Goal: Information Seeking & Learning: Learn about a topic

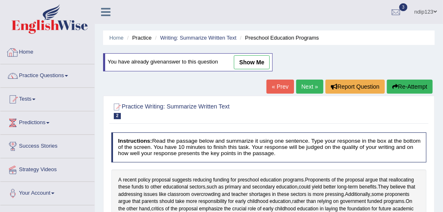
click at [30, 51] on link "Home" at bounding box center [47, 51] width 94 height 21
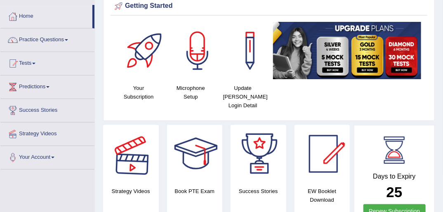
scroll to position [33, 0]
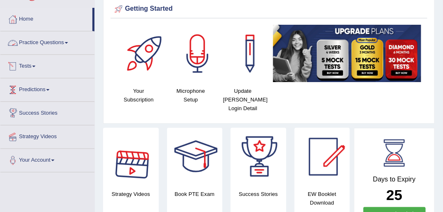
click at [49, 42] on link "Practice Questions" at bounding box center [47, 41] width 94 height 21
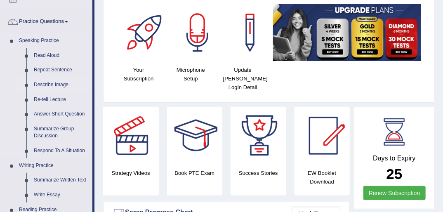
scroll to position [66, 0]
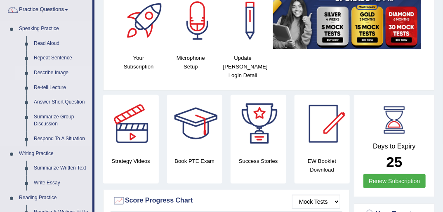
click at [45, 72] on link "Describe Image" at bounding box center [61, 73] width 62 height 15
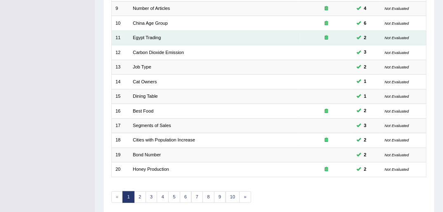
scroll to position [263, 0]
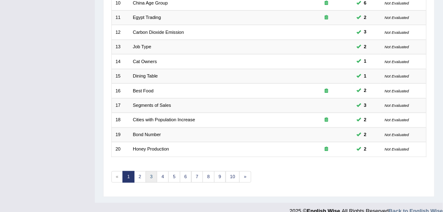
click at [148, 171] on link "3" at bounding box center [152, 177] width 12 height 12
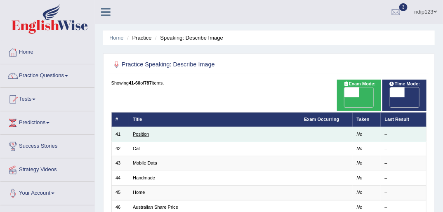
click at [140, 132] on link "Position" at bounding box center [141, 134] width 16 height 5
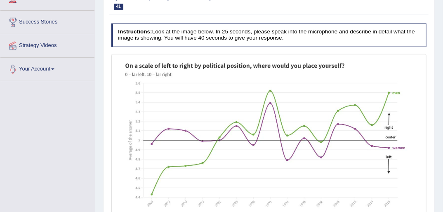
scroll to position [165, 0]
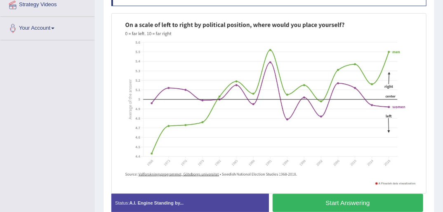
drag, startPoint x: 362, startPoint y: 204, endPoint x: 365, endPoint y: 210, distance: 6.8
click at [365, 210] on button "Start Answering" at bounding box center [348, 203] width 151 height 18
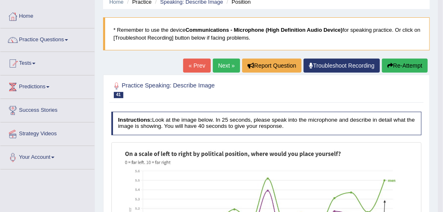
scroll to position [20, 0]
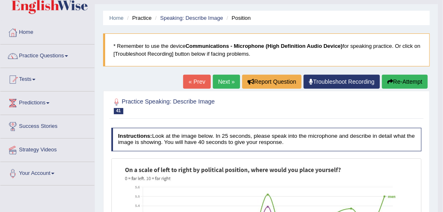
click at [401, 78] on button "Re-Attempt" at bounding box center [405, 82] width 46 height 14
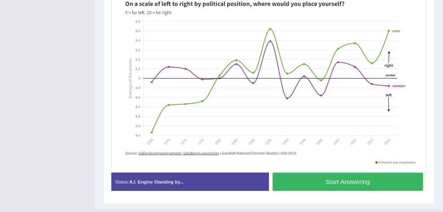
scroll to position [197, 0]
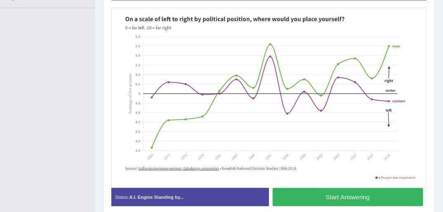
click at [349, 196] on button "Start Answering" at bounding box center [348, 197] width 151 height 18
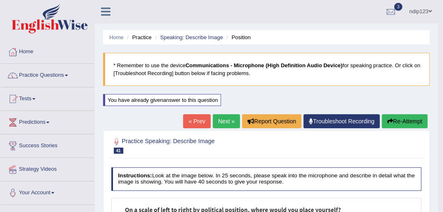
scroll to position [0, 0]
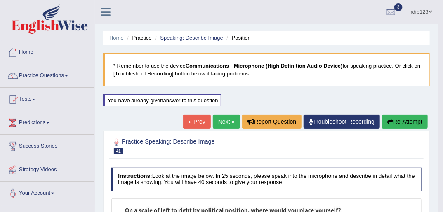
click at [184, 37] on link "Speaking: Describe Image" at bounding box center [191, 38] width 63 height 6
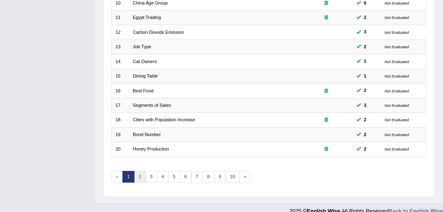
click at [140, 171] on link "2" at bounding box center [140, 177] width 12 height 12
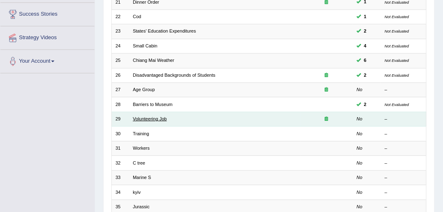
click at [152, 116] on link "Volunteering Job" at bounding box center [150, 118] width 34 height 5
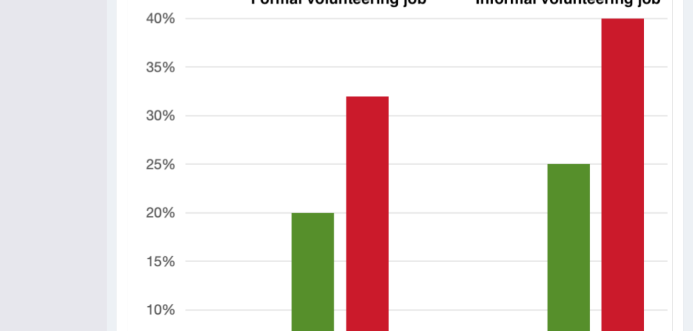
scroll to position [250, 0]
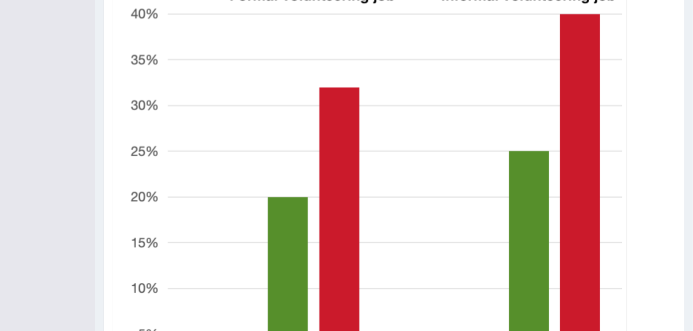
drag, startPoint x: 419, startPoint y: 0, endPoint x: 476, endPoint y: 87, distance: 103.3
click at [443, 87] on img at bounding box center [370, 164] width 510 height 472
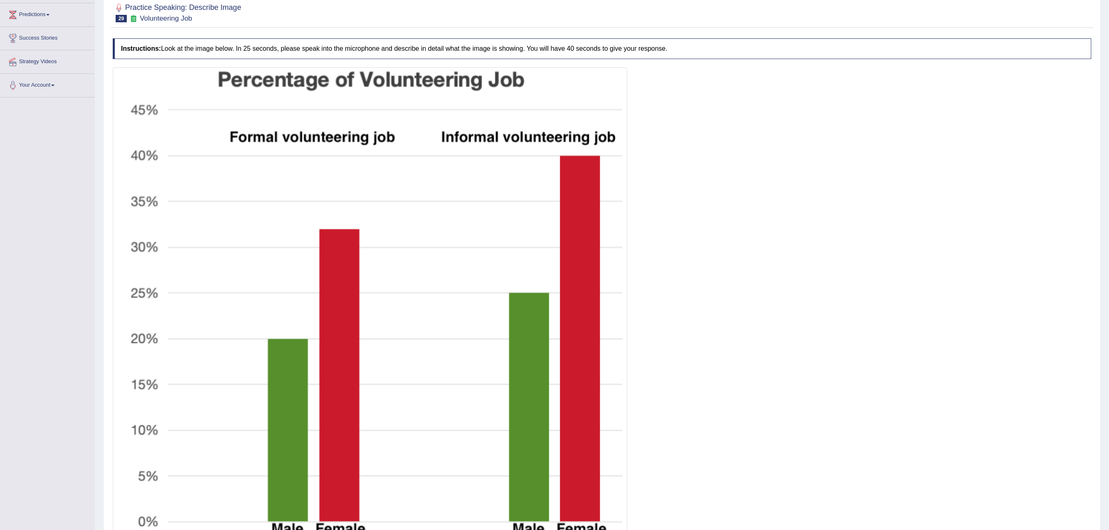
scroll to position [191, 0]
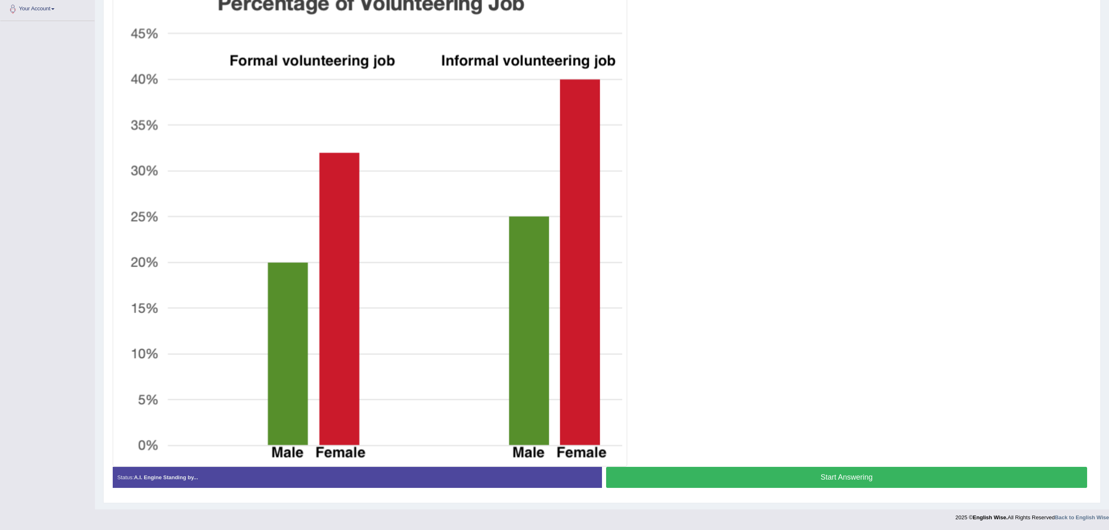
click at [443, 212] on button "Start Answering" at bounding box center [846, 477] width 481 height 21
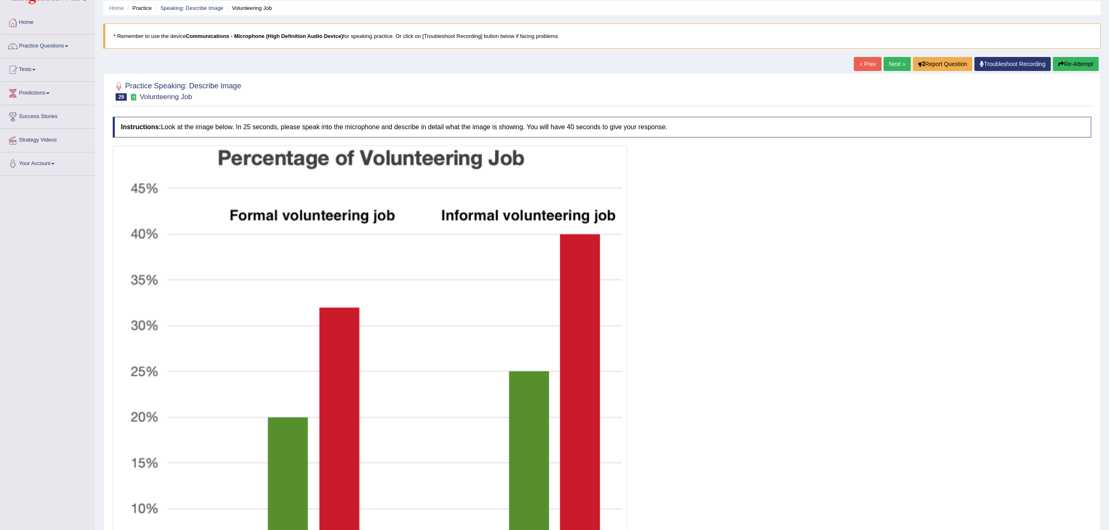
scroll to position [0, 0]
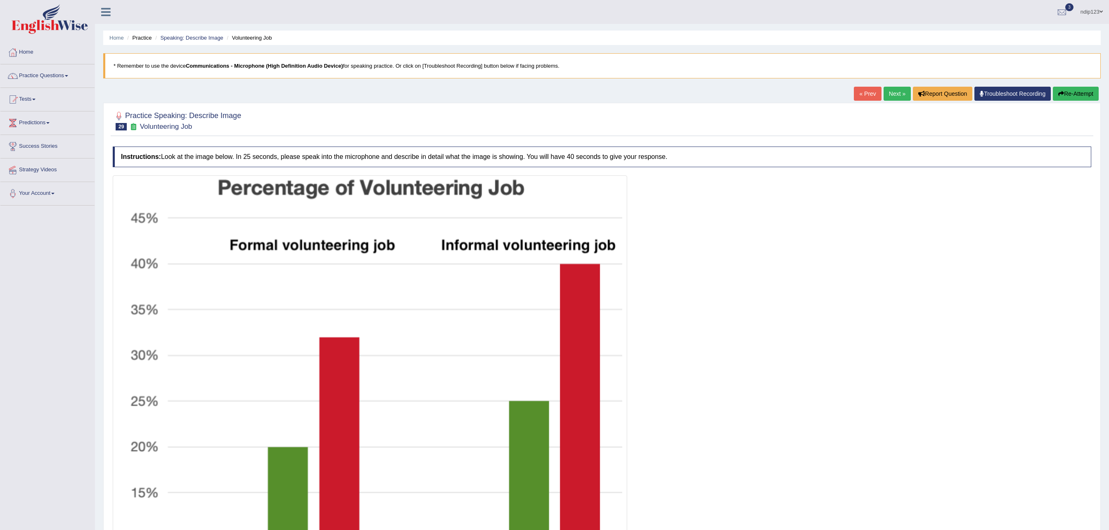
click at [443, 93] on link "« Prev" at bounding box center [867, 94] width 27 height 14
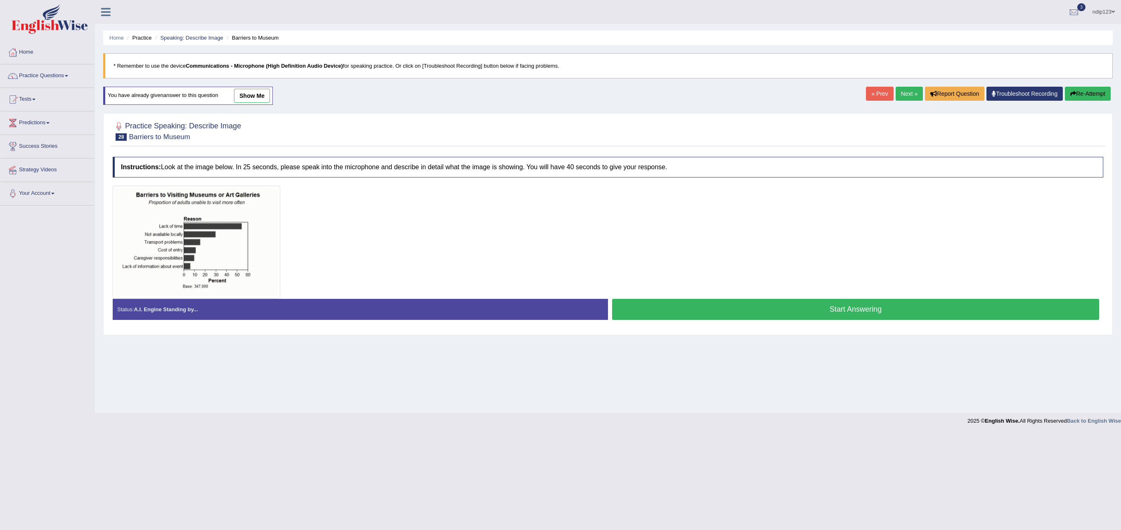
click at [902, 88] on link "Next »" at bounding box center [909, 94] width 27 height 14
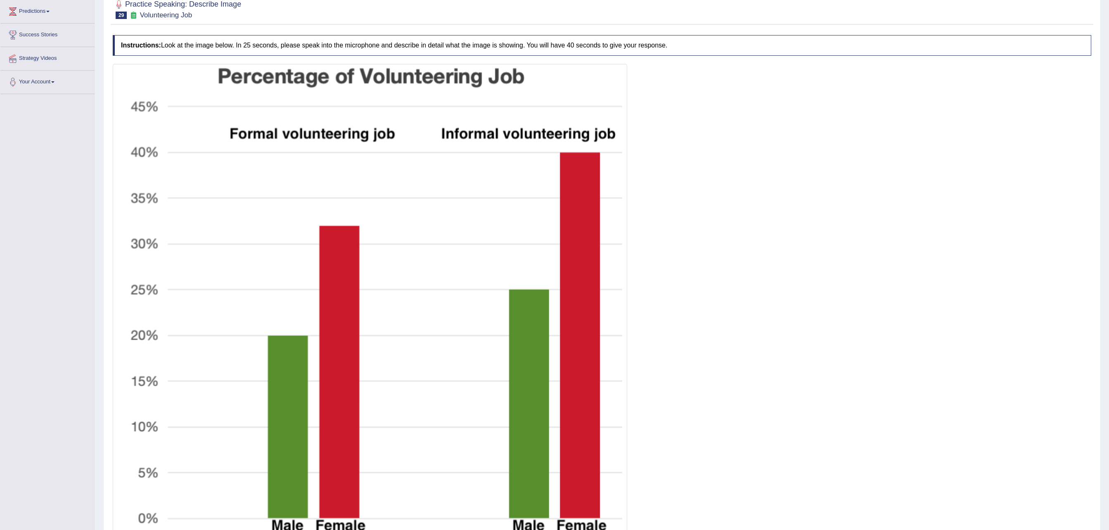
scroll to position [165, 0]
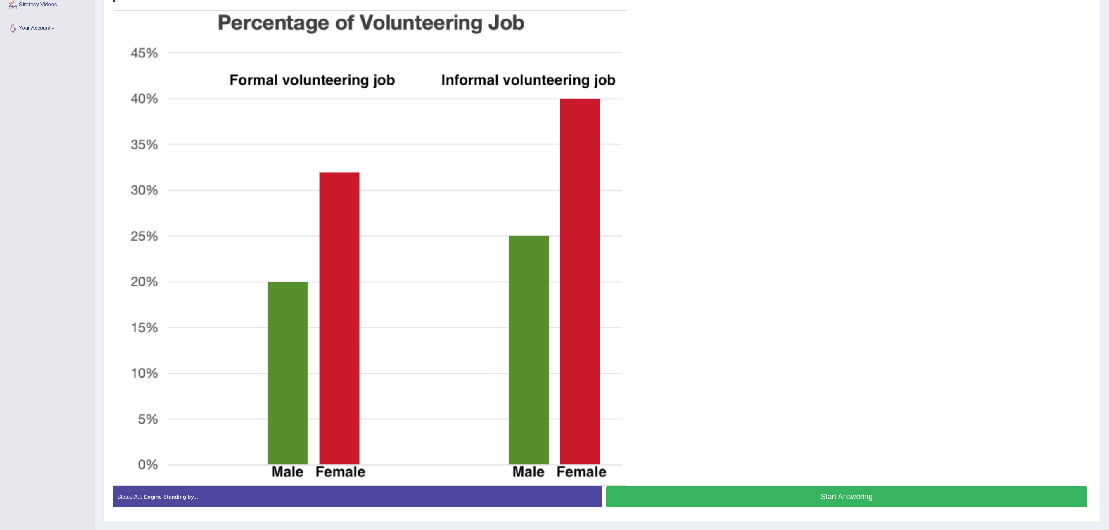
click at [844, 498] on button "Start Answering" at bounding box center [846, 496] width 481 height 21
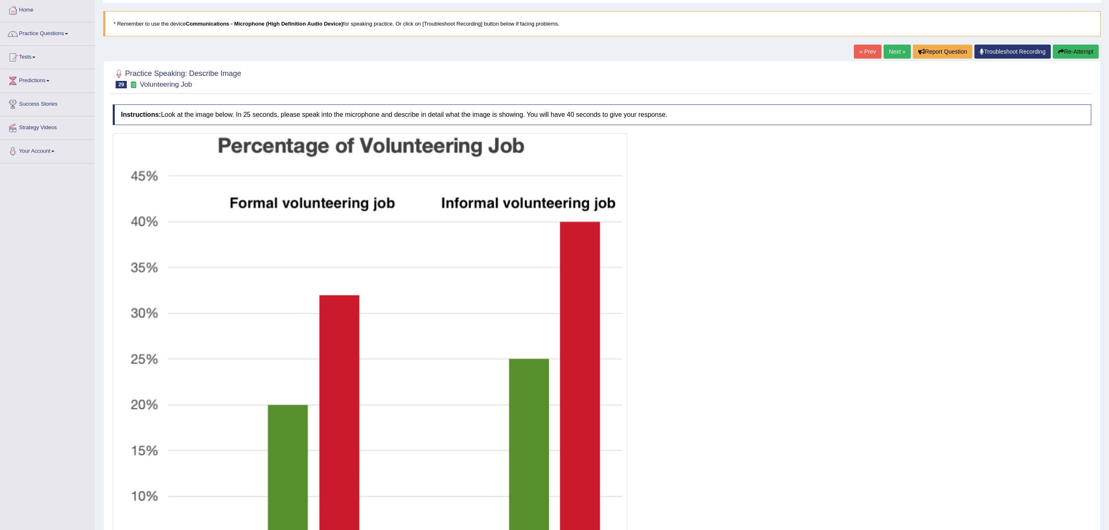
scroll to position [0, 0]
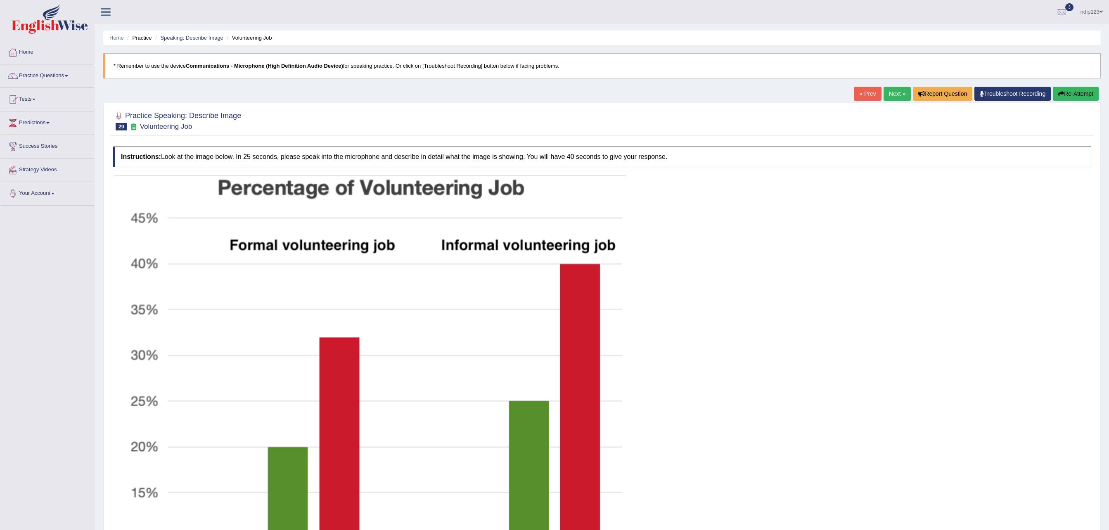
click at [861, 99] on link "« Prev" at bounding box center [867, 94] width 27 height 14
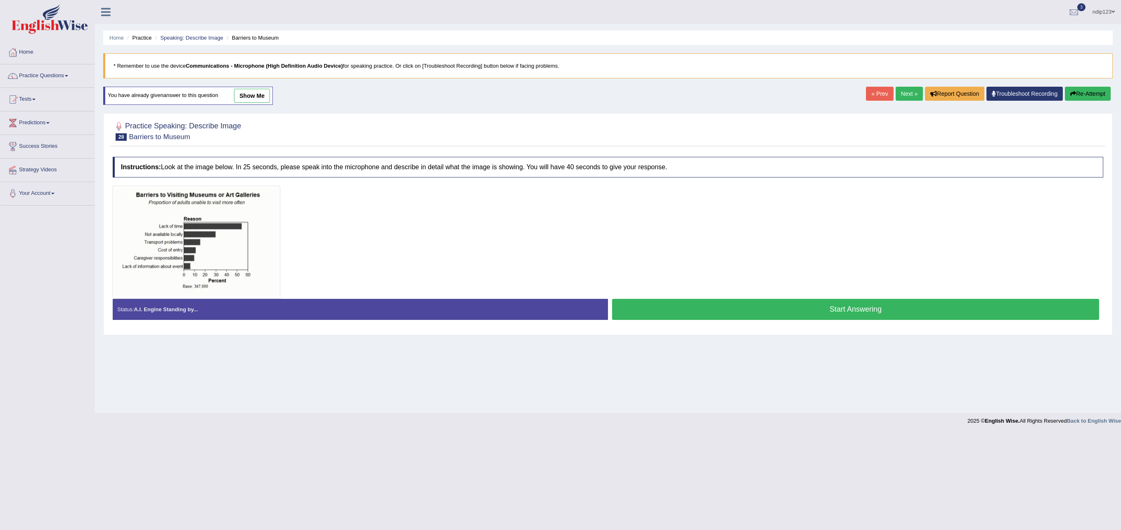
click at [902, 92] on link "Next »" at bounding box center [909, 94] width 27 height 14
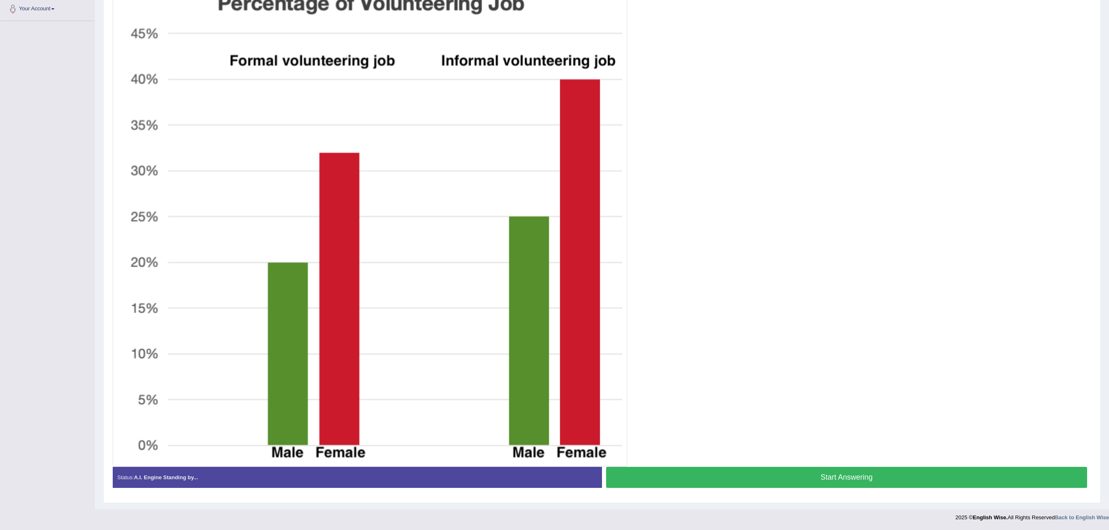
scroll to position [191, 0]
click at [837, 470] on button "Start Answering" at bounding box center [846, 477] width 481 height 21
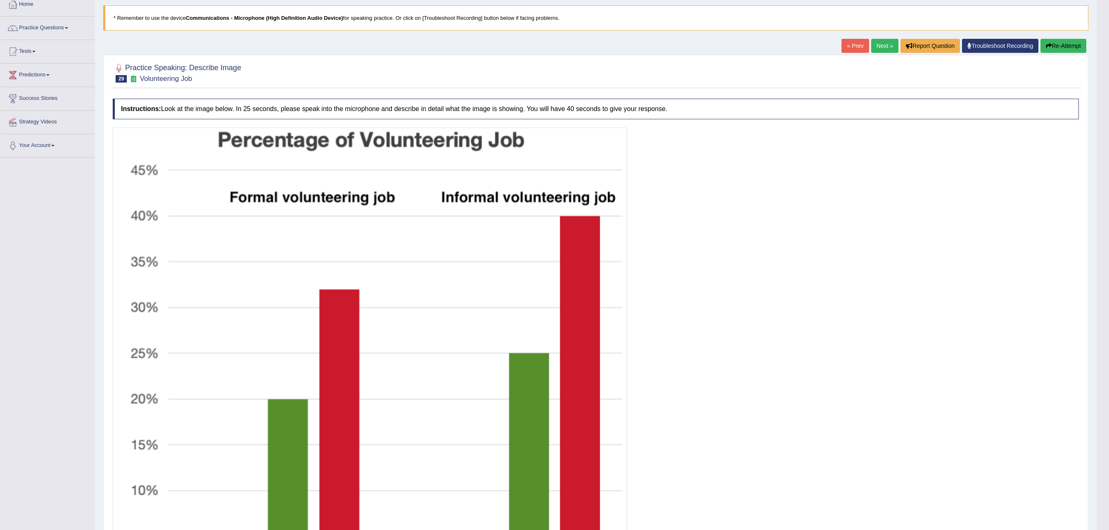
scroll to position [26, 0]
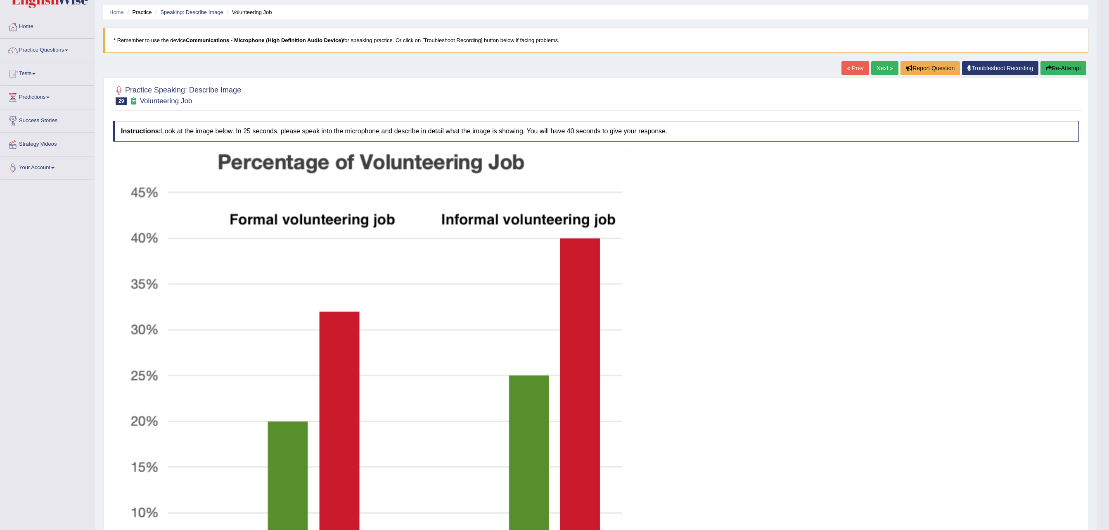
click at [1062, 69] on button "Re-Attempt" at bounding box center [1063, 68] width 46 height 14
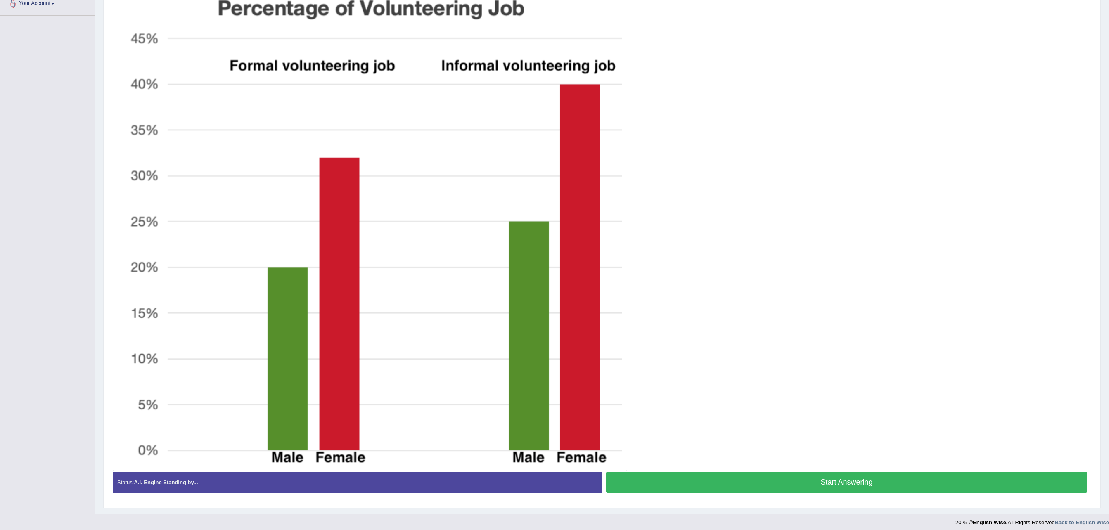
scroll to position [191, 0]
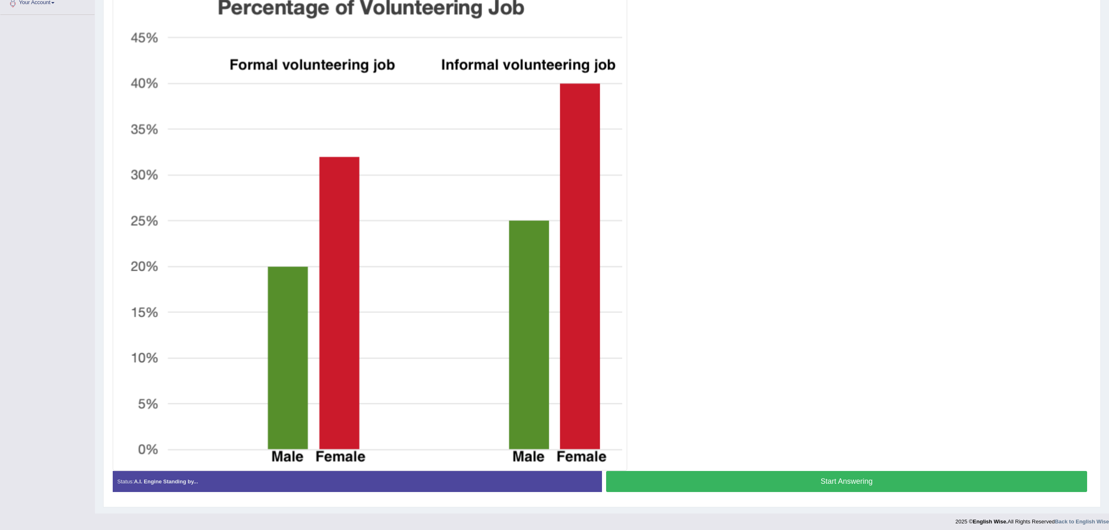
click at [845, 483] on button "Start Answering" at bounding box center [846, 481] width 481 height 21
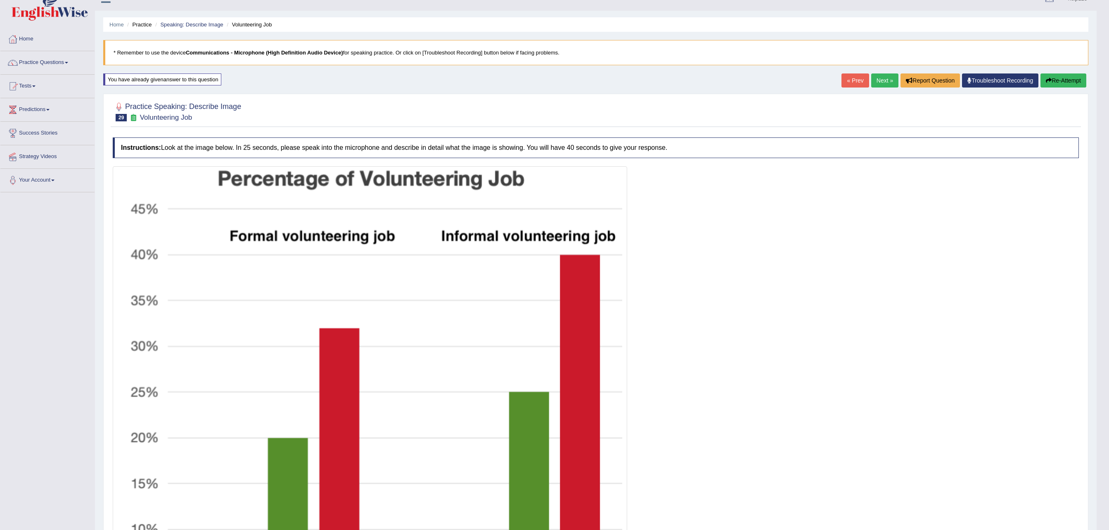
scroll to position [0, 0]
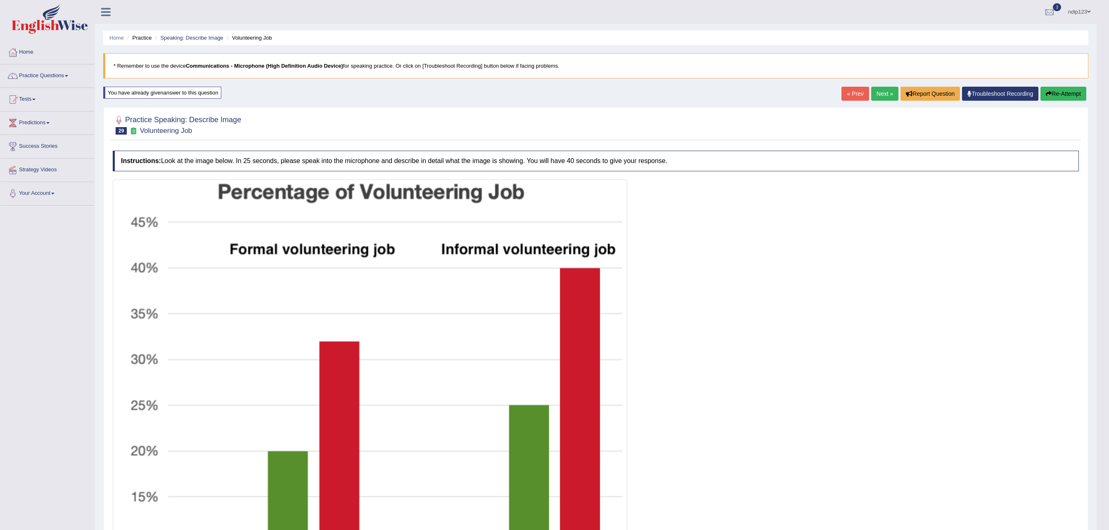
click at [1051, 94] on button "Re-Attempt" at bounding box center [1063, 94] width 46 height 14
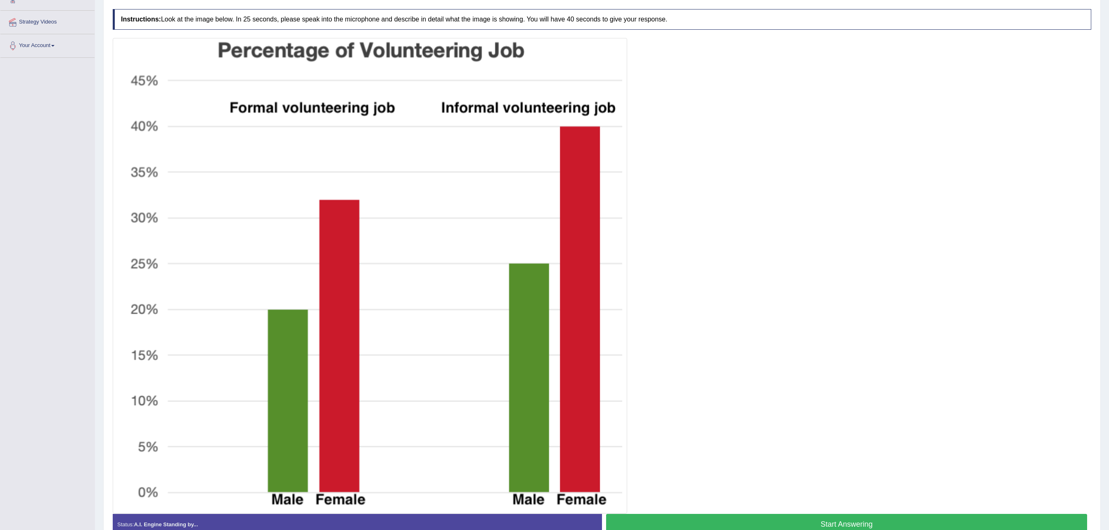
scroll to position [165, 0]
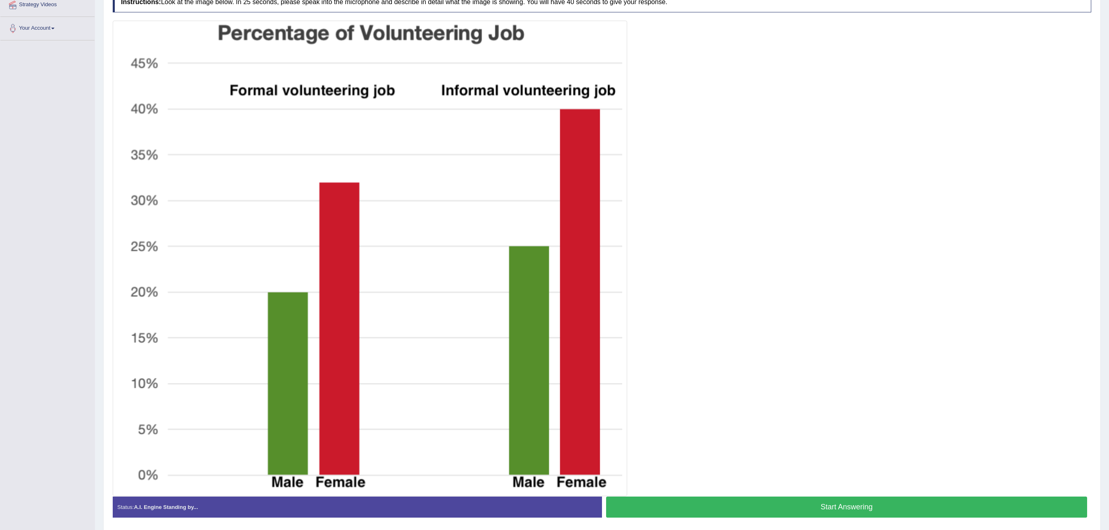
drag, startPoint x: 880, startPoint y: 513, endPoint x: 893, endPoint y: 512, distance: 12.4
click at [881, 513] on button "Start Answering" at bounding box center [846, 507] width 481 height 21
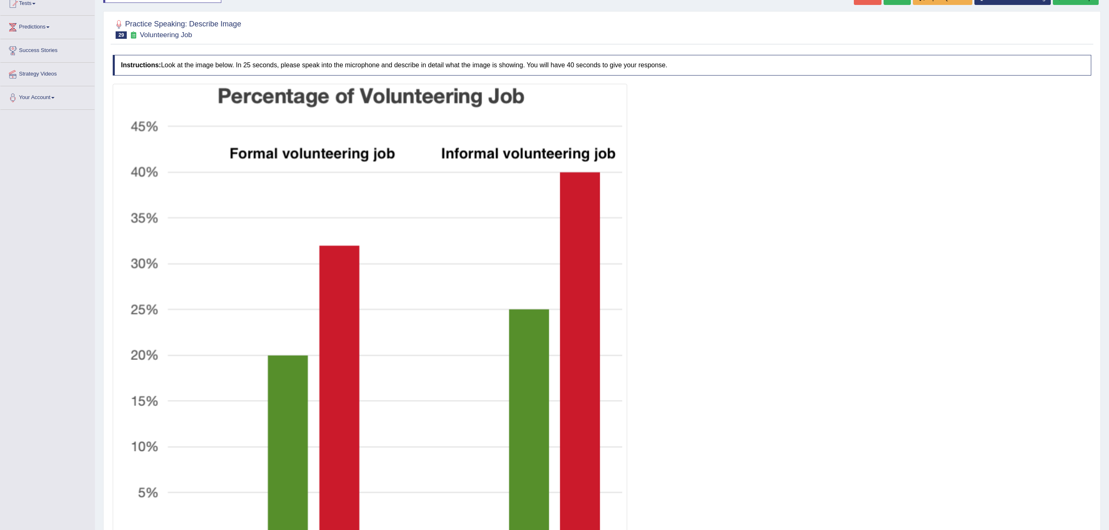
scroll to position [0, 0]
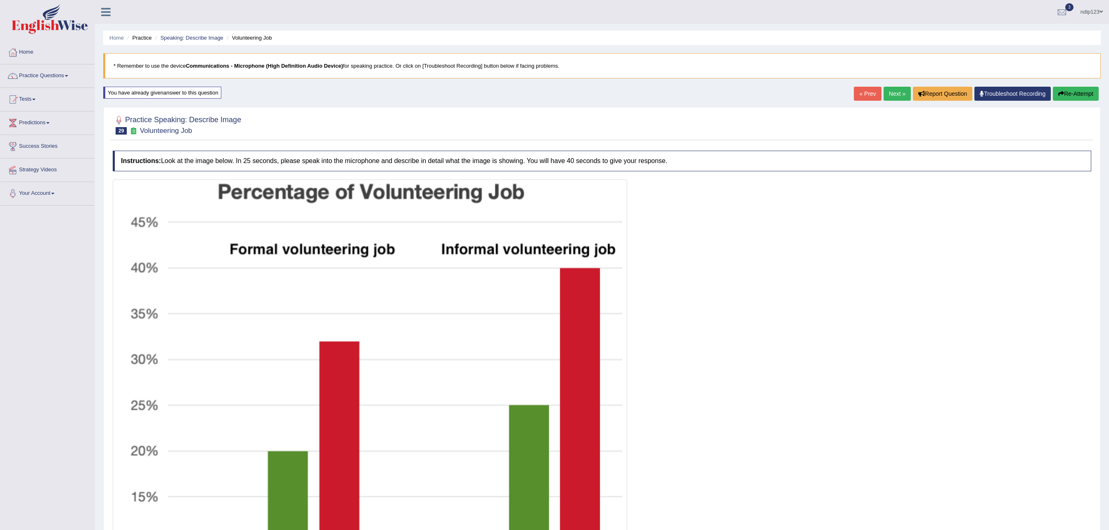
click at [865, 94] on link "« Prev" at bounding box center [867, 94] width 27 height 14
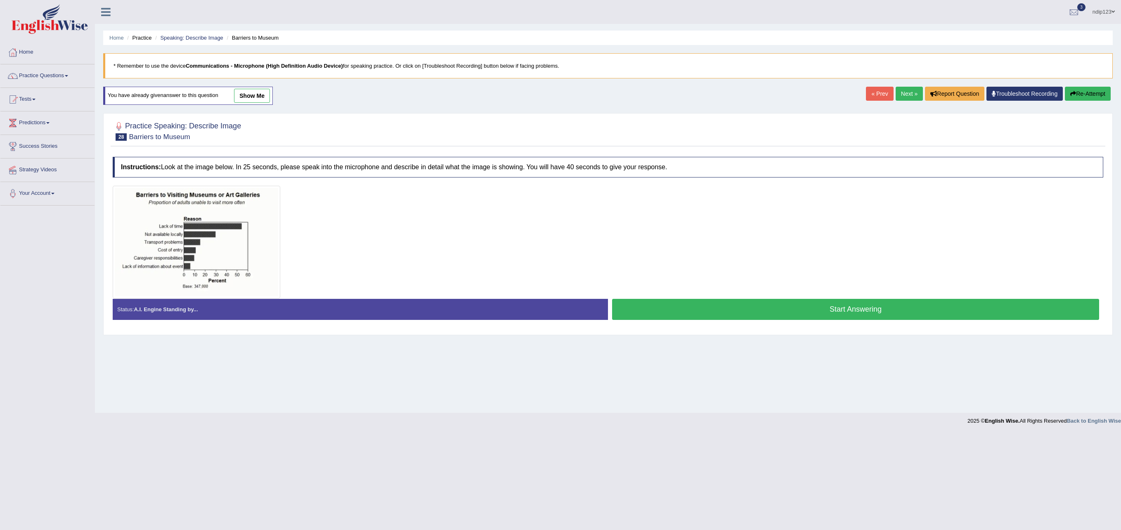
click at [910, 94] on link "Next »" at bounding box center [909, 94] width 27 height 14
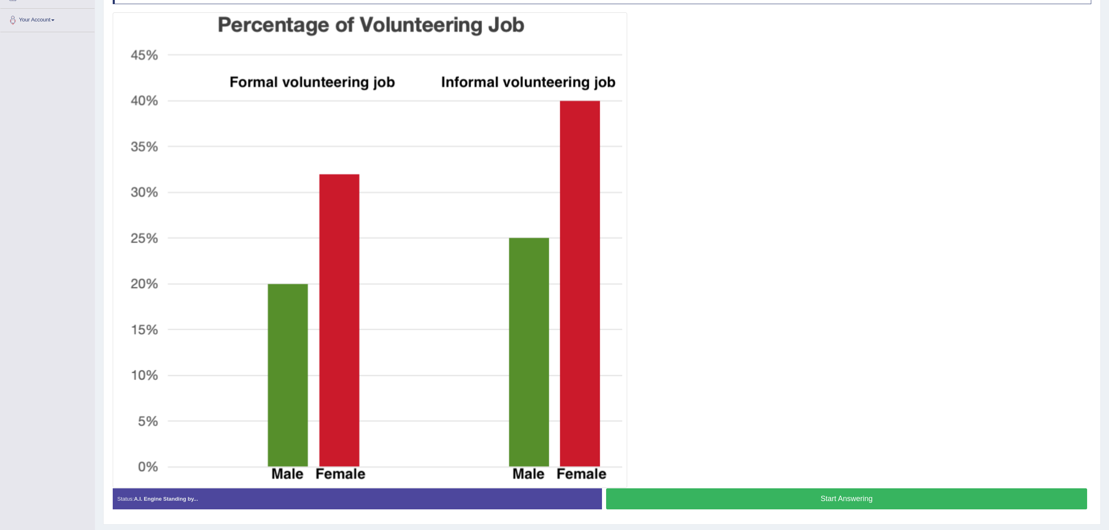
scroll to position [201, 0]
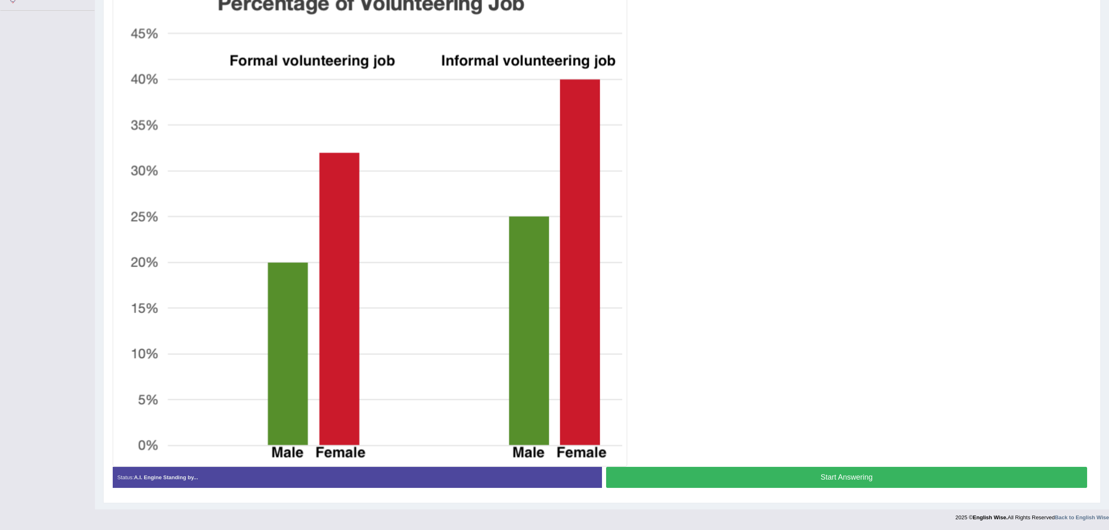
click at [865, 474] on button "Start Answering" at bounding box center [846, 477] width 481 height 21
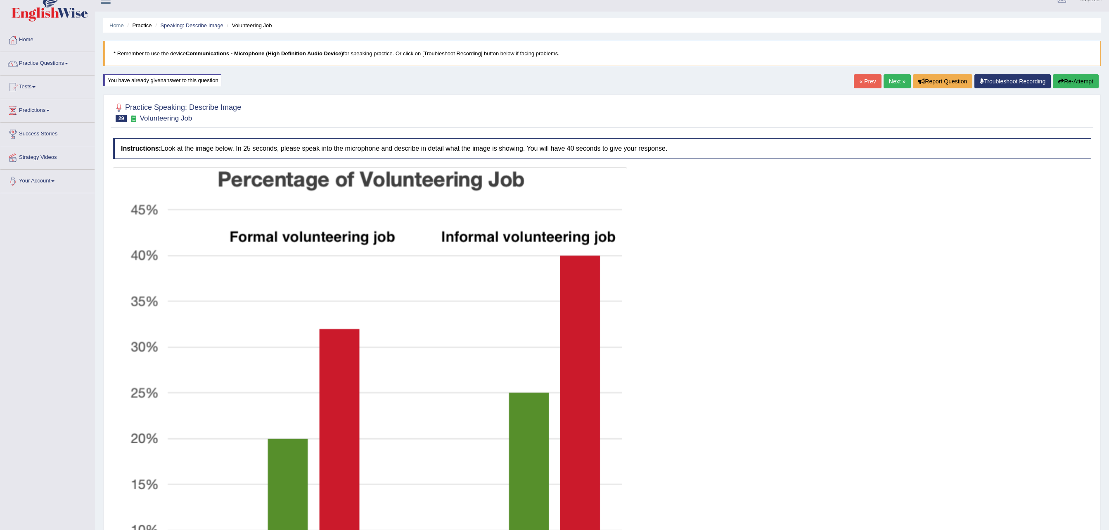
scroll to position [0, 0]
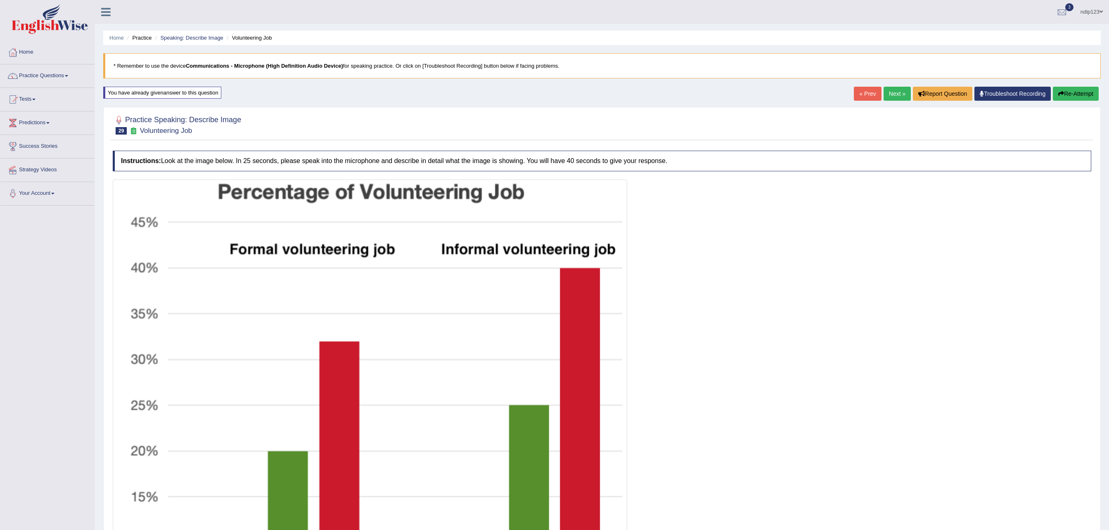
click at [859, 98] on link "« Prev" at bounding box center [867, 94] width 27 height 14
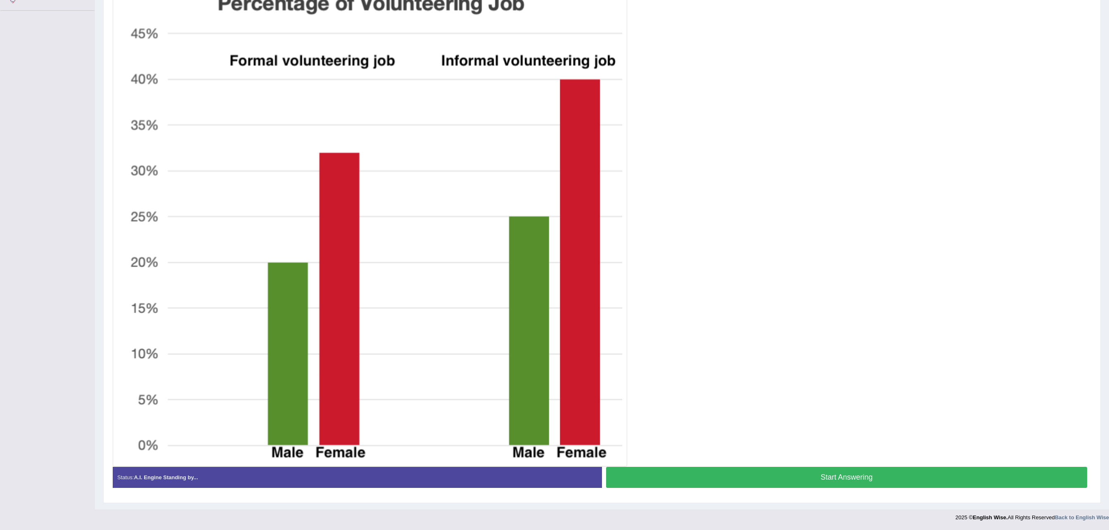
click at [840, 476] on button "Start Answering" at bounding box center [846, 477] width 481 height 21
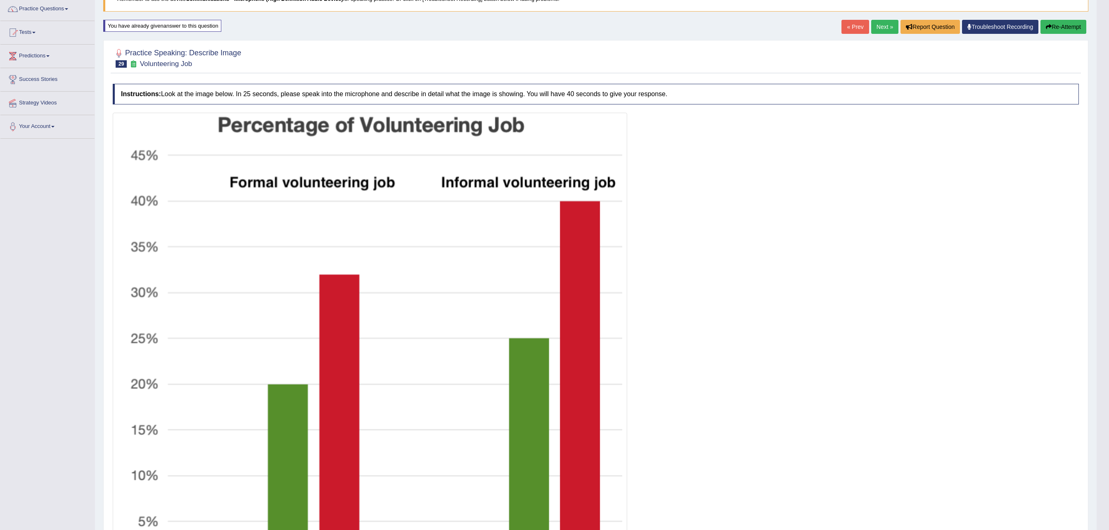
scroll to position [30, 0]
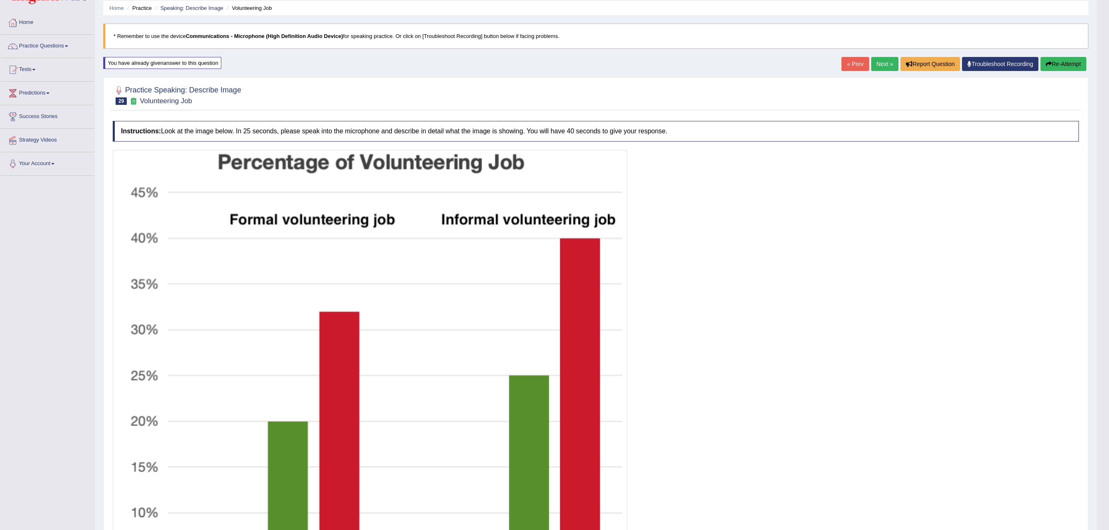
click at [1061, 63] on button "Re-Attempt" at bounding box center [1063, 64] width 46 height 14
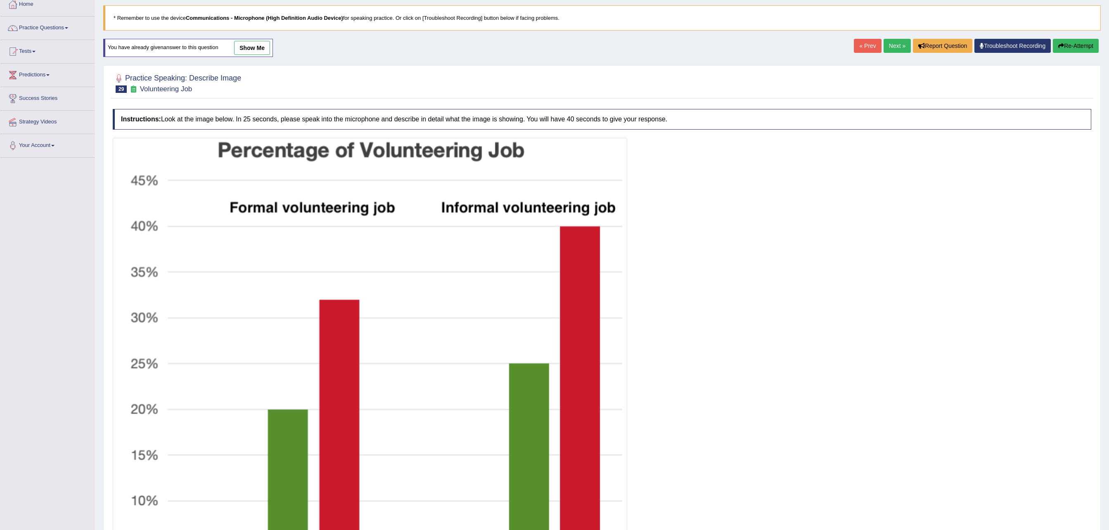
scroll to position [30, 0]
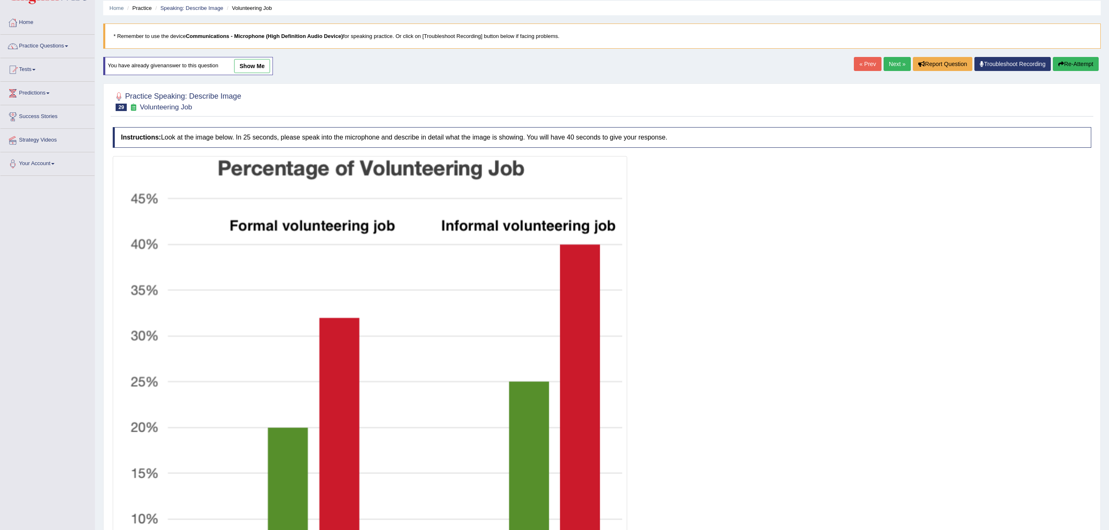
drag, startPoint x: 889, startPoint y: 64, endPoint x: 889, endPoint y: 73, distance: 9.9
click at [889, 64] on link "Next »" at bounding box center [897, 64] width 27 height 14
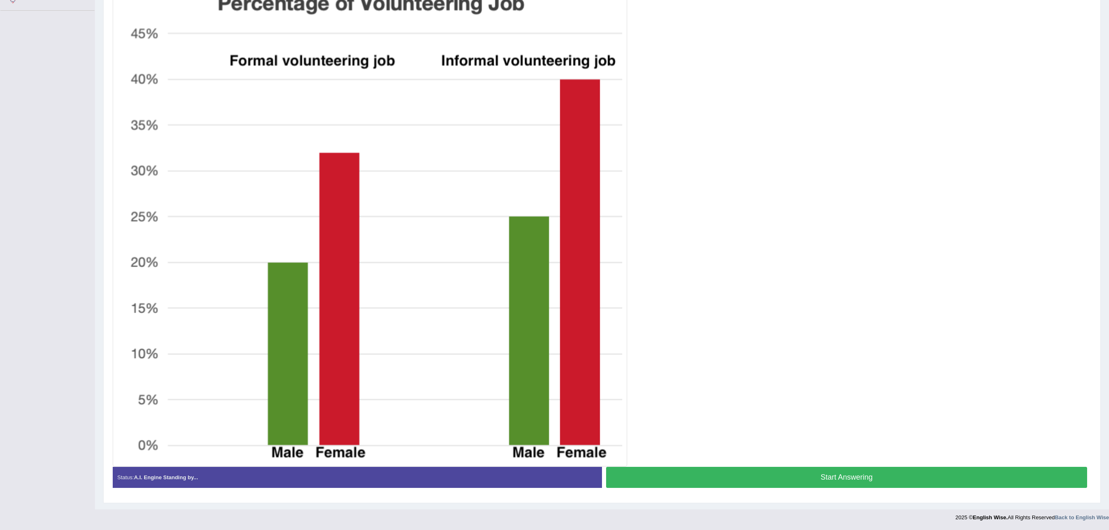
click at [846, 472] on button "Start Answering" at bounding box center [846, 477] width 481 height 21
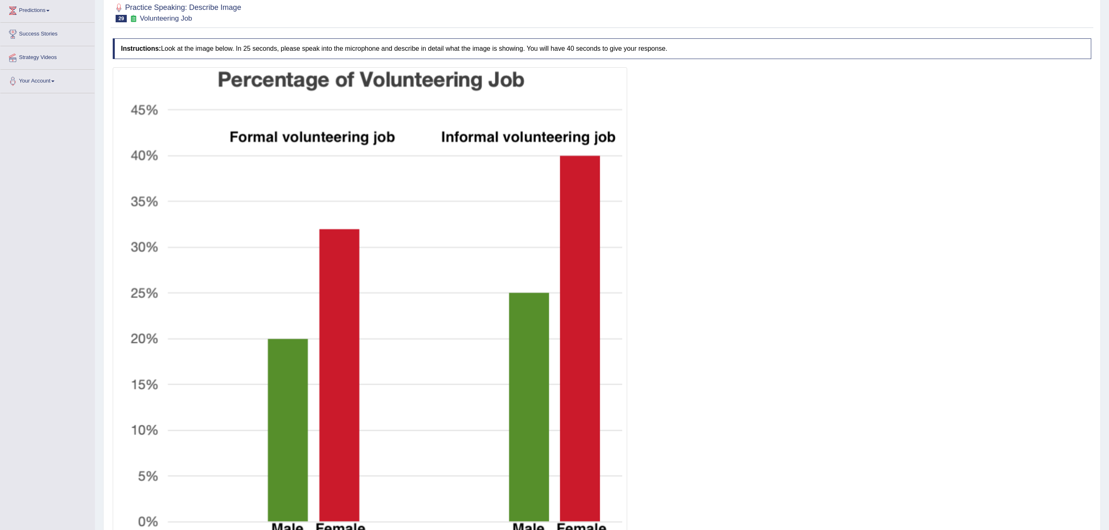
scroll to position [195, 0]
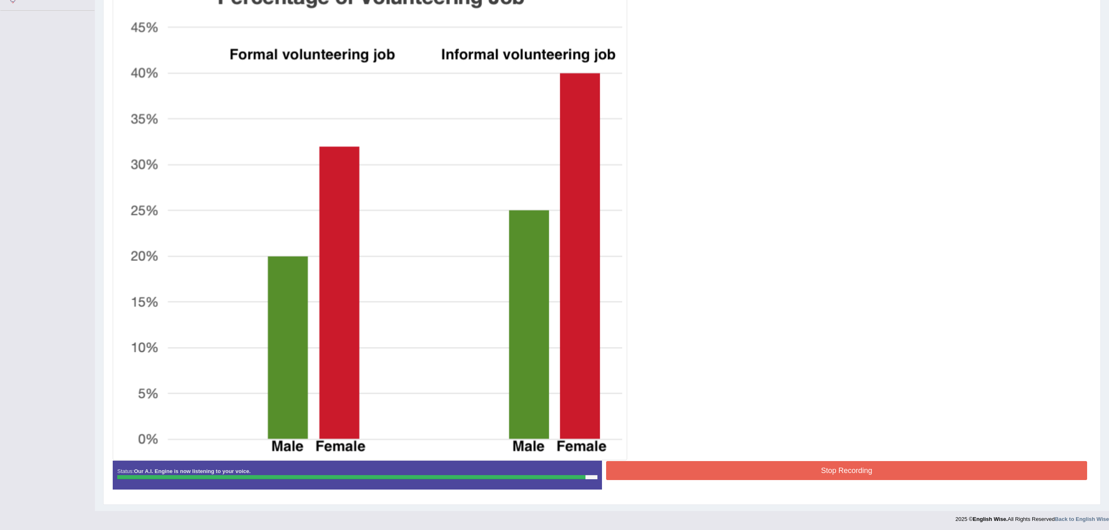
click at [818, 469] on button "Stop Recording" at bounding box center [846, 470] width 481 height 19
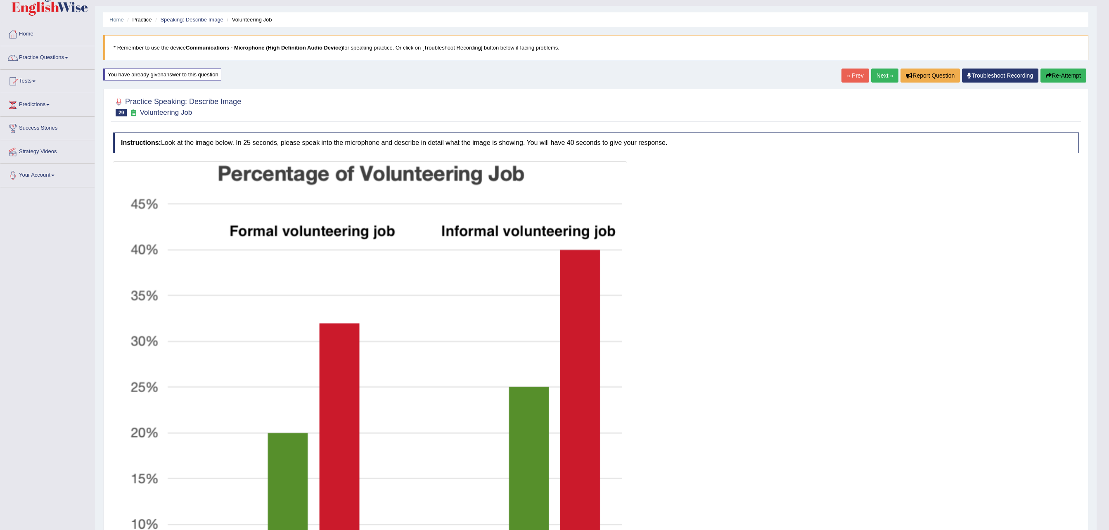
scroll to position [0, 0]
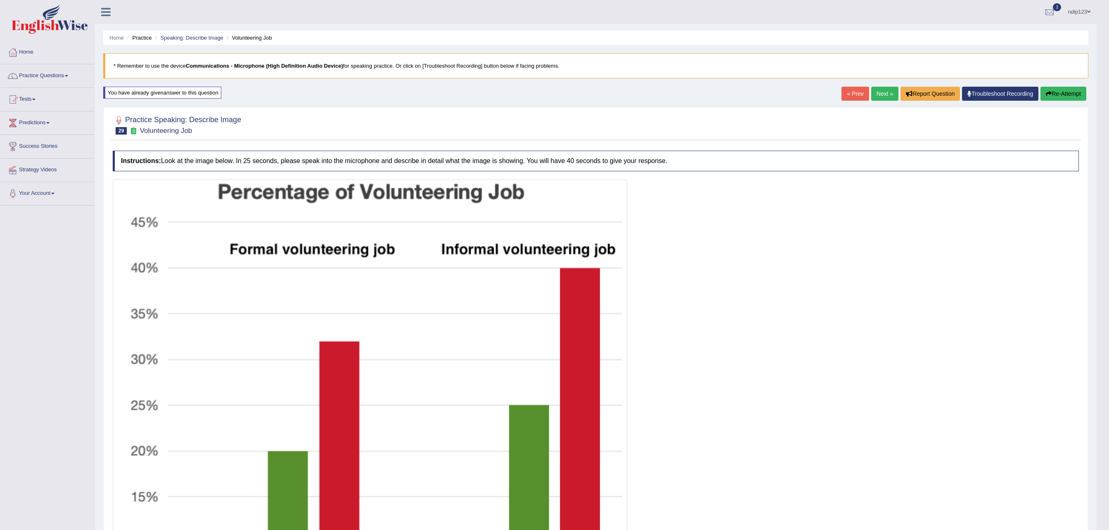
click at [1059, 94] on button "Re-Attempt" at bounding box center [1063, 94] width 46 height 14
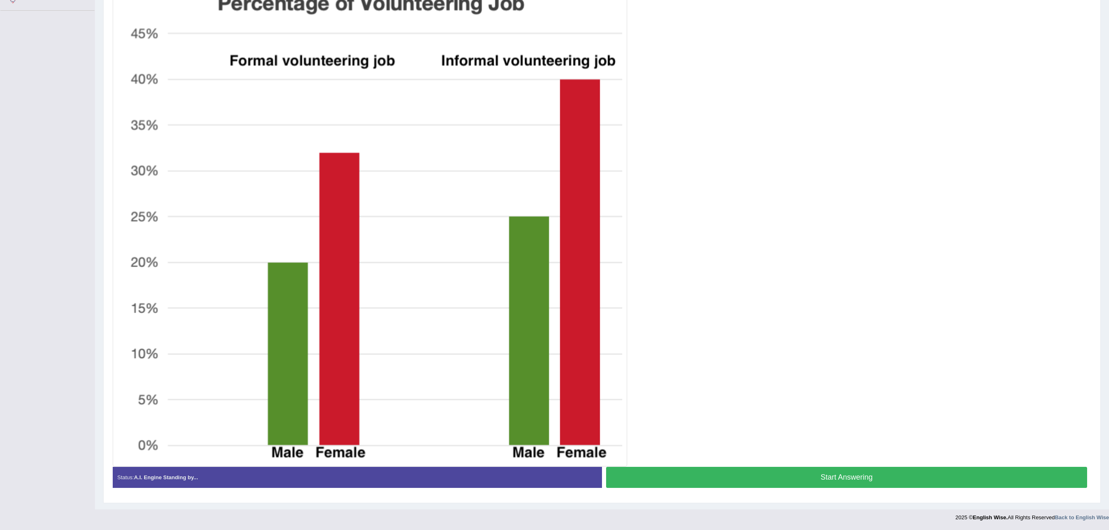
scroll to position [201, 0]
click at [828, 476] on button "Start Answering" at bounding box center [846, 477] width 481 height 21
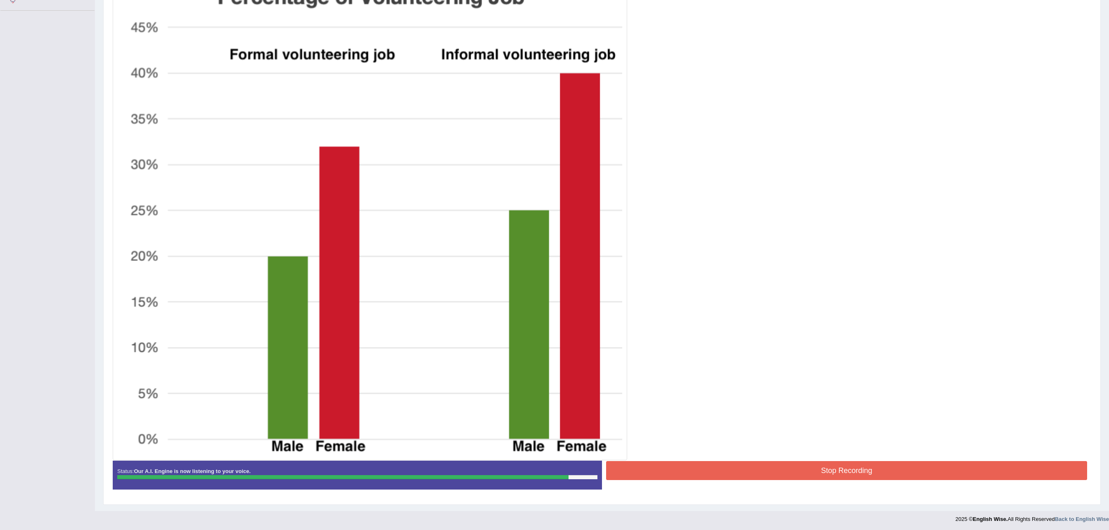
click at [822, 474] on button "Stop Recording" at bounding box center [846, 470] width 481 height 19
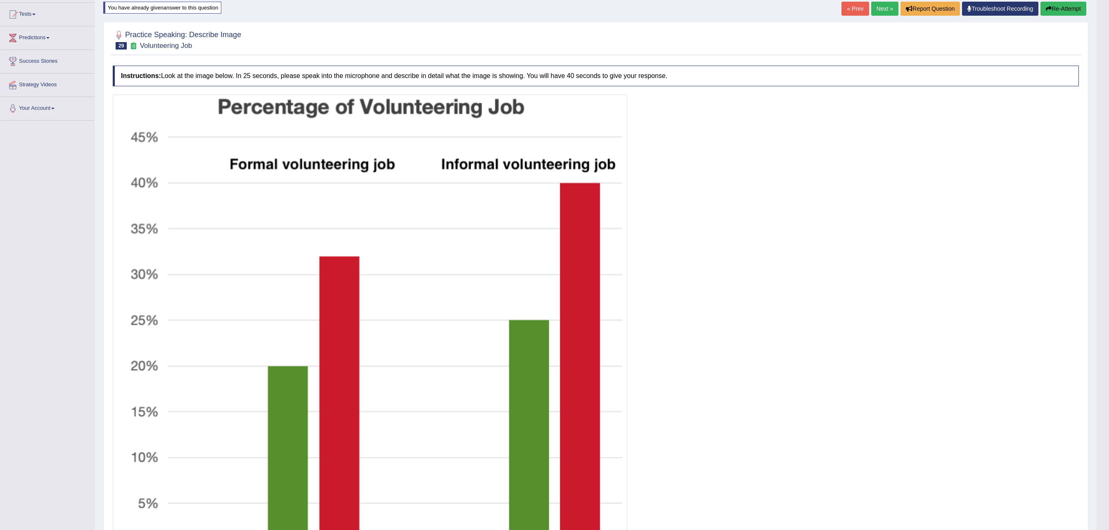
scroll to position [30, 0]
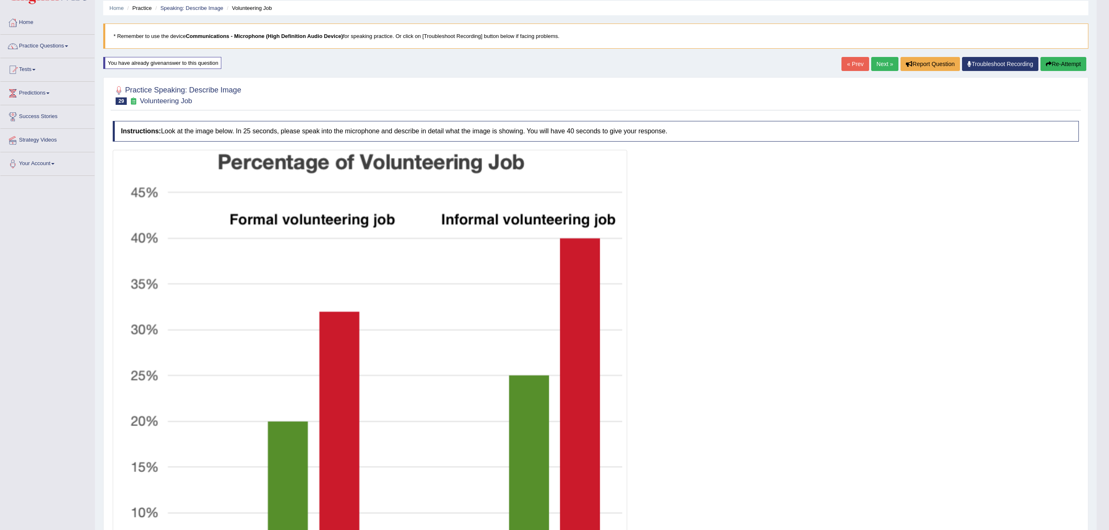
click at [1058, 62] on button "Re-Attempt" at bounding box center [1063, 64] width 46 height 14
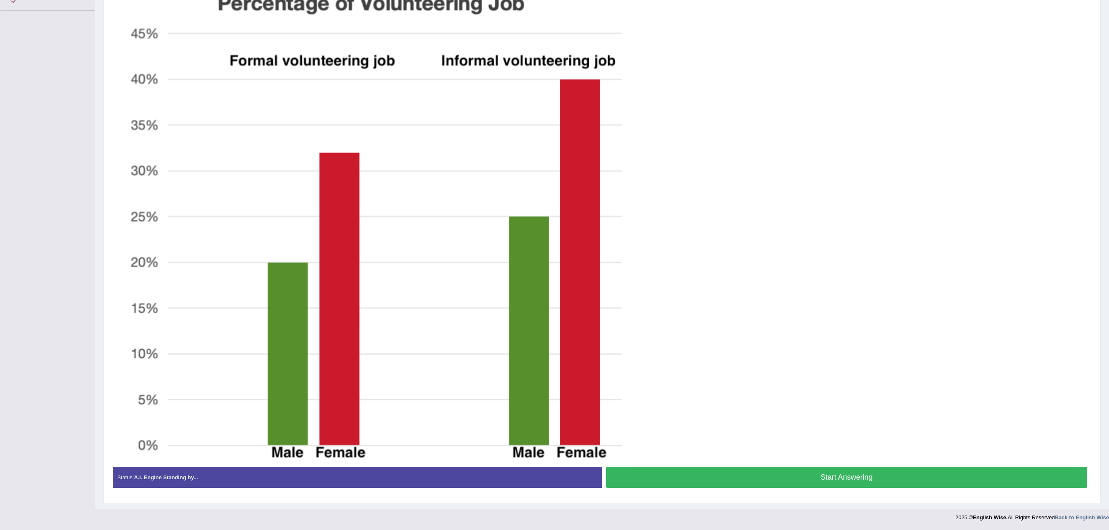
drag, startPoint x: 860, startPoint y: 478, endPoint x: 842, endPoint y: 391, distance: 89.4
click at [855, 467] on button "Start Answering" at bounding box center [846, 477] width 481 height 21
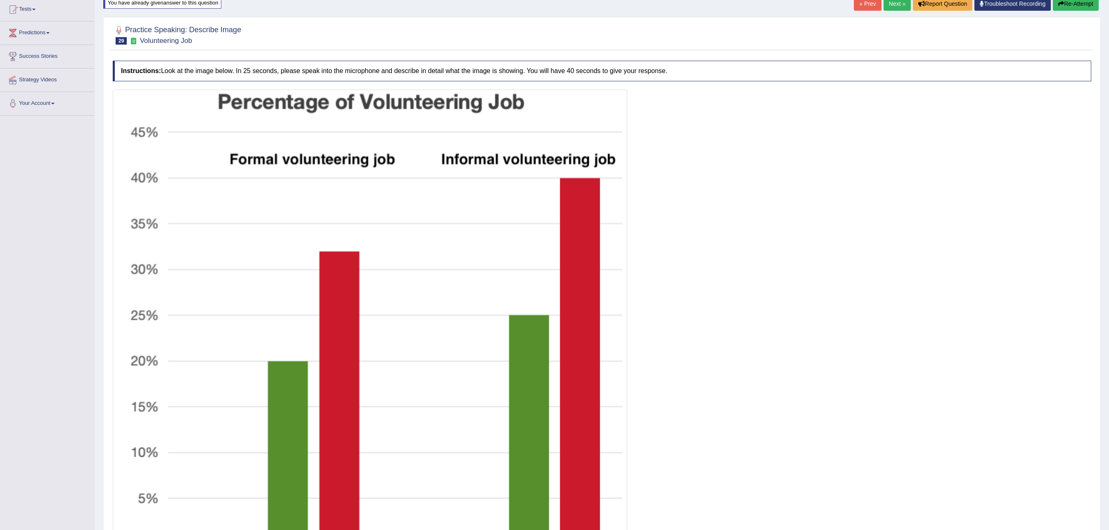
scroll to position [203, 0]
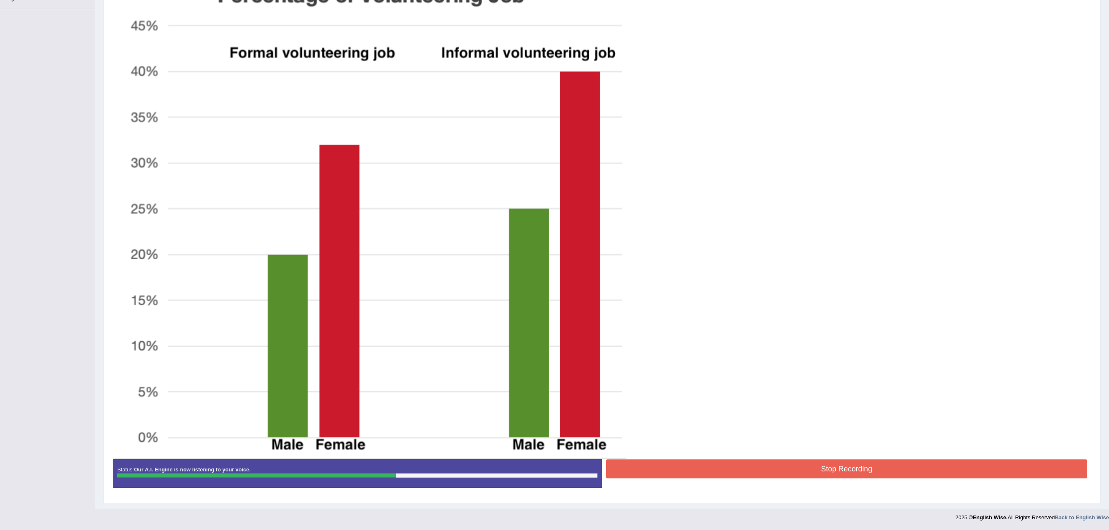
click at [813, 464] on button "Stop Recording" at bounding box center [846, 469] width 481 height 19
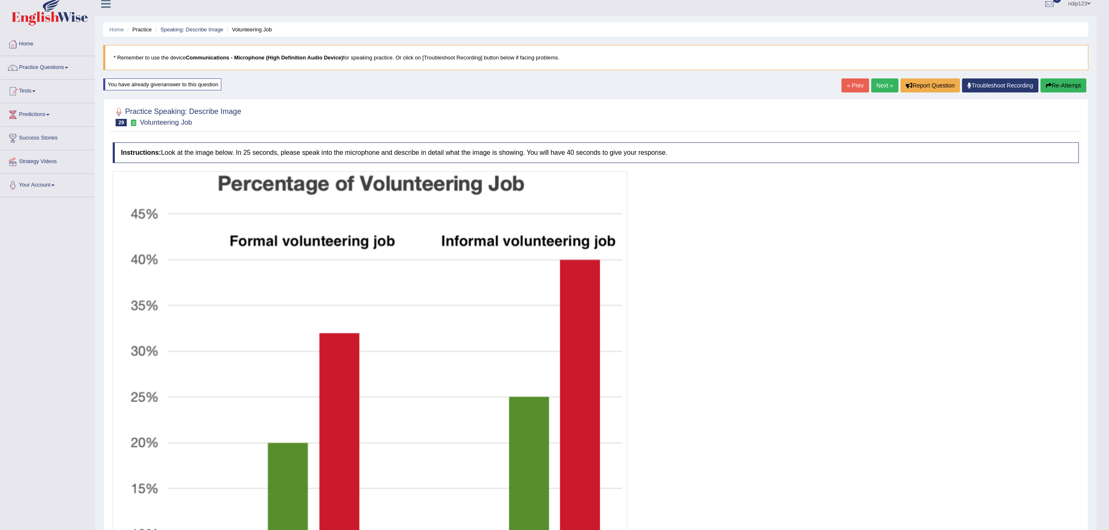
scroll to position [0, 0]
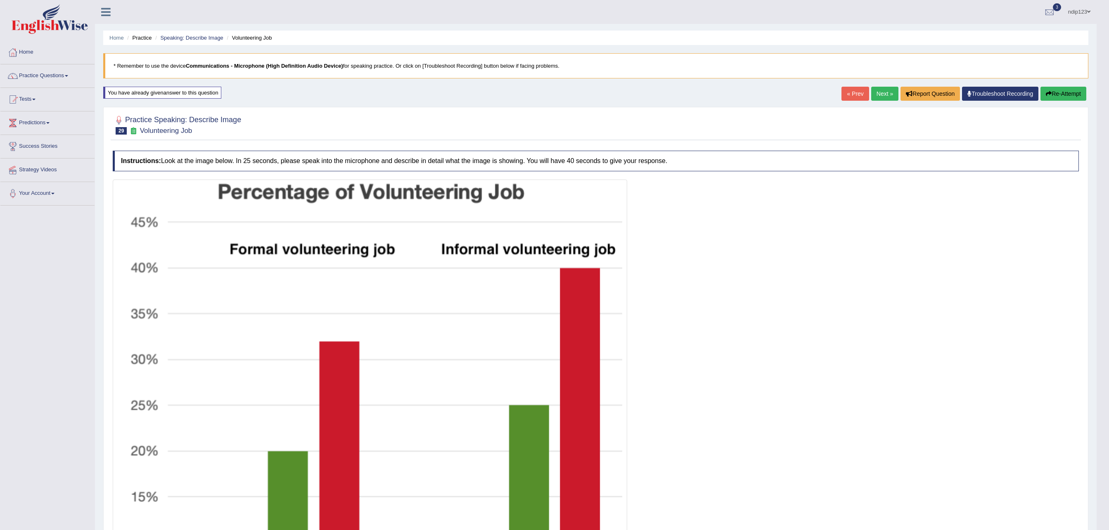
click at [1055, 94] on button "Re-Attempt" at bounding box center [1063, 94] width 46 height 14
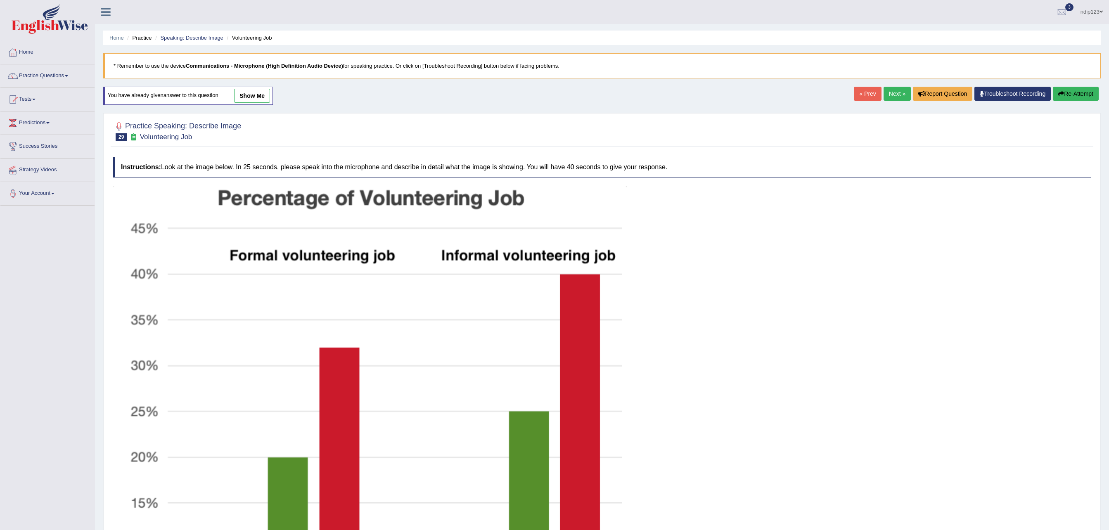
click at [891, 96] on link "Next »" at bounding box center [897, 94] width 27 height 14
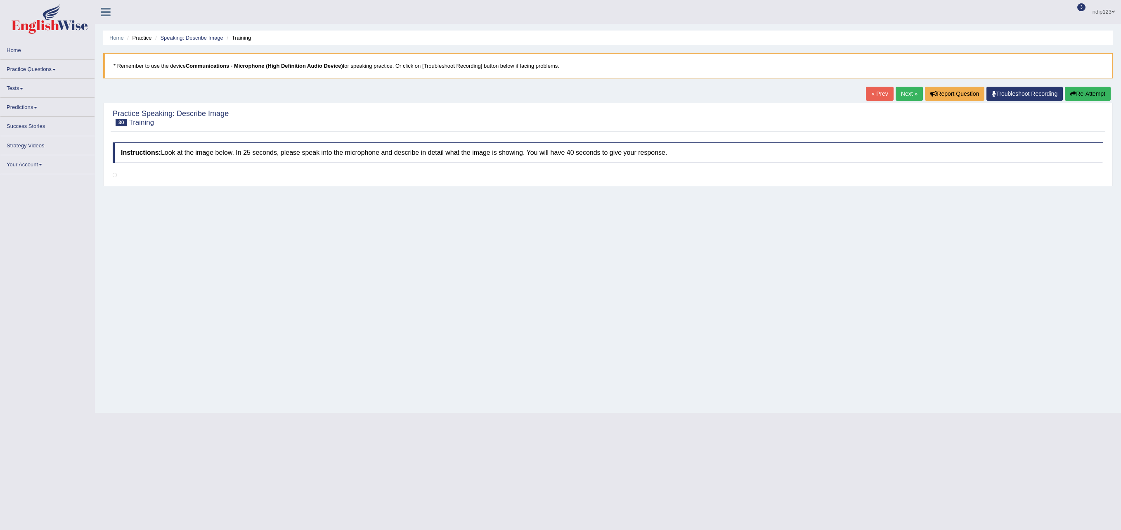
click at [870, 93] on link "« Prev" at bounding box center [879, 94] width 27 height 14
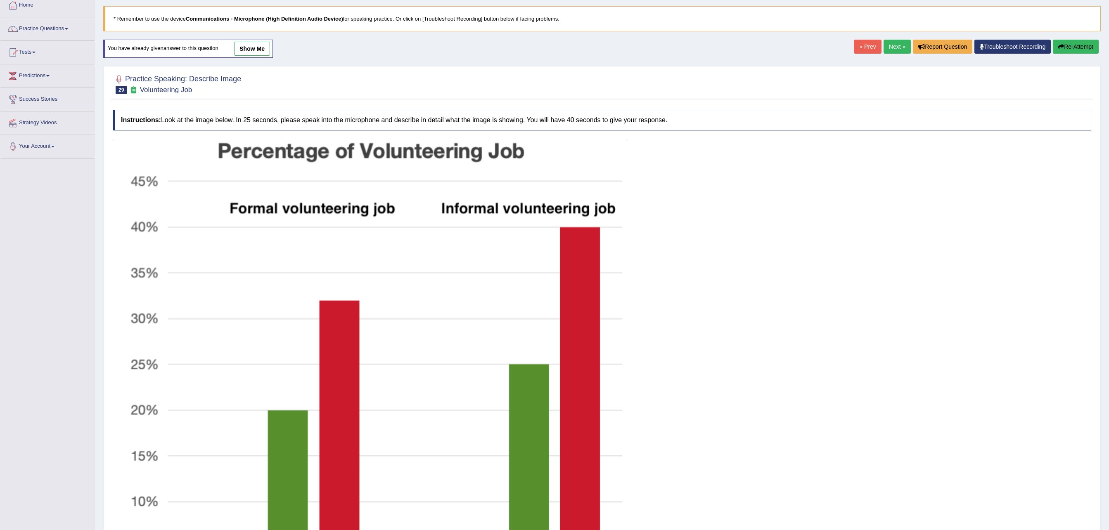
scroll to position [165, 0]
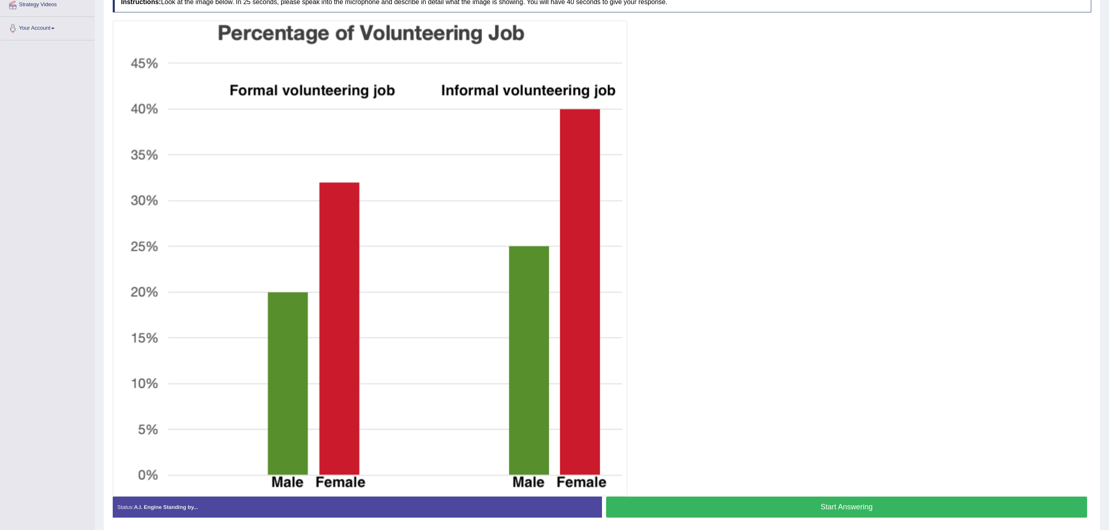
click at [846, 508] on button "Start Answering" at bounding box center [846, 507] width 481 height 21
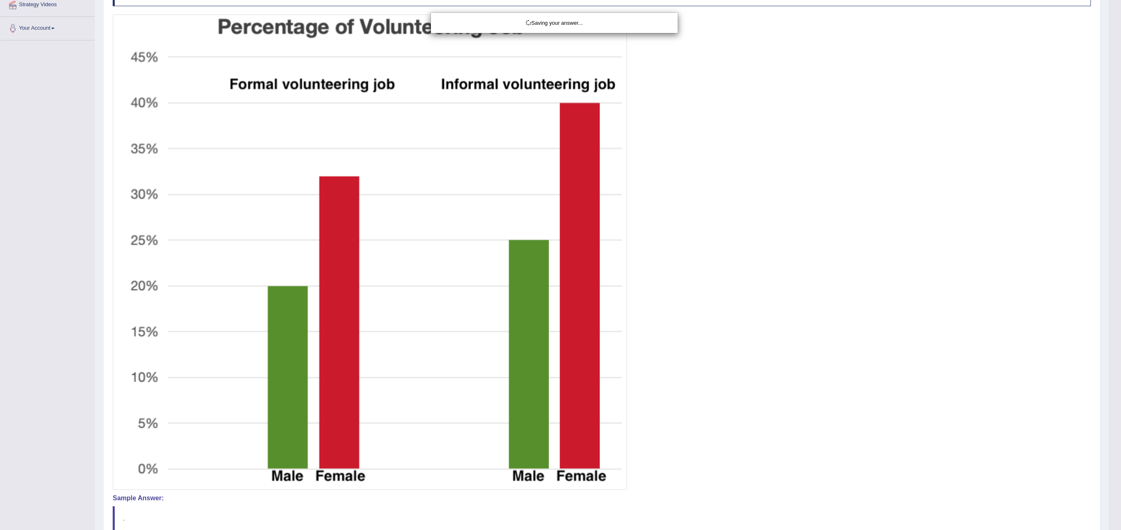
click at [846, 505] on div "Saving your answer..." at bounding box center [560, 265] width 1121 height 530
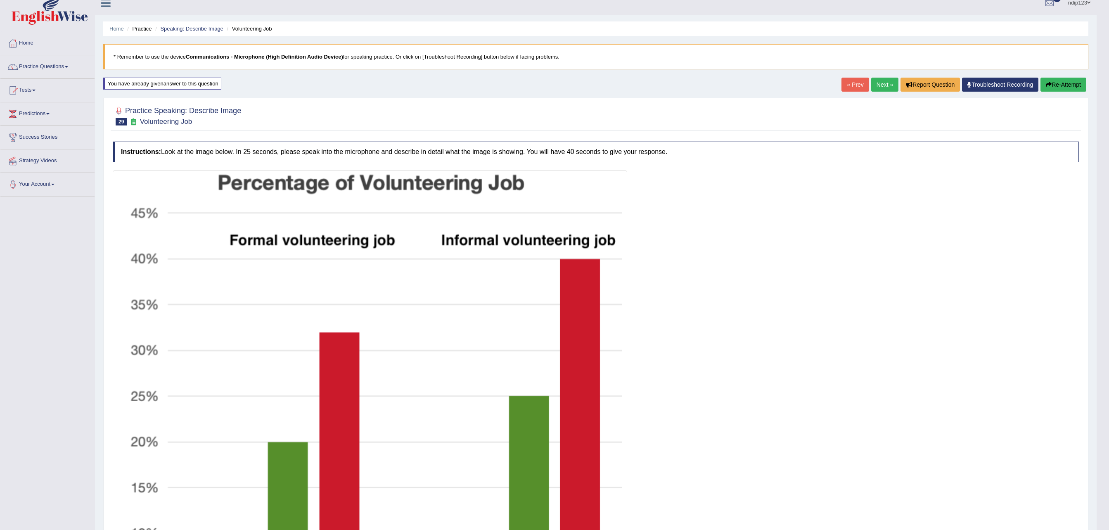
scroll to position [0, 0]
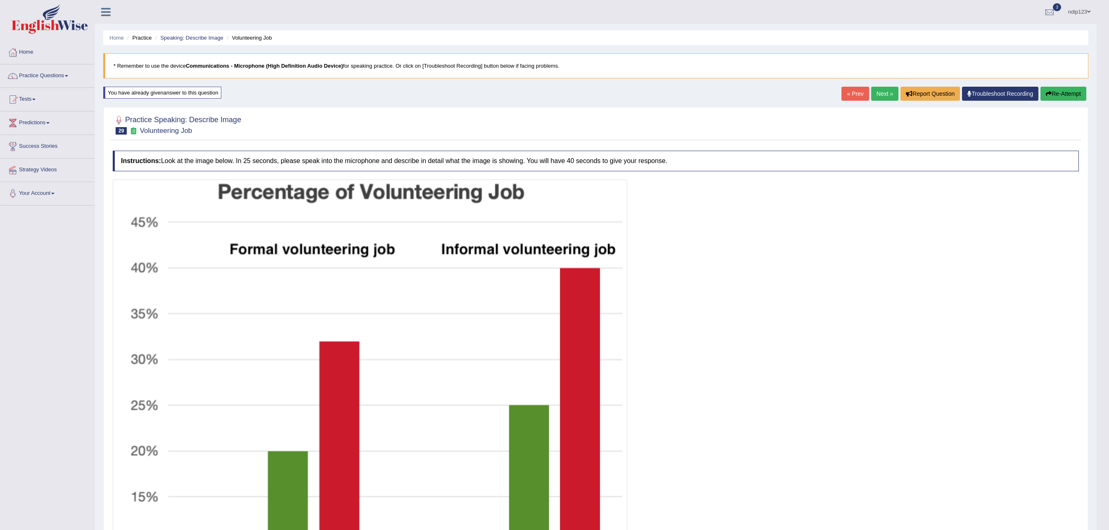
click at [879, 92] on link "Next »" at bounding box center [884, 94] width 27 height 14
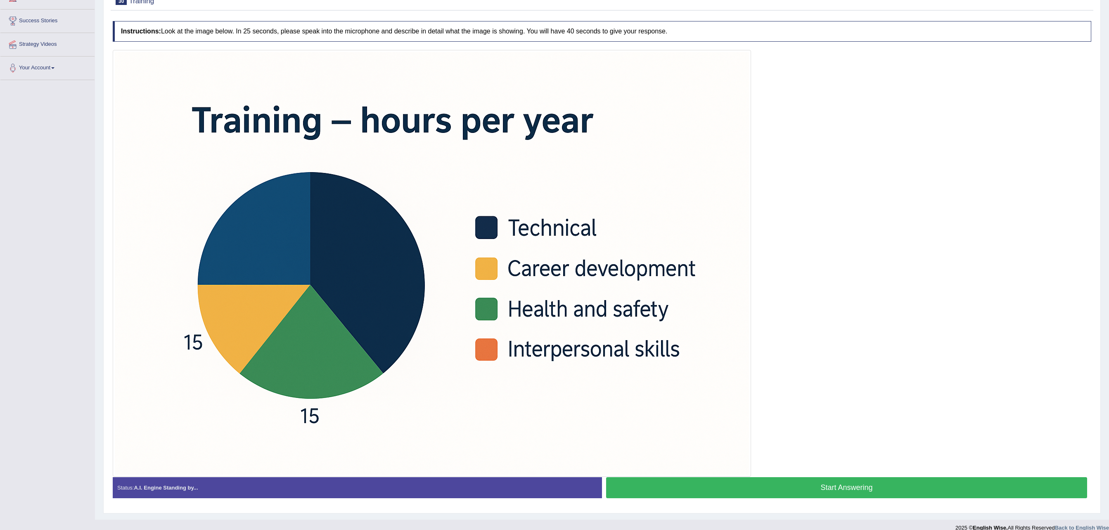
scroll to position [142, 0]
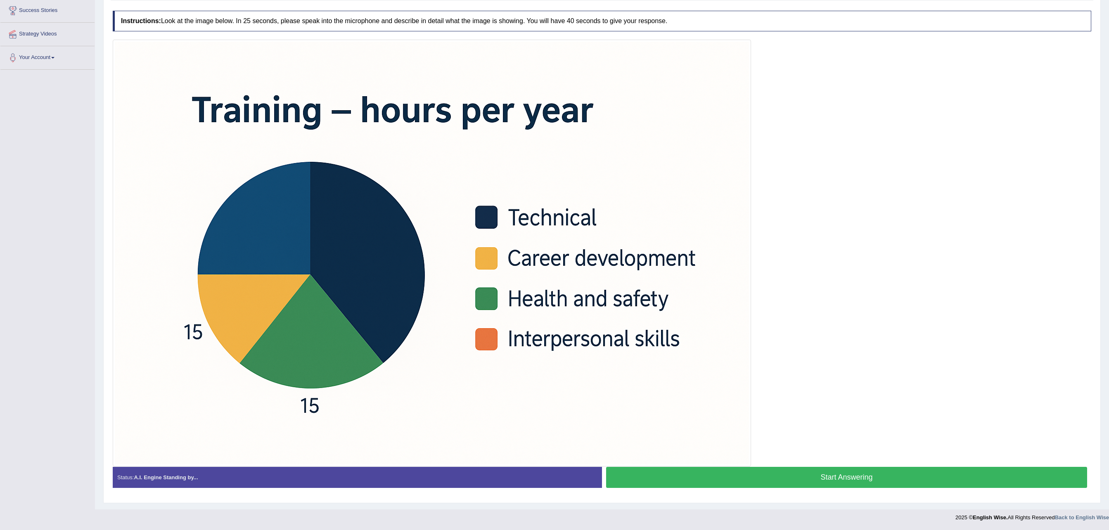
click at [836, 476] on button "Start Answering" at bounding box center [846, 477] width 481 height 21
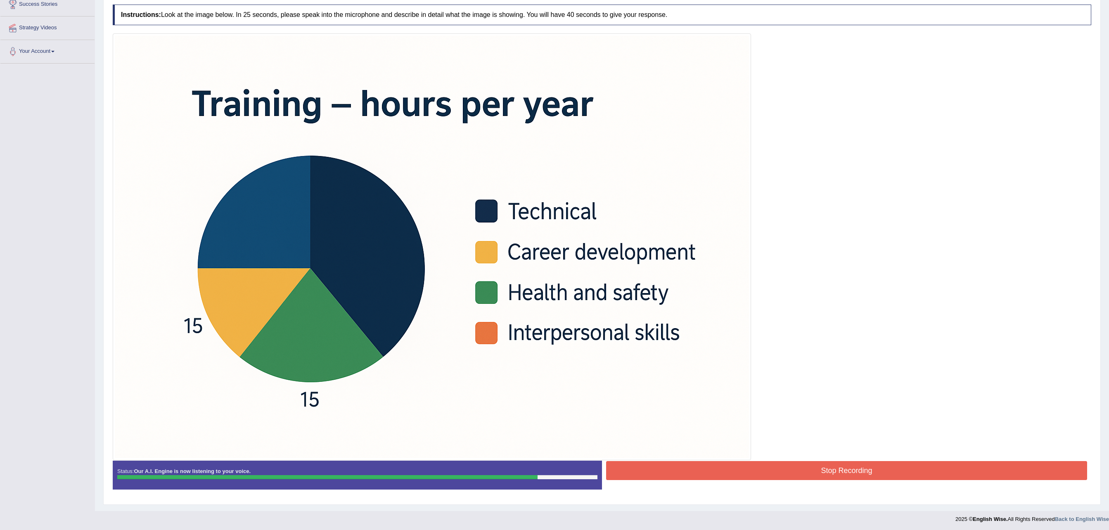
click at [878, 471] on button "Stop Recording" at bounding box center [846, 470] width 481 height 19
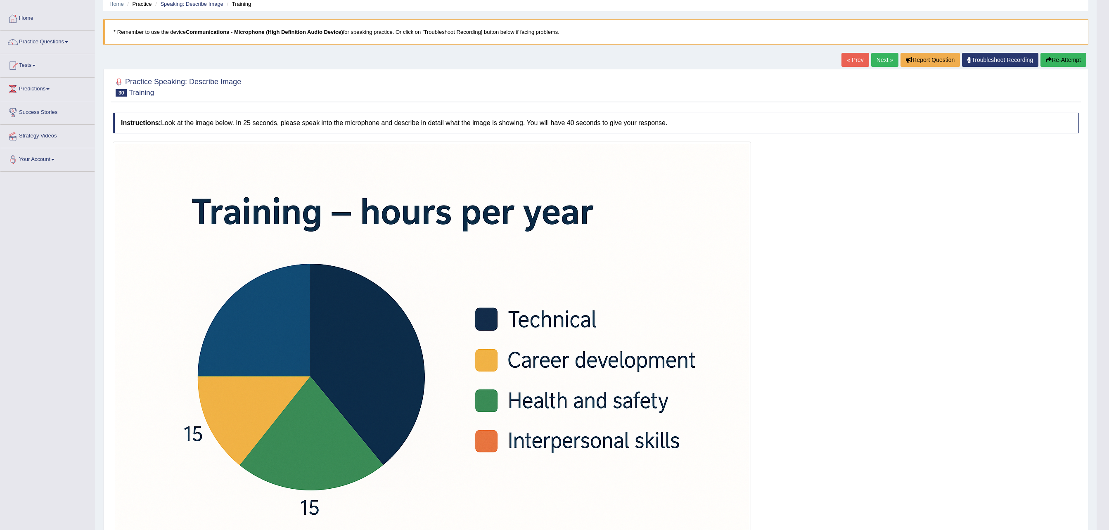
scroll to position [0, 0]
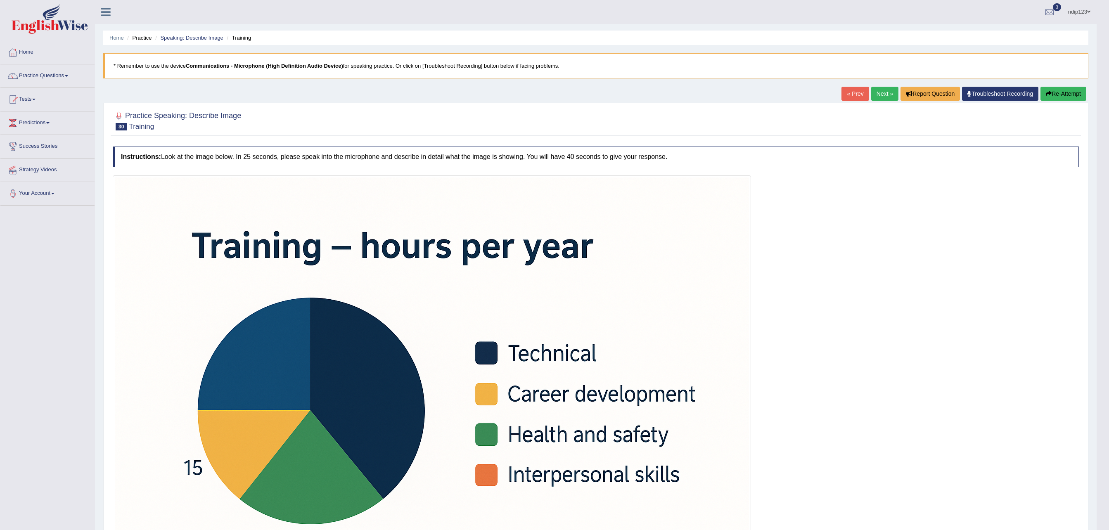
click at [1056, 90] on button "Re-Attempt" at bounding box center [1063, 94] width 46 height 14
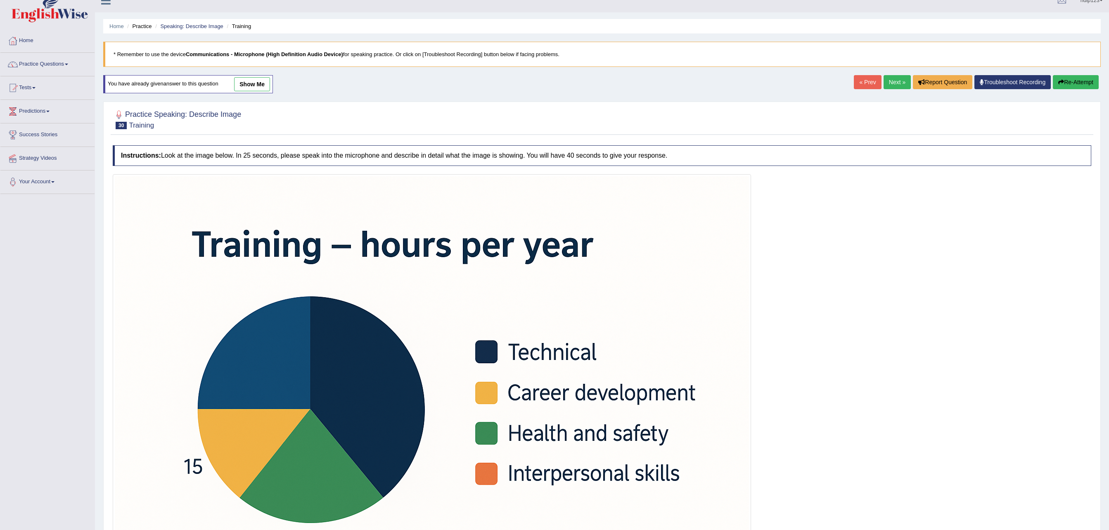
scroll to position [153, 0]
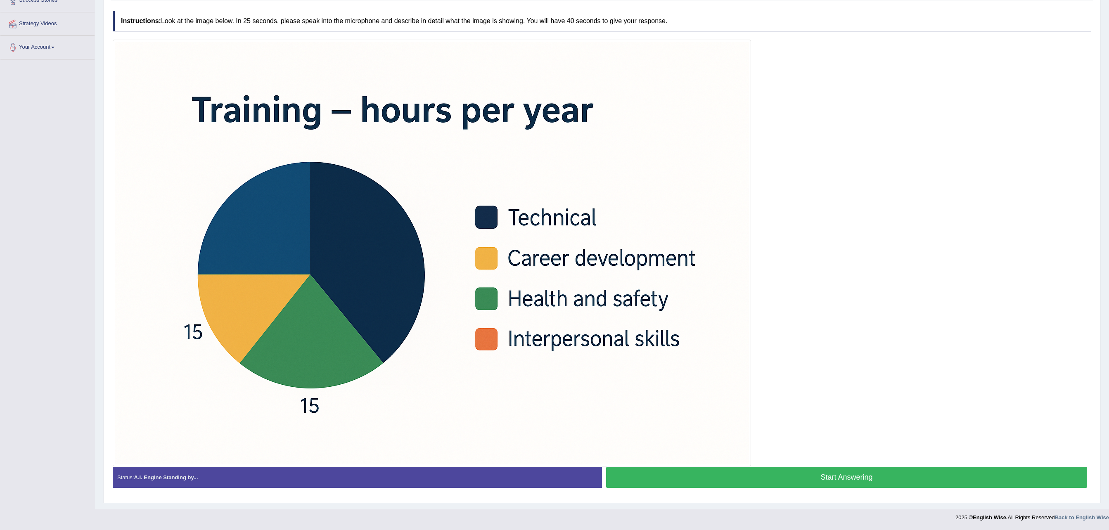
click at [851, 474] on button "Start Answering" at bounding box center [846, 477] width 481 height 21
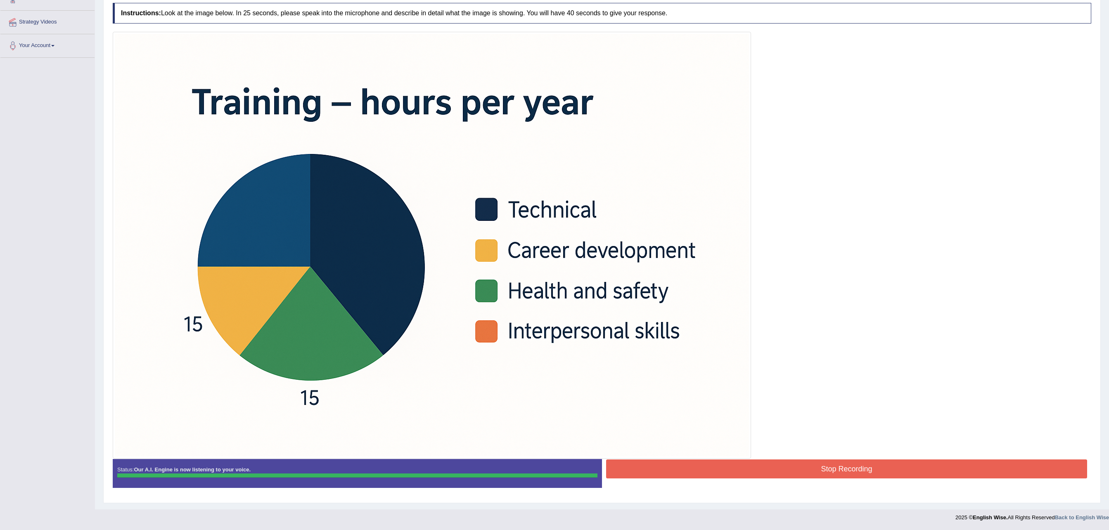
click at [868, 472] on button "Stop Recording" at bounding box center [846, 469] width 481 height 19
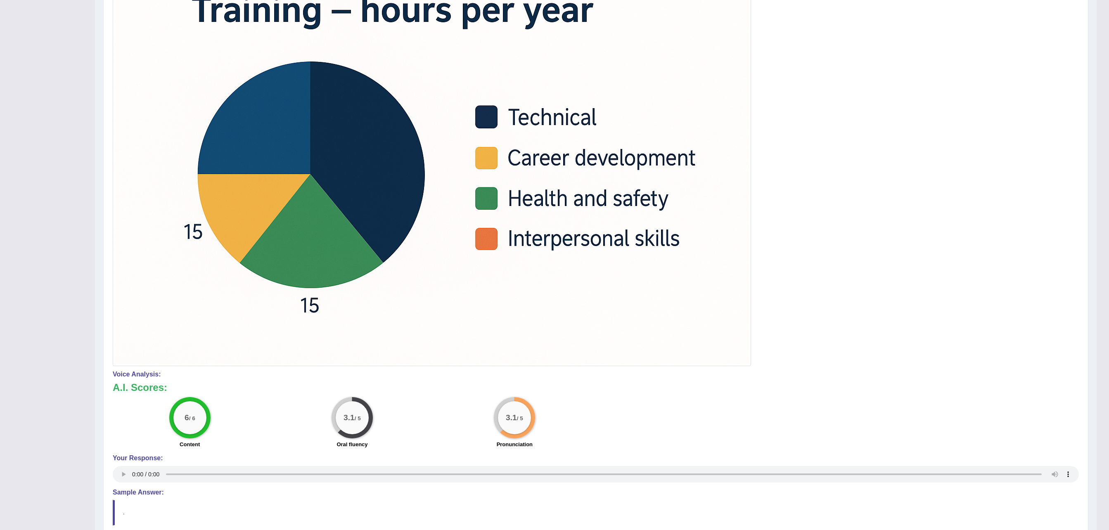
scroll to position [0, 0]
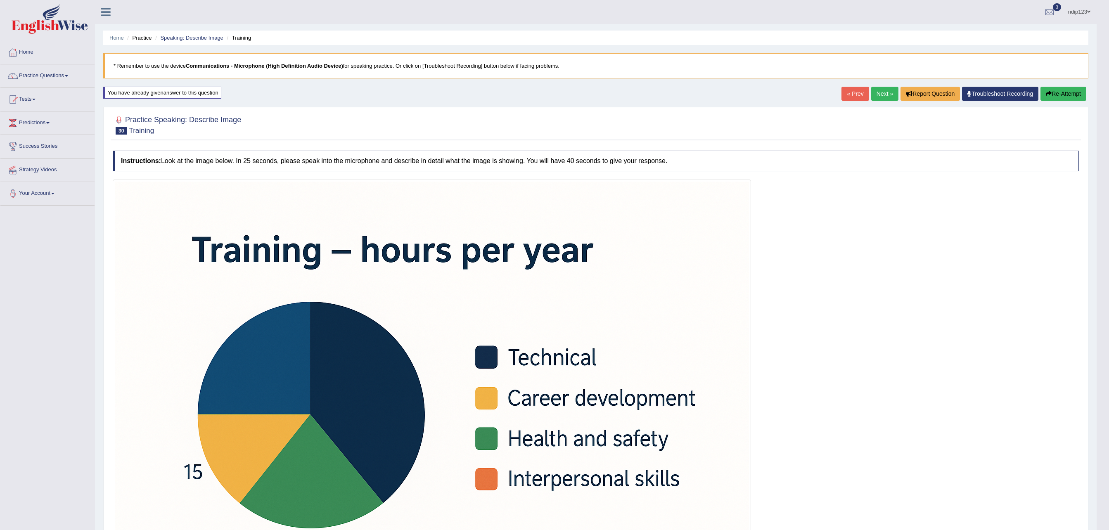
click at [1058, 94] on button "Re-Attempt" at bounding box center [1063, 94] width 46 height 14
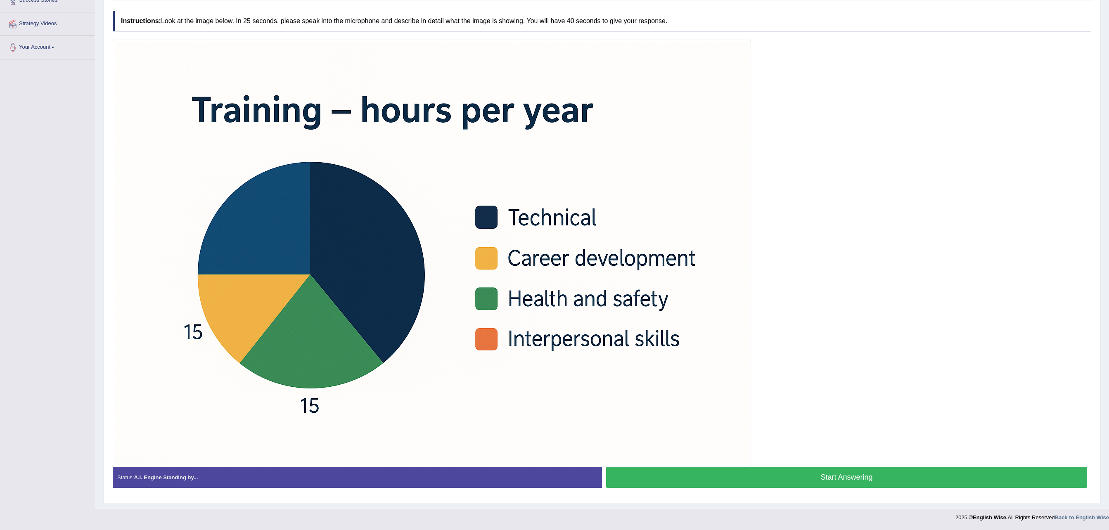
scroll to position [153, 0]
click at [848, 472] on button "Start Answering" at bounding box center [846, 477] width 481 height 21
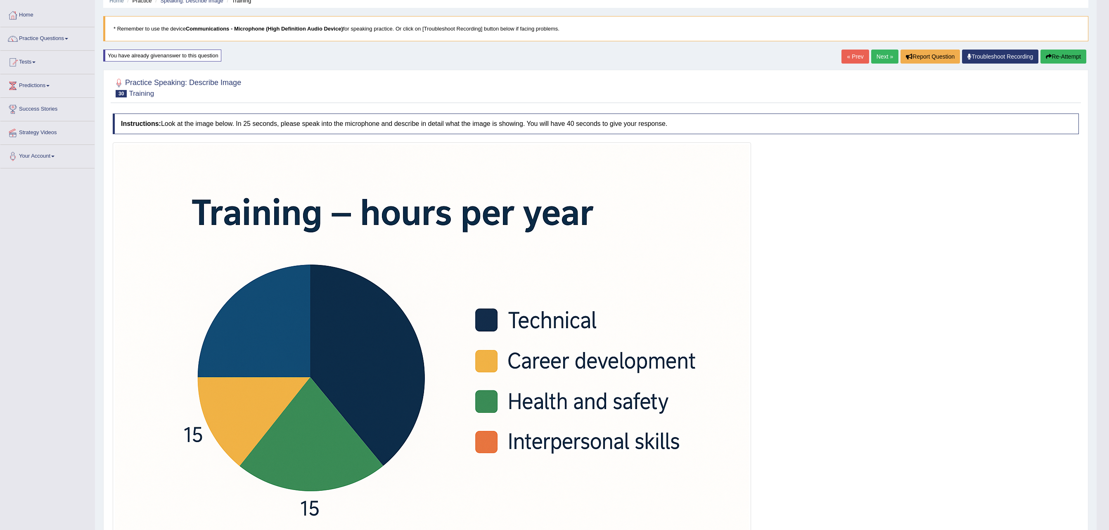
scroll to position [0, 0]
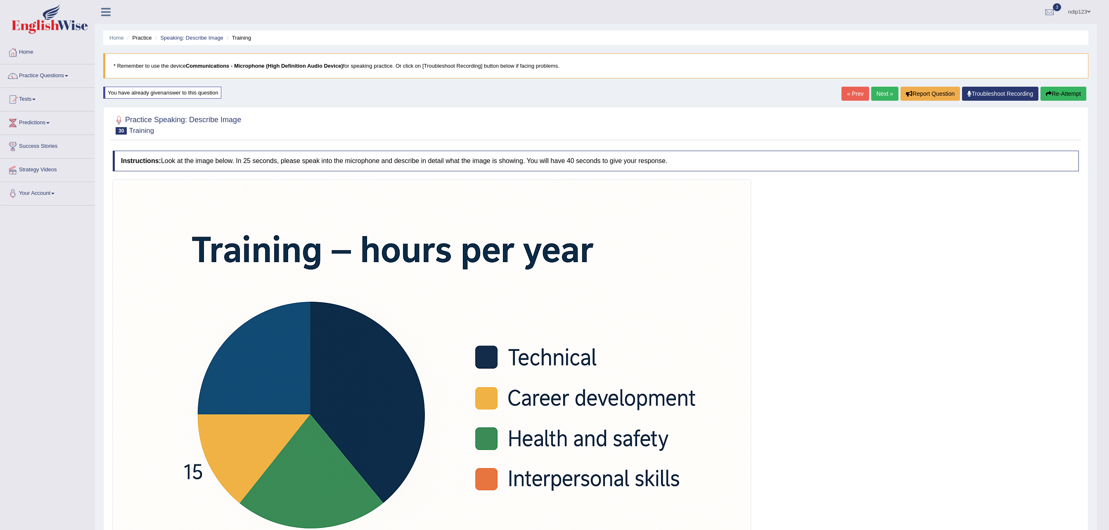
drag, startPoint x: 1067, startPoint y: 94, endPoint x: 1067, endPoint y: 100, distance: 5.8
click at [1067, 94] on button "Re-Attempt" at bounding box center [1063, 94] width 46 height 14
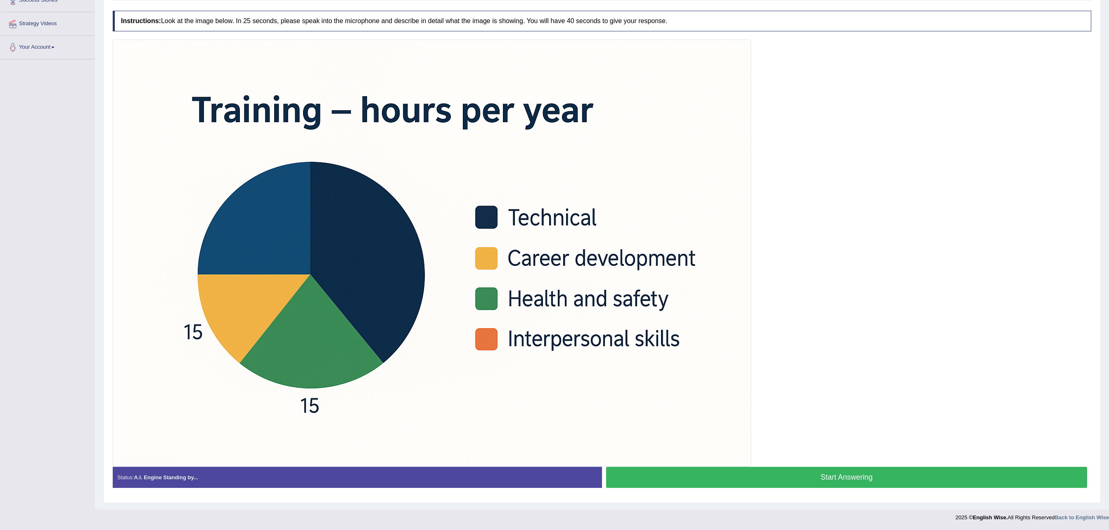
scroll to position [153, 0]
click at [823, 479] on button "Start Answering" at bounding box center [846, 477] width 481 height 21
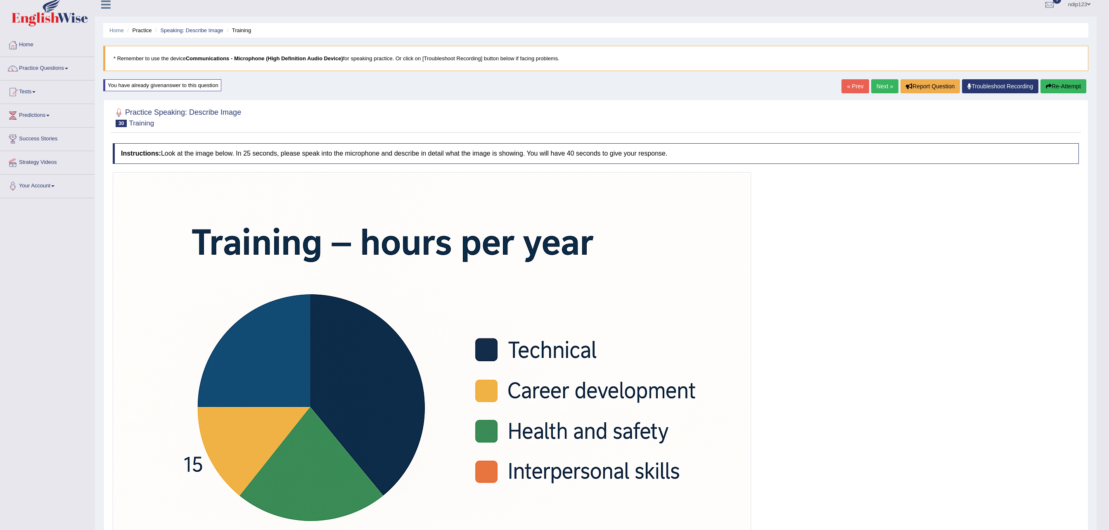
scroll to position [0, 0]
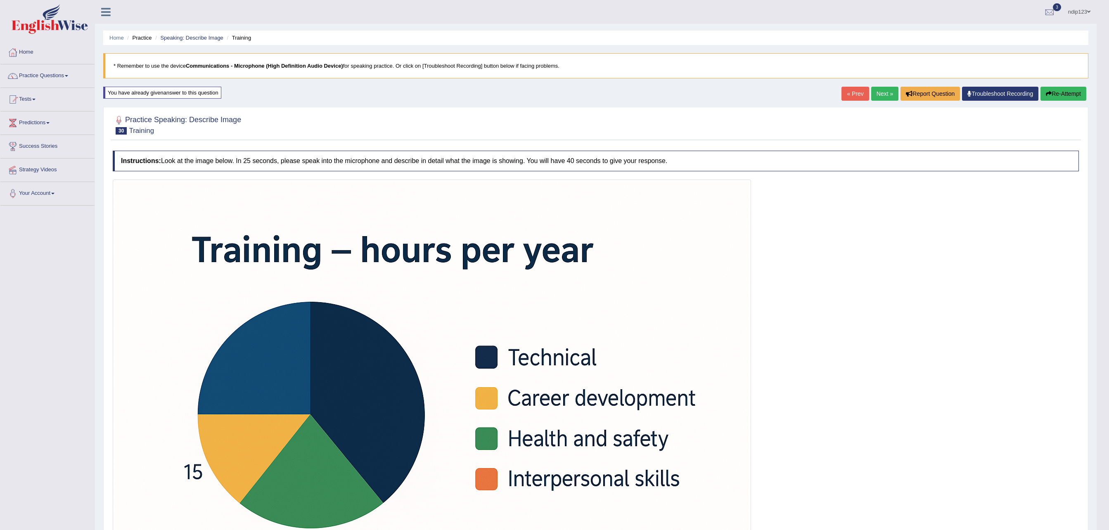
click at [1050, 94] on icon "button" at bounding box center [1049, 94] width 6 height 6
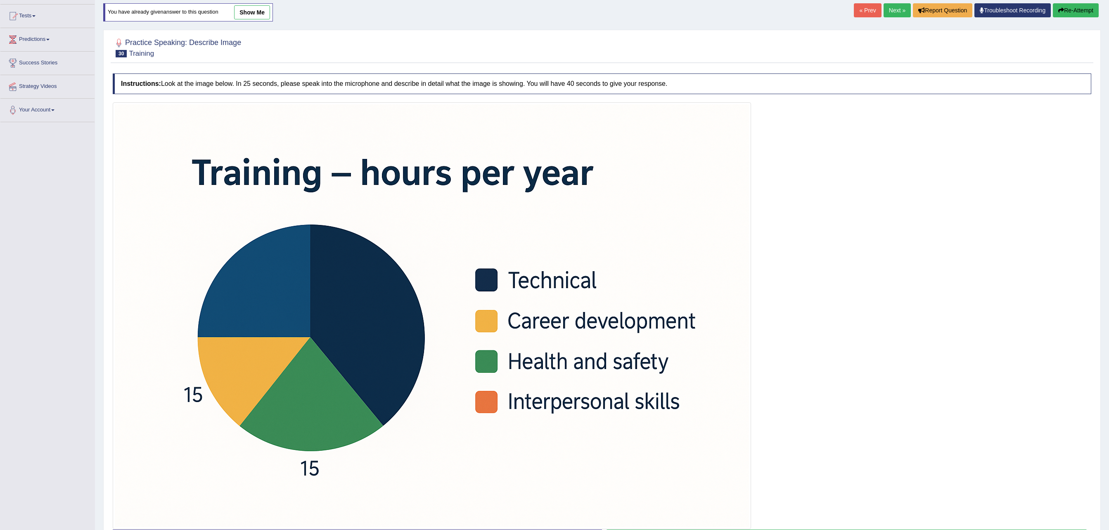
scroll to position [153, 0]
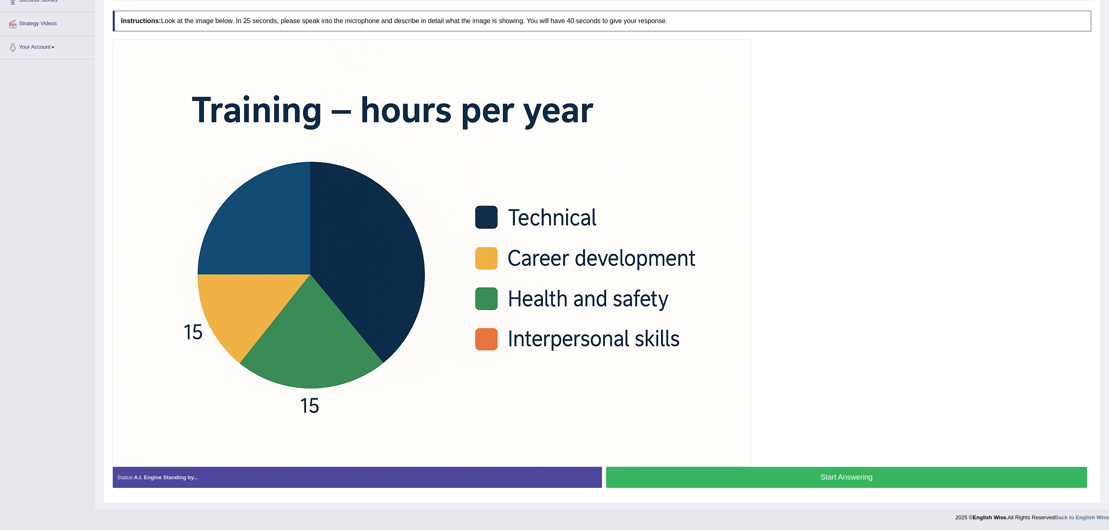
click at [837, 472] on button "Start Answering" at bounding box center [846, 477] width 481 height 21
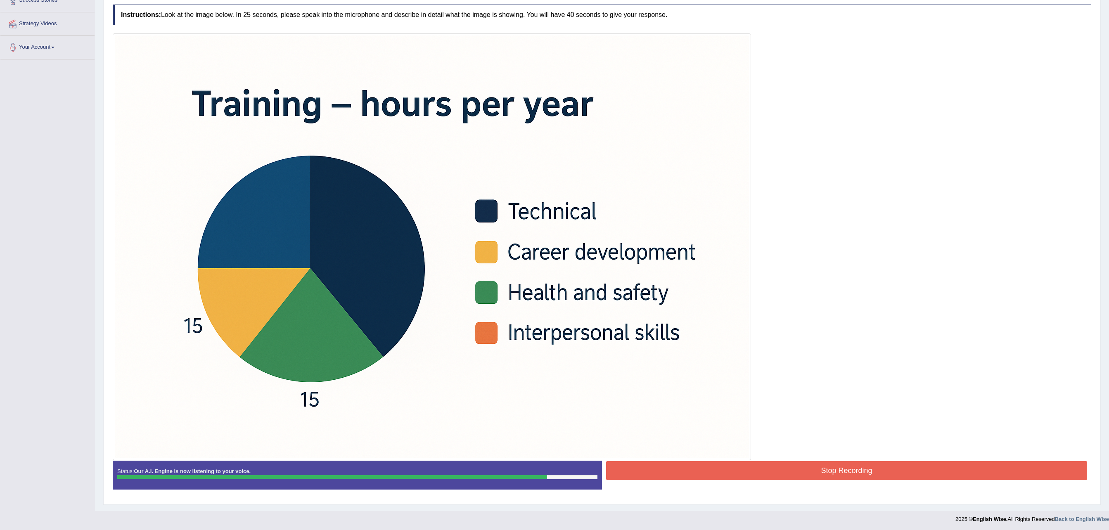
click at [855, 477] on button "Stop Recording" at bounding box center [846, 470] width 481 height 19
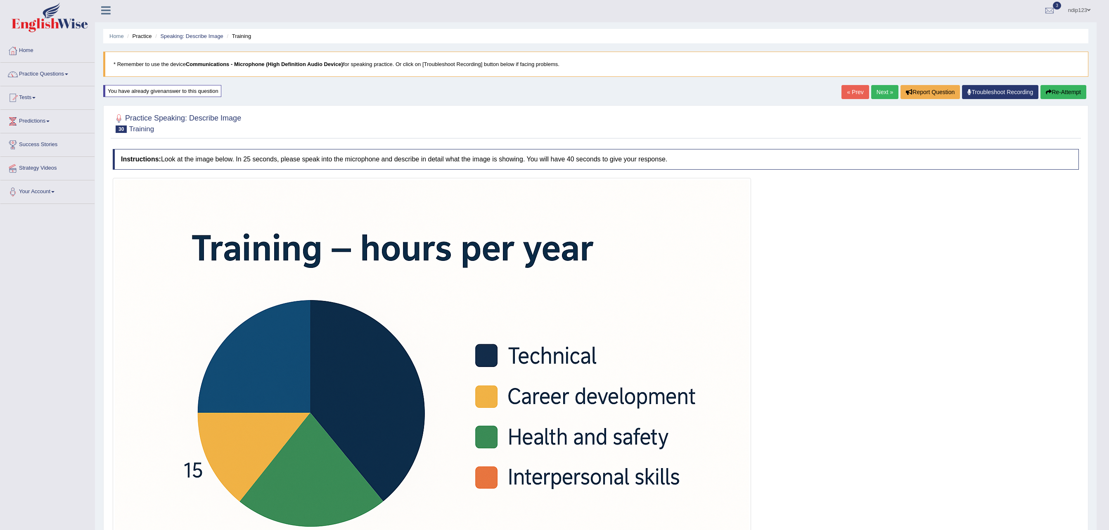
scroll to position [0, 0]
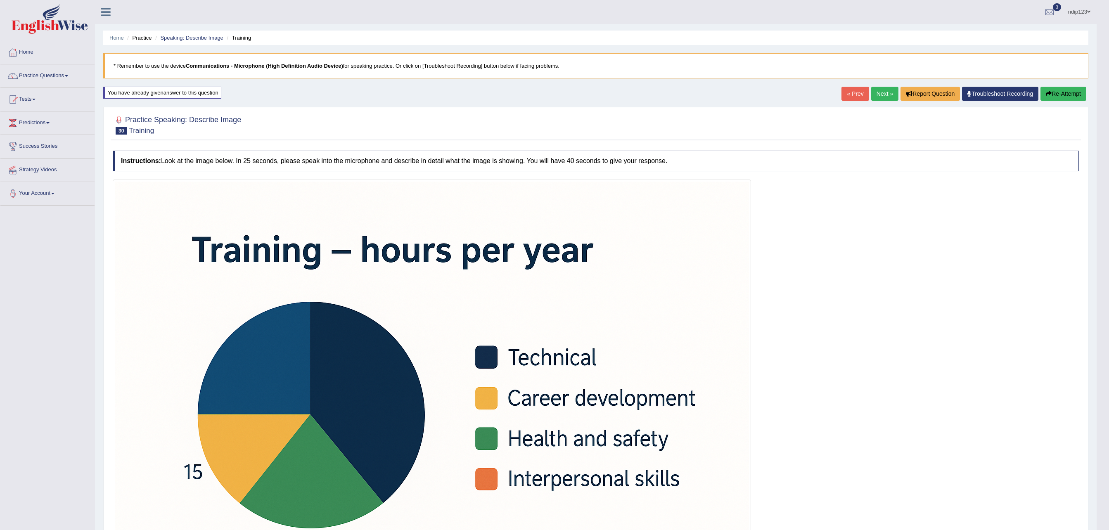
click at [1065, 90] on button "Re-Attempt" at bounding box center [1063, 94] width 46 height 14
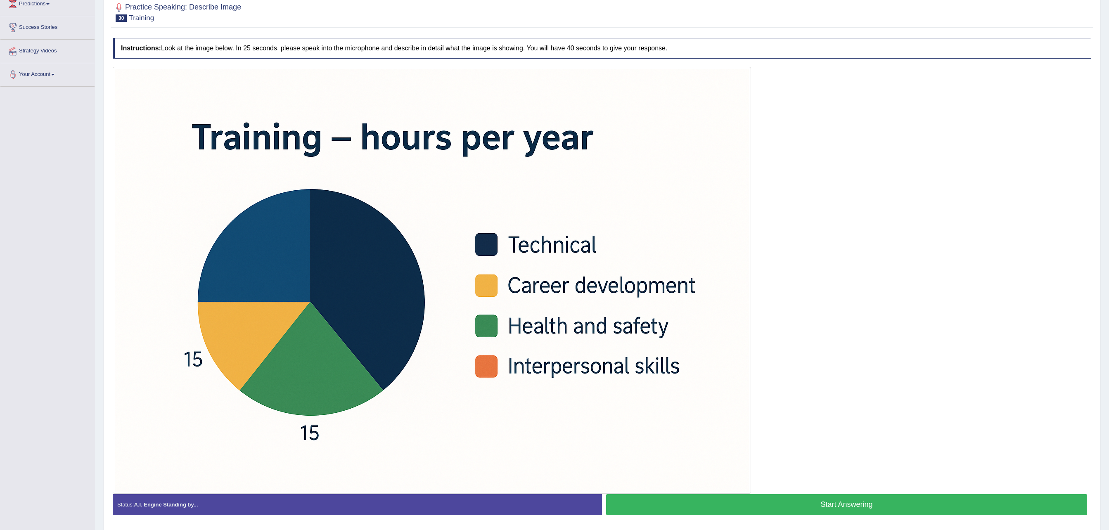
scroll to position [153, 0]
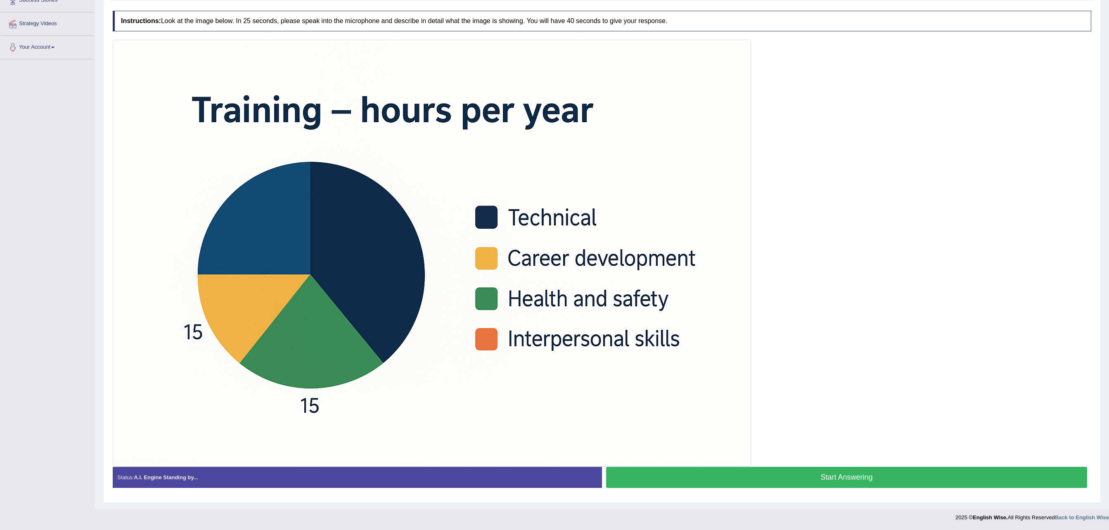
click at [831, 474] on button "Start Answering" at bounding box center [846, 477] width 481 height 21
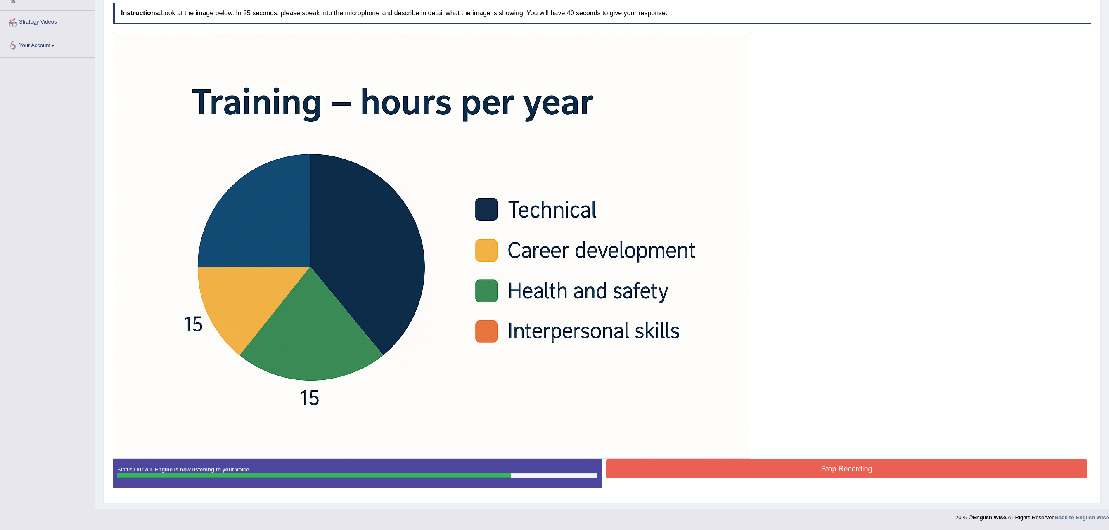
click at [837, 467] on button "Stop Recording" at bounding box center [846, 469] width 481 height 19
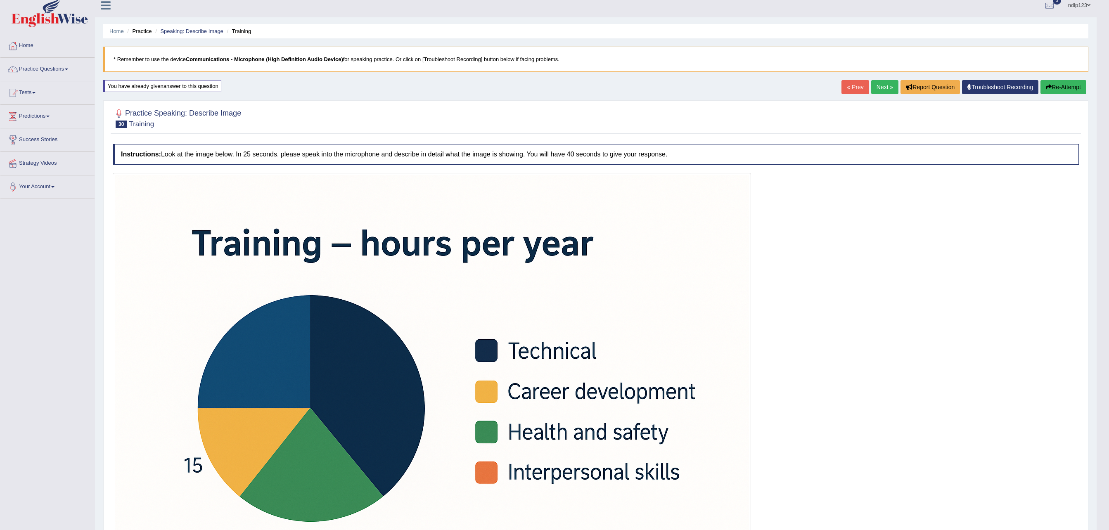
scroll to position [0, 0]
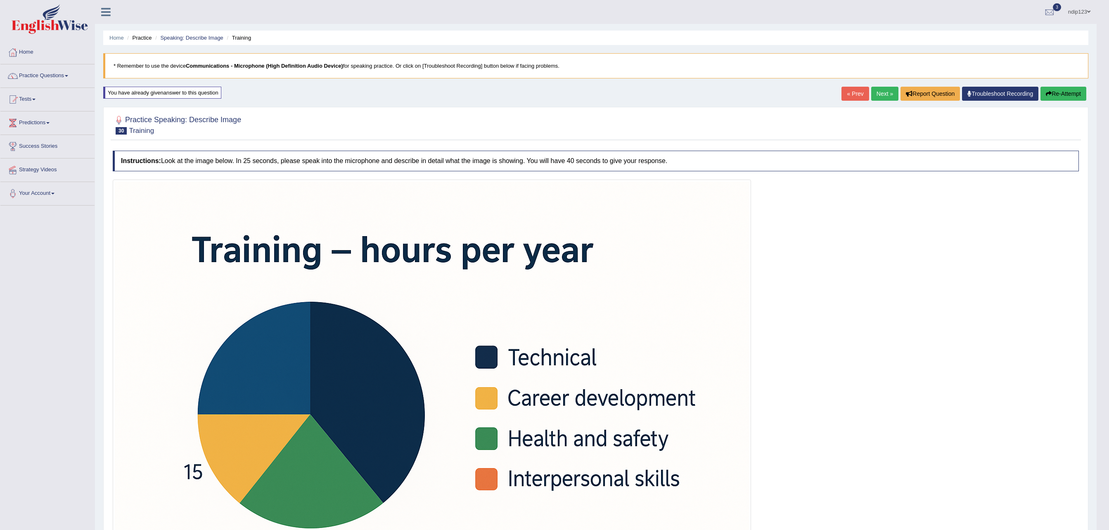
click at [1069, 97] on button "Re-Attempt" at bounding box center [1063, 94] width 46 height 14
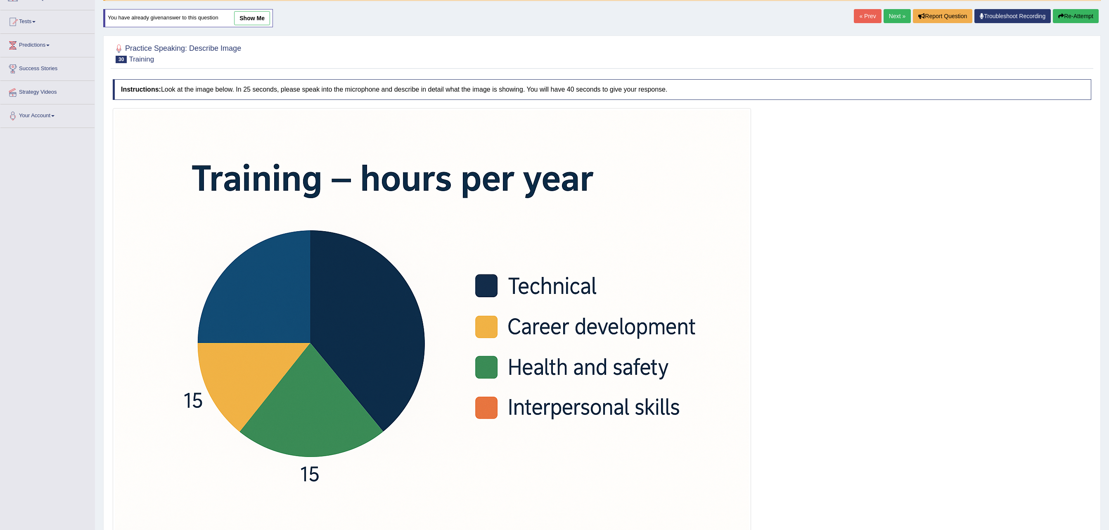
scroll to position [153, 0]
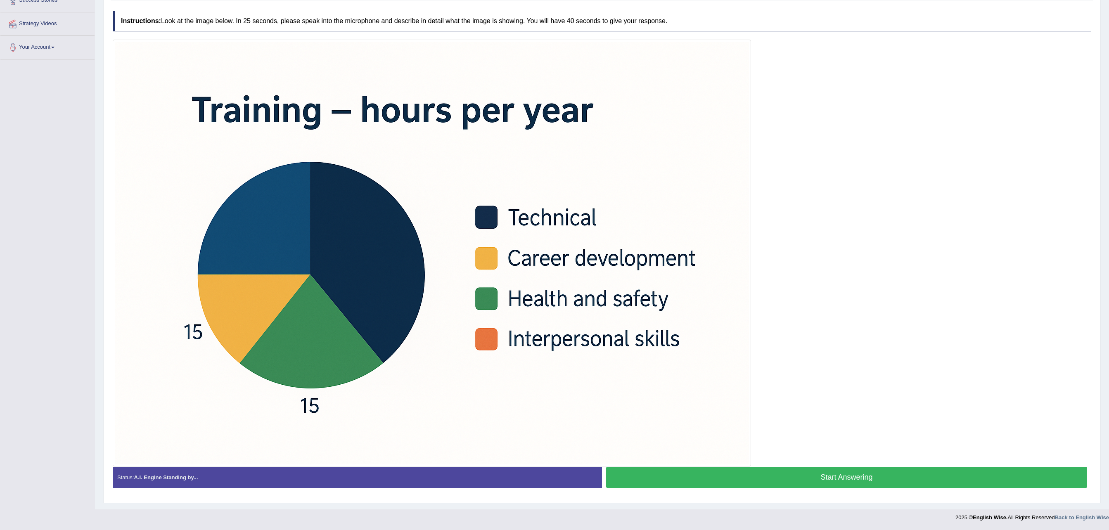
click at [838, 476] on button "Start Answering" at bounding box center [846, 477] width 481 height 21
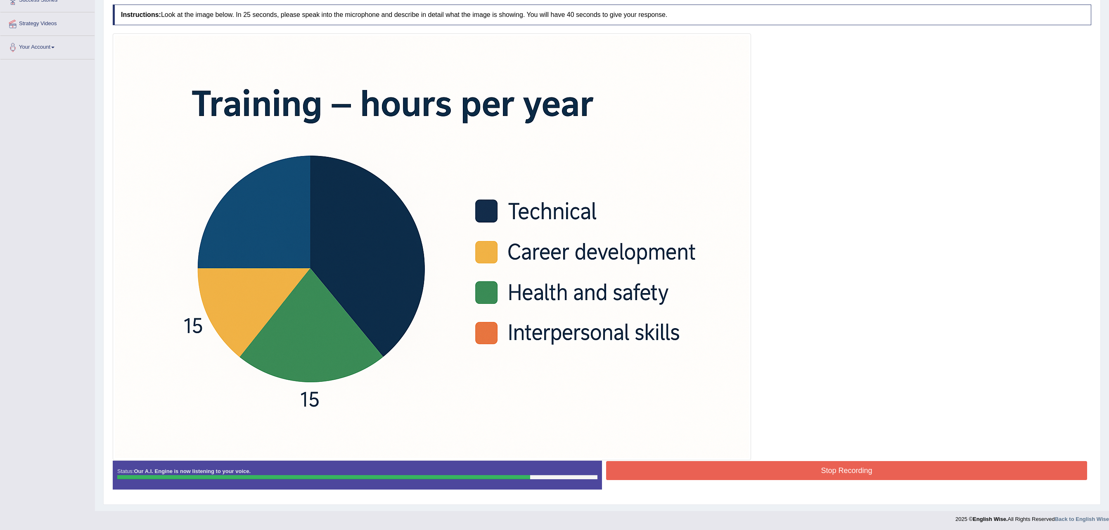
click at [863, 477] on button "Stop Recording" at bounding box center [846, 470] width 481 height 19
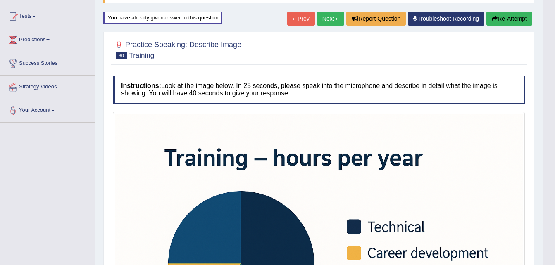
scroll to position [83, 0]
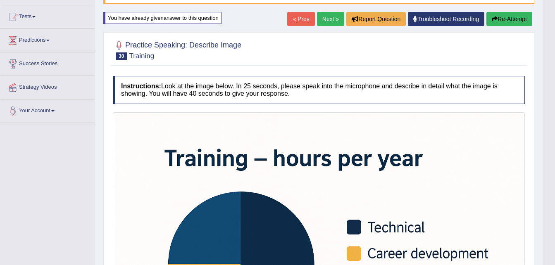
click at [496, 19] on button "Re-Attempt" at bounding box center [509, 19] width 46 height 14
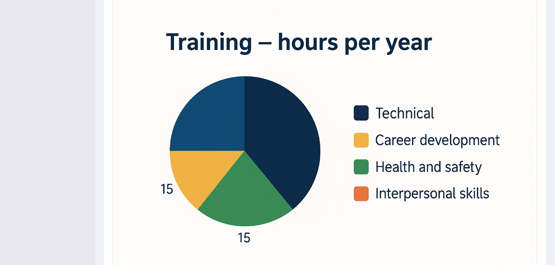
scroll to position [248, 0]
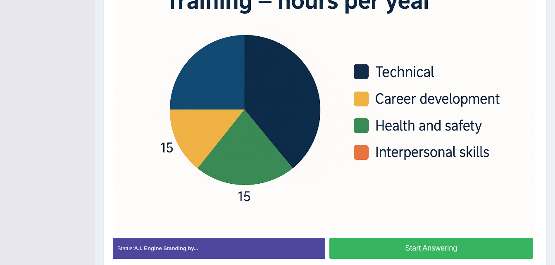
click at [448, 246] on button "Start Answering" at bounding box center [431, 248] width 204 height 21
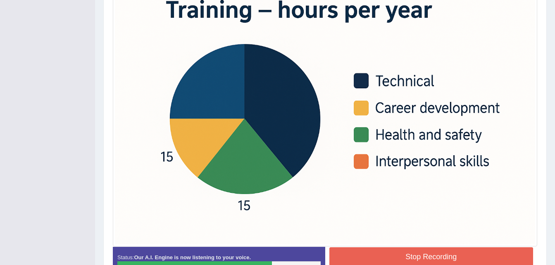
scroll to position [242, 0]
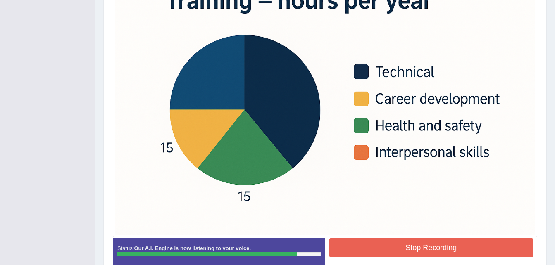
click at [381, 250] on button "Stop Recording" at bounding box center [431, 247] width 204 height 19
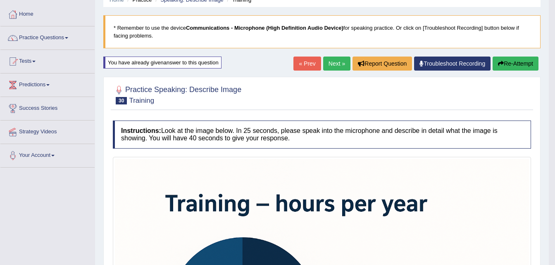
scroll to position [35, 0]
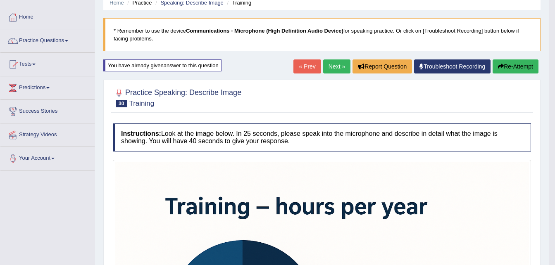
click at [507, 68] on button "Re-Attempt" at bounding box center [515, 66] width 46 height 14
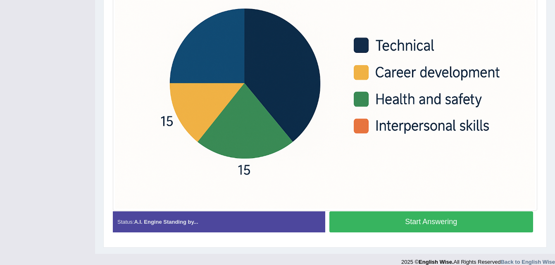
scroll to position [284, 0]
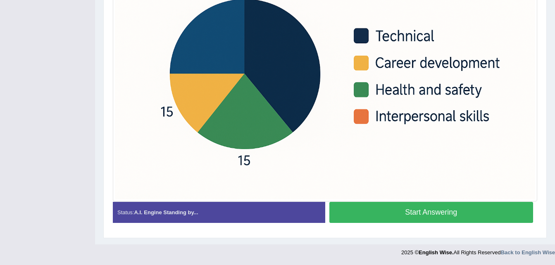
click at [405, 212] on button "Start Answering" at bounding box center [431, 212] width 204 height 21
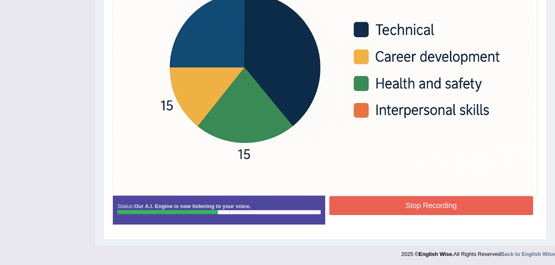
scroll to position [285, 0]
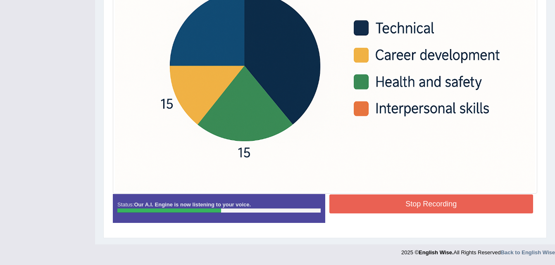
click at [422, 204] on button "Stop Recording" at bounding box center [431, 203] width 204 height 19
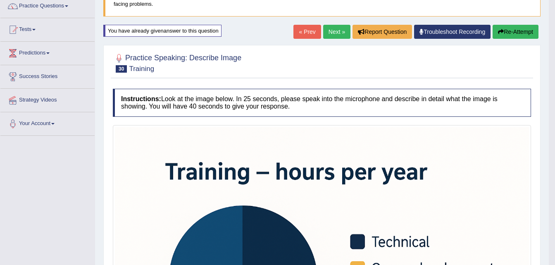
scroll to position [38, 0]
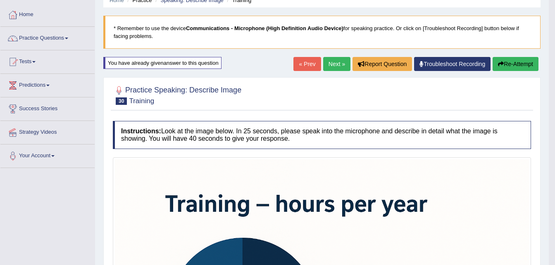
click at [506, 61] on button "Re-Attempt" at bounding box center [515, 64] width 46 height 14
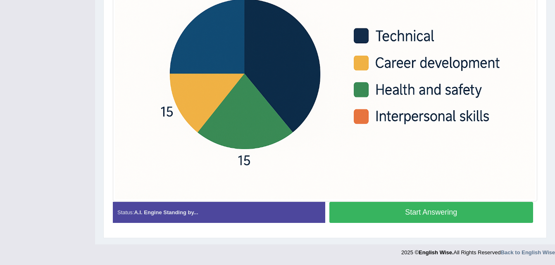
scroll to position [242, 0]
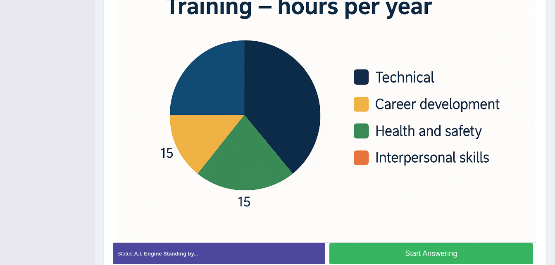
click at [403, 254] on button "Start Answering" at bounding box center [431, 253] width 204 height 21
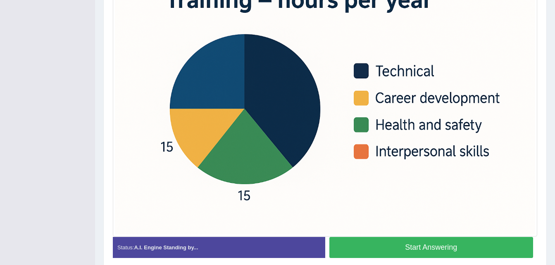
scroll to position [236, 0]
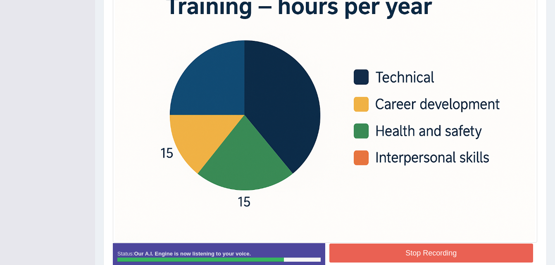
click at [421, 255] on button "Stop Recording" at bounding box center [431, 253] width 204 height 19
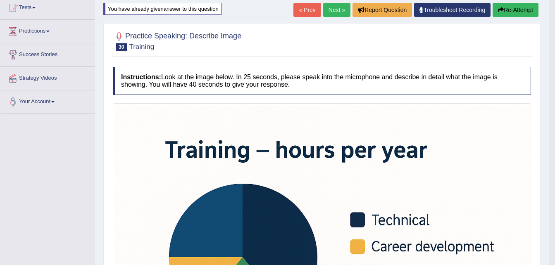
scroll to position [83, 0]
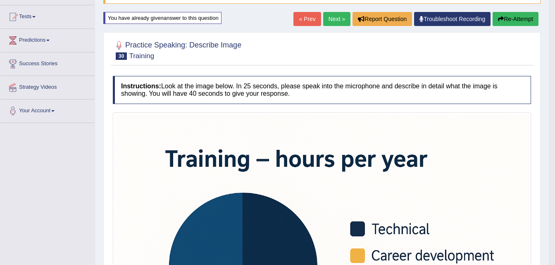
click at [328, 18] on link "Next »" at bounding box center [336, 19] width 27 height 14
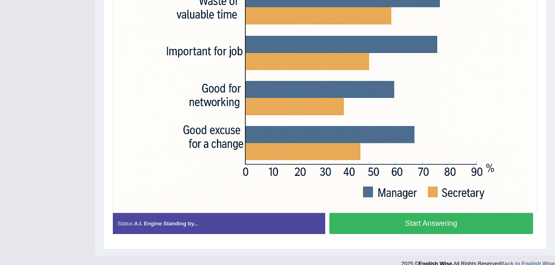
scroll to position [273, 0]
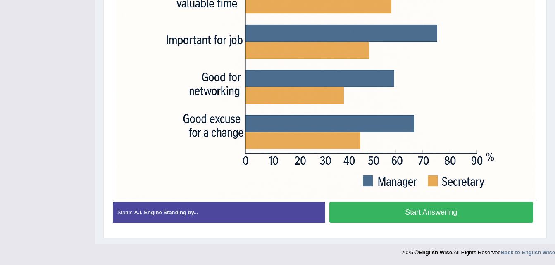
click at [421, 211] on button "Start Answering" at bounding box center [431, 212] width 204 height 21
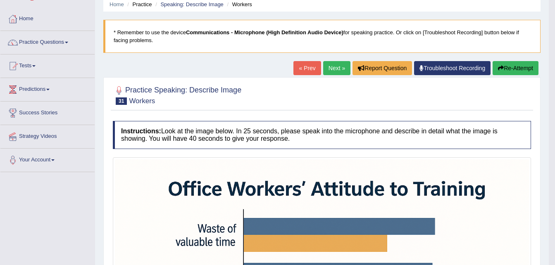
scroll to position [0, 0]
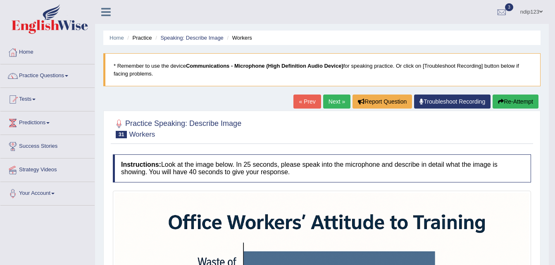
drag, startPoint x: 506, startPoint y: 100, endPoint x: 498, endPoint y: 109, distance: 12.6
click at [506, 100] on button "Re-Attempt" at bounding box center [515, 102] width 46 height 14
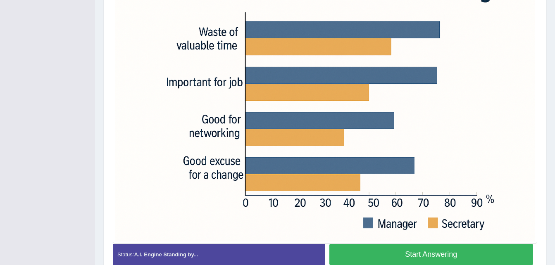
scroll to position [242, 0]
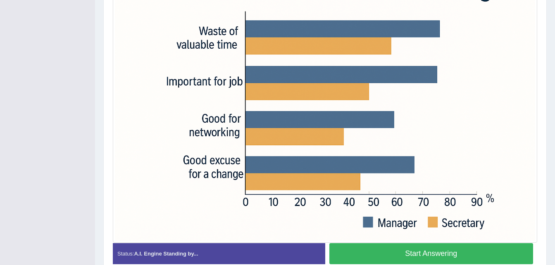
click at [415, 255] on button "Start Answering" at bounding box center [431, 253] width 204 height 21
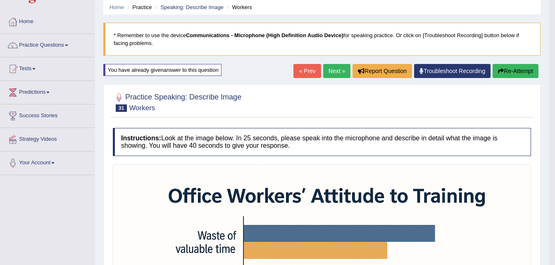
scroll to position [30, 0]
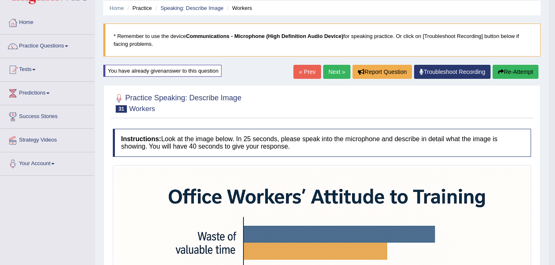
click at [510, 72] on button "Re-Attempt" at bounding box center [515, 72] width 46 height 14
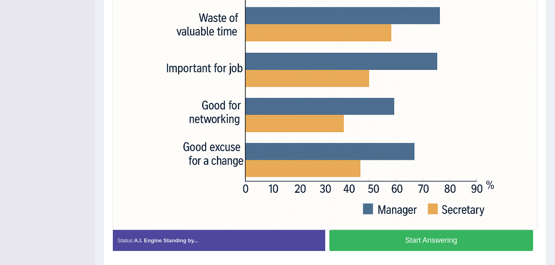
scroll to position [277, 0]
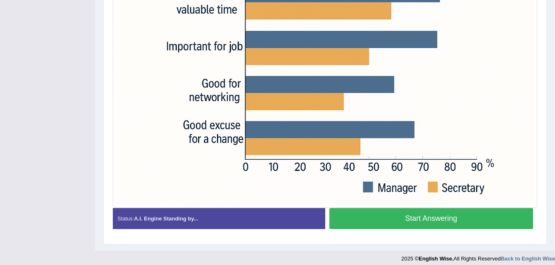
click at [405, 217] on button "Start Answering" at bounding box center [431, 218] width 204 height 21
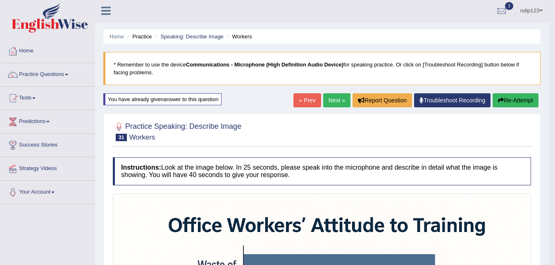
scroll to position [0, 0]
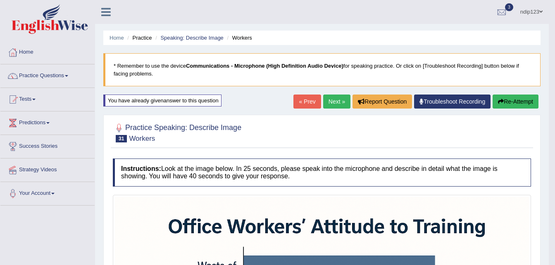
click at [511, 102] on button "Re-Attempt" at bounding box center [515, 102] width 46 height 14
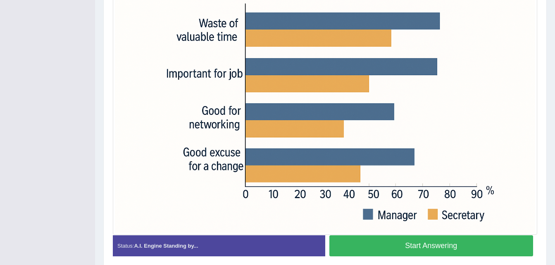
scroll to position [275, 0]
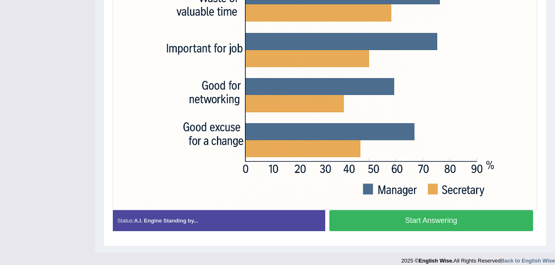
click at [428, 220] on button "Start Answering" at bounding box center [431, 220] width 204 height 21
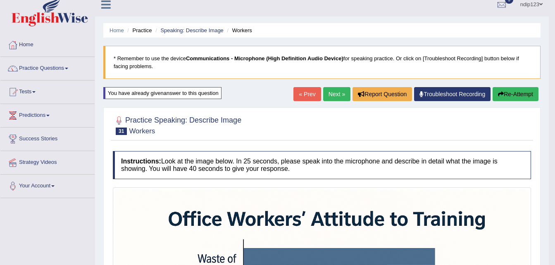
scroll to position [0, 0]
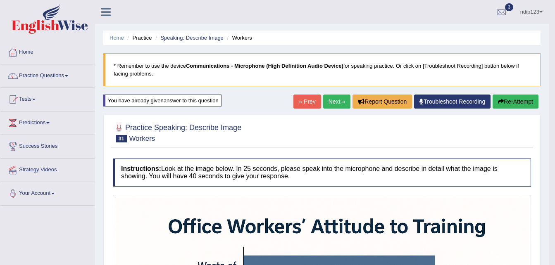
click at [336, 102] on link "Next »" at bounding box center [336, 102] width 27 height 14
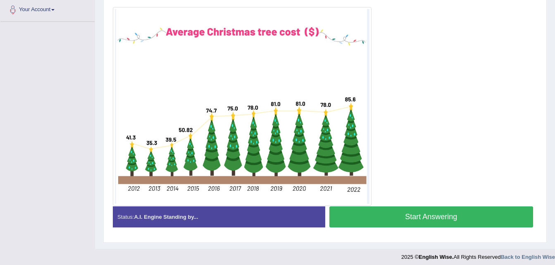
scroll to position [188, 0]
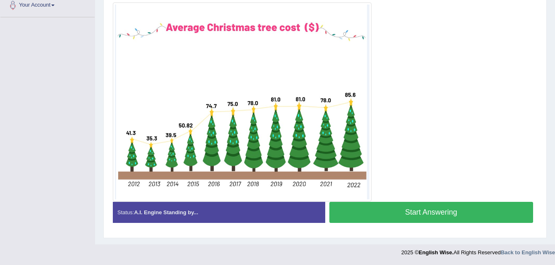
click at [431, 211] on button "Start Answering" at bounding box center [431, 212] width 204 height 21
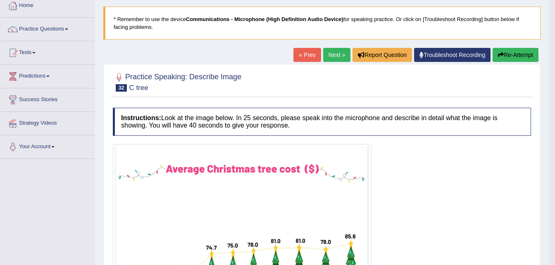
scroll to position [23, 0]
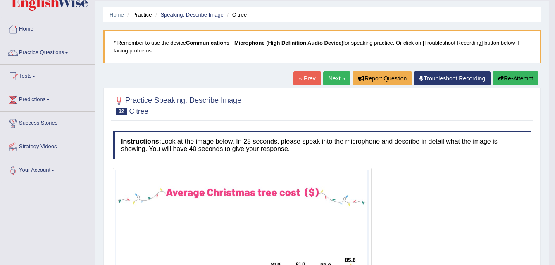
click at [508, 78] on button "Re-Attempt" at bounding box center [515, 78] width 46 height 14
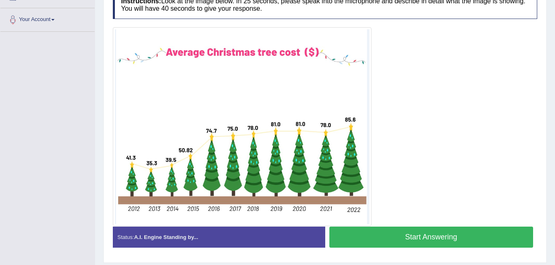
scroll to position [188, 0]
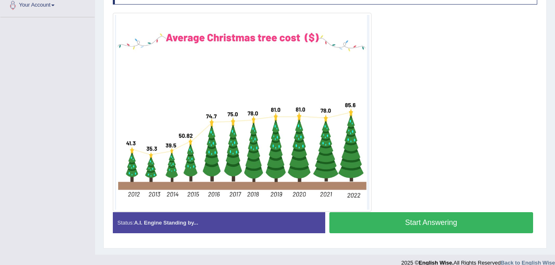
click at [423, 222] on button "Start Answering" at bounding box center [431, 222] width 204 height 21
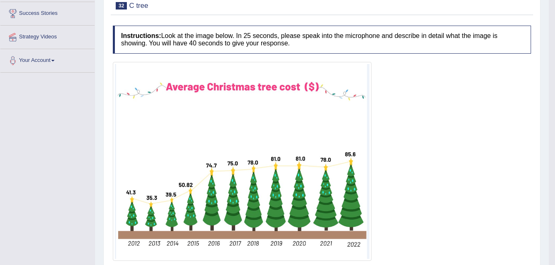
scroll to position [64, 0]
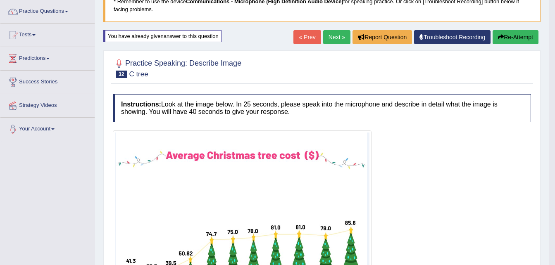
drag, startPoint x: 519, startPoint y: 38, endPoint x: 485, endPoint y: 80, distance: 54.6
click at [519, 38] on button "Re-Attempt" at bounding box center [515, 37] width 46 height 14
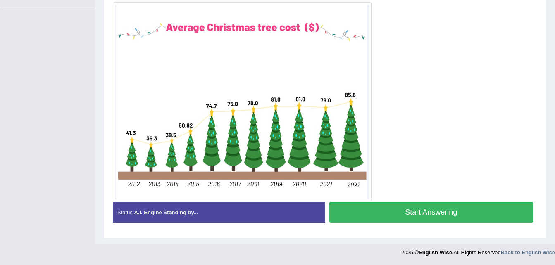
click at [407, 212] on button "Start Answering" at bounding box center [431, 212] width 204 height 21
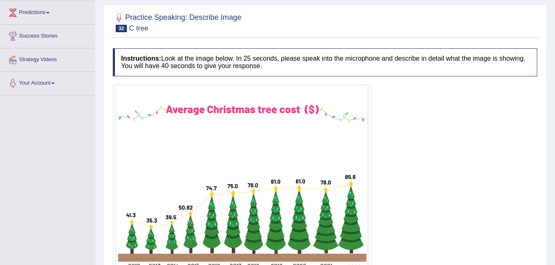
scroll to position [75, 0]
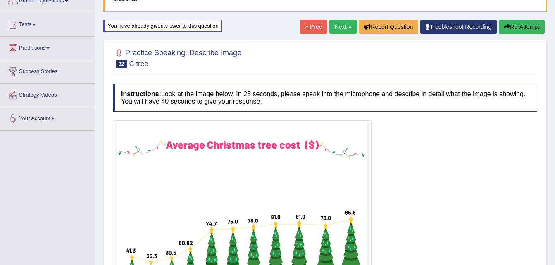
click at [313, 26] on link "« Prev" at bounding box center [312, 27] width 27 height 14
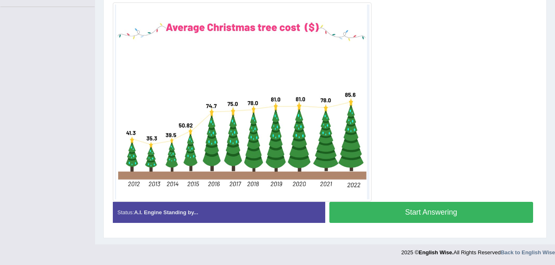
click at [439, 213] on button "Start Answering" at bounding box center [431, 212] width 204 height 21
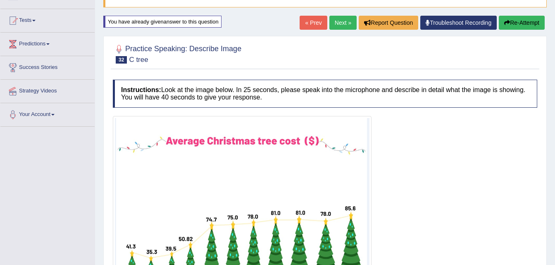
scroll to position [75, 0]
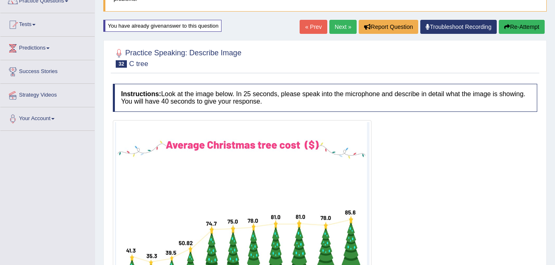
click at [312, 27] on link "« Prev" at bounding box center [312, 27] width 27 height 14
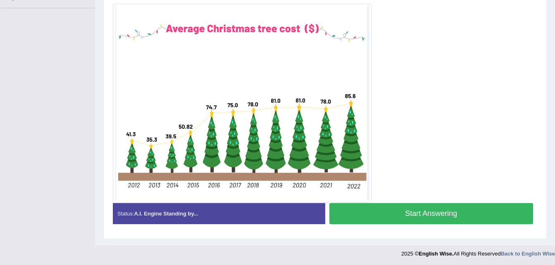
scroll to position [199, 0]
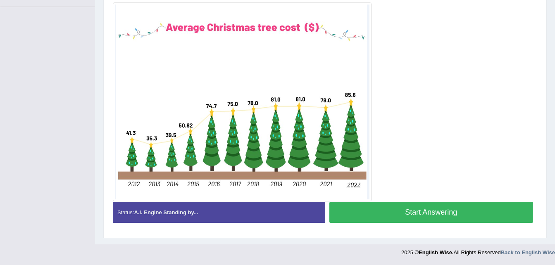
click at [433, 209] on button "Start Answering" at bounding box center [431, 212] width 204 height 21
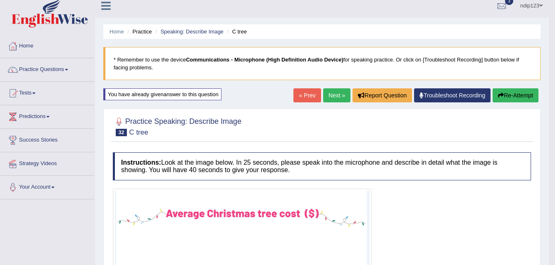
scroll to position [0, 0]
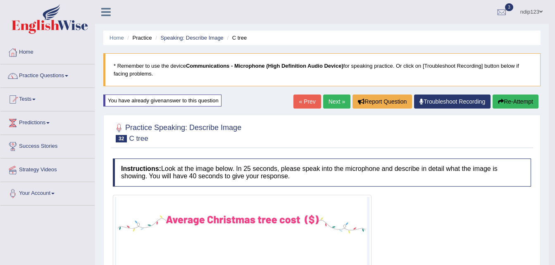
click at [507, 103] on button "Re-Attempt" at bounding box center [515, 102] width 46 height 14
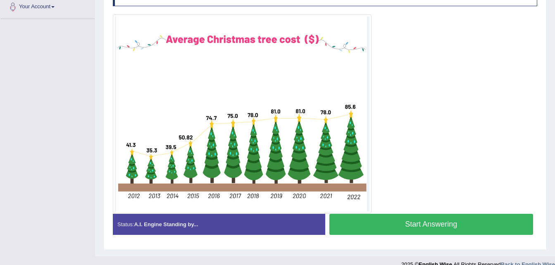
scroll to position [199, 0]
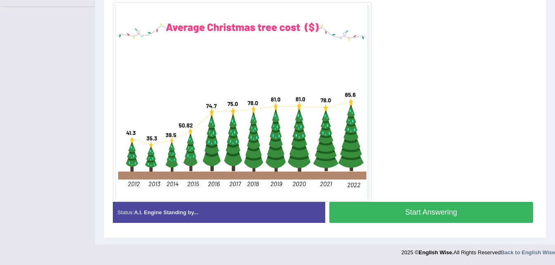
click at [434, 212] on button "Start Answering" at bounding box center [431, 212] width 204 height 21
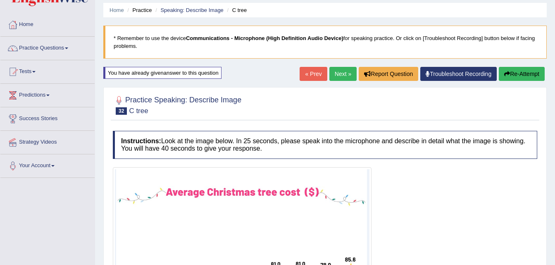
scroll to position [27, 0]
click at [312, 73] on link "« Prev" at bounding box center [312, 74] width 27 height 14
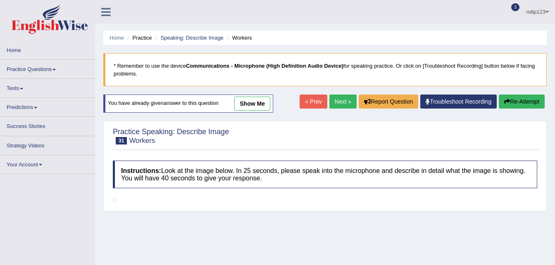
click at [343, 98] on link "Next »" at bounding box center [342, 102] width 27 height 14
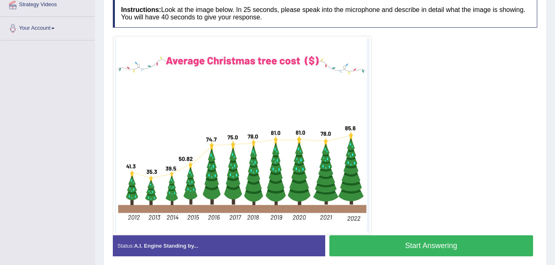
click at [432, 248] on button "Start Answering" at bounding box center [431, 245] width 204 height 21
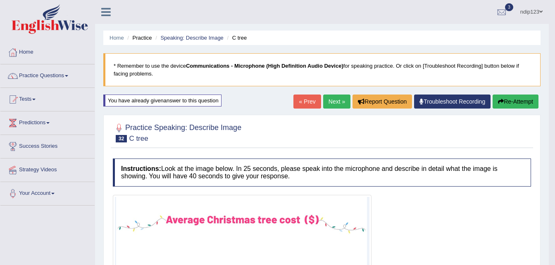
click at [504, 104] on button "Re-Attempt" at bounding box center [515, 102] width 46 height 14
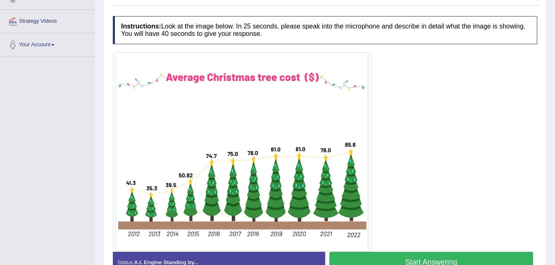
scroll to position [165, 0]
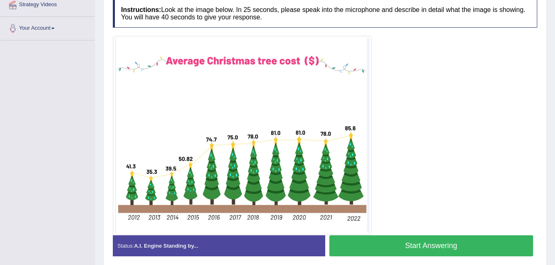
click at [421, 245] on button "Start Answering" at bounding box center [431, 245] width 204 height 21
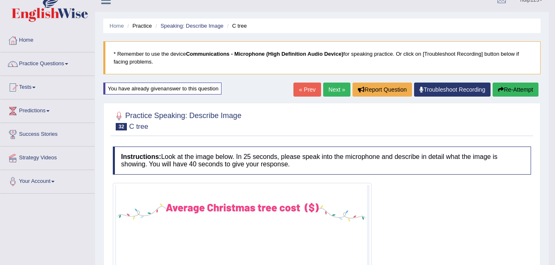
scroll to position [0, 0]
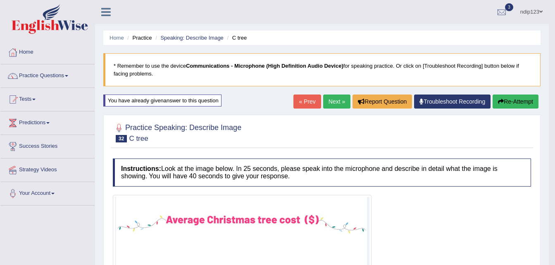
drag, startPoint x: 515, startPoint y: 100, endPoint x: 505, endPoint y: 103, distance: 10.8
click at [514, 100] on button "Re-Attempt" at bounding box center [515, 102] width 46 height 14
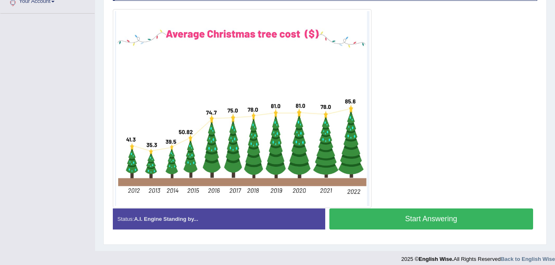
scroll to position [199, 0]
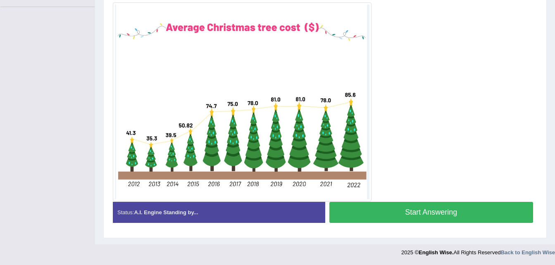
click at [406, 214] on button "Start Answering" at bounding box center [431, 212] width 204 height 21
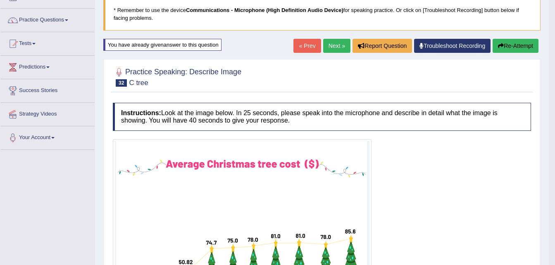
scroll to position [33, 0]
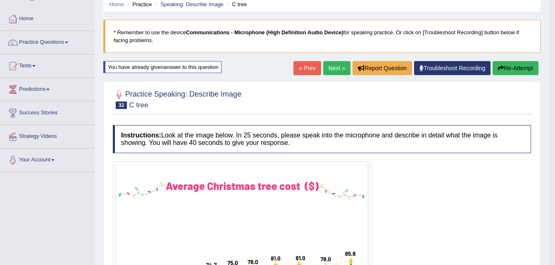
drag, startPoint x: 514, startPoint y: 68, endPoint x: 501, endPoint y: 83, distance: 19.9
click at [514, 68] on button "Re-Attempt" at bounding box center [515, 68] width 46 height 14
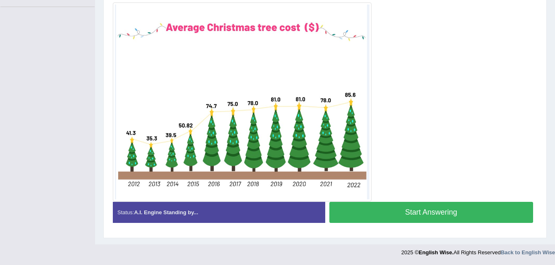
click at [421, 211] on button "Start Answering" at bounding box center [431, 212] width 204 height 21
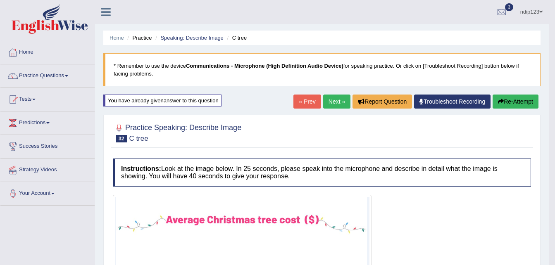
click at [504, 101] on button "Re-Attempt" at bounding box center [515, 102] width 46 height 14
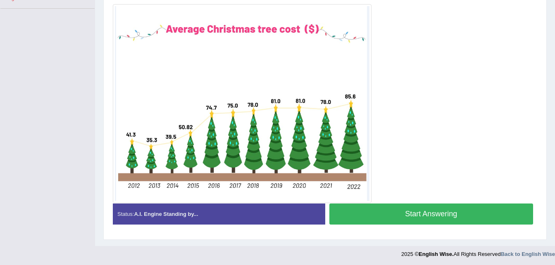
scroll to position [199, 0]
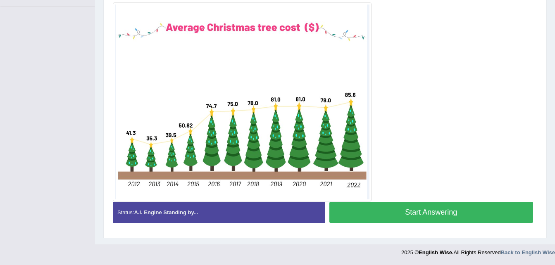
drag, startPoint x: 421, startPoint y: 213, endPoint x: 421, endPoint y: 218, distance: 5.0
click at [421, 213] on button "Start Answering" at bounding box center [431, 212] width 204 height 21
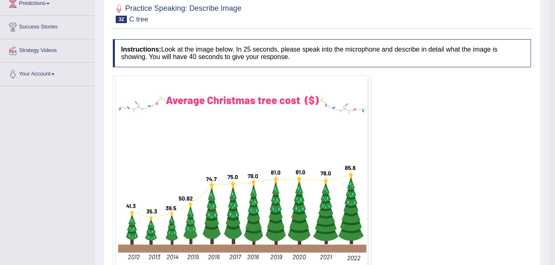
scroll to position [37, 0]
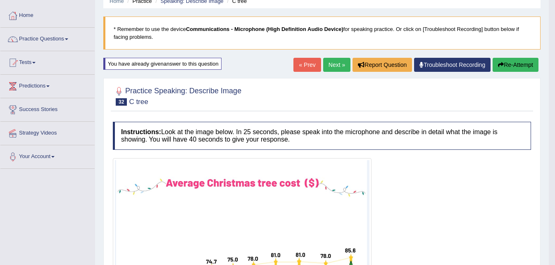
click at [333, 64] on link "Next »" at bounding box center [336, 65] width 27 height 14
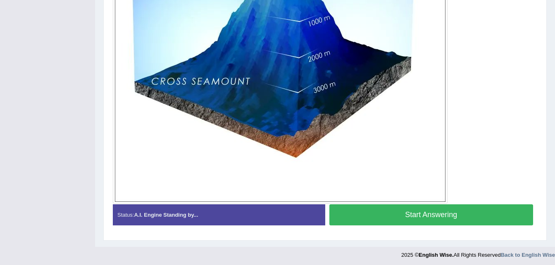
scroll to position [324, 0]
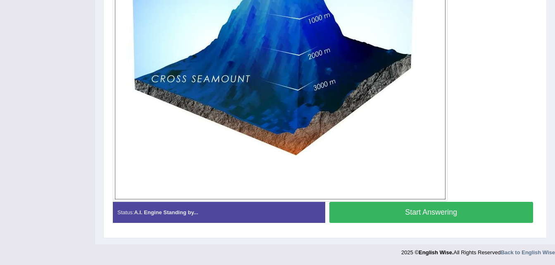
click at [422, 213] on button "Start Answering" at bounding box center [431, 212] width 204 height 21
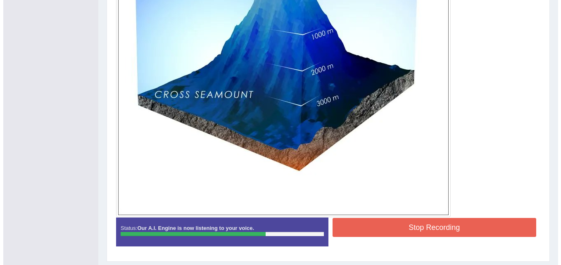
scroll to position [332, 0]
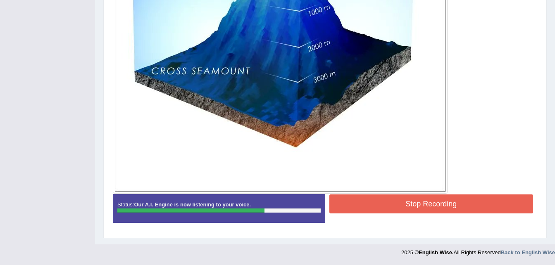
click at [394, 204] on button "Stop Recording" at bounding box center [431, 203] width 204 height 19
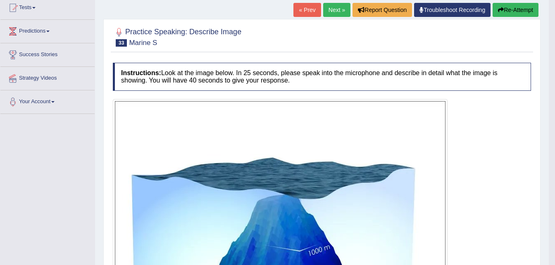
scroll to position [83, 0]
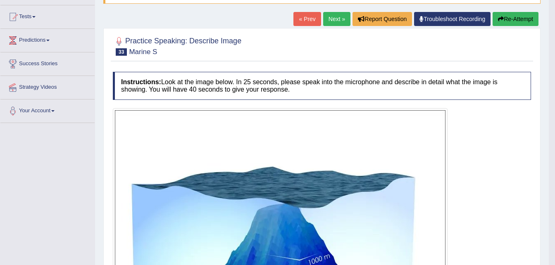
click at [506, 17] on button "Re-Attempt" at bounding box center [515, 19] width 46 height 14
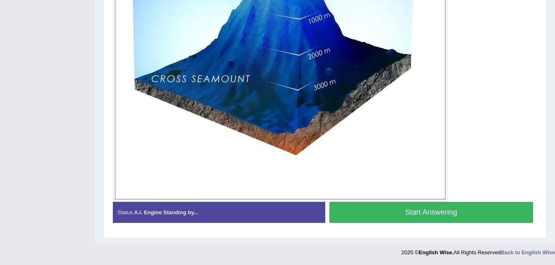
click at [420, 213] on button "Start Answering" at bounding box center [431, 212] width 204 height 21
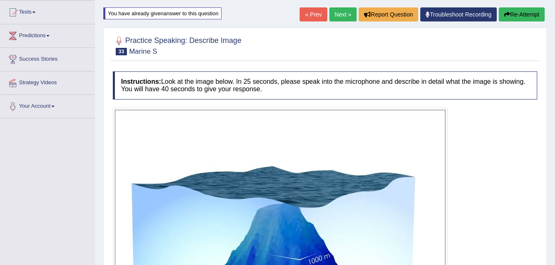
scroll to position [80, 0]
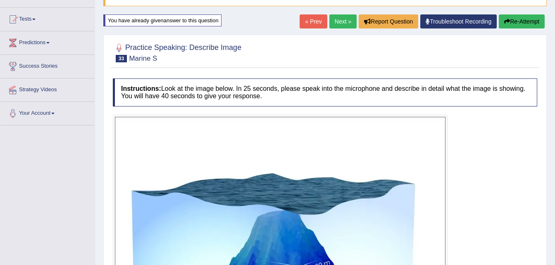
click at [316, 23] on link "« Prev" at bounding box center [312, 21] width 27 height 14
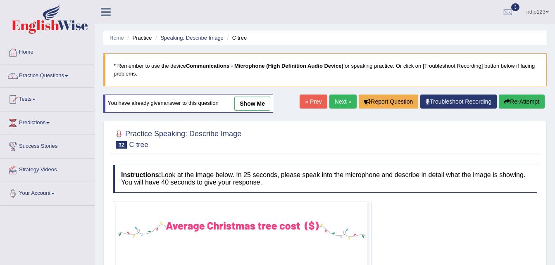
click at [337, 100] on link "Next »" at bounding box center [342, 102] width 27 height 14
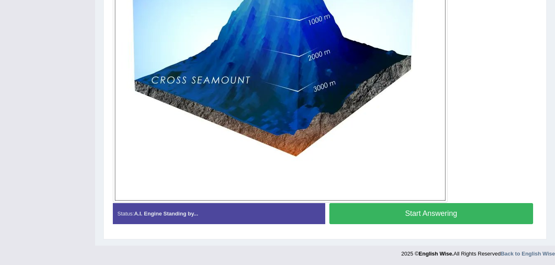
scroll to position [334, 0]
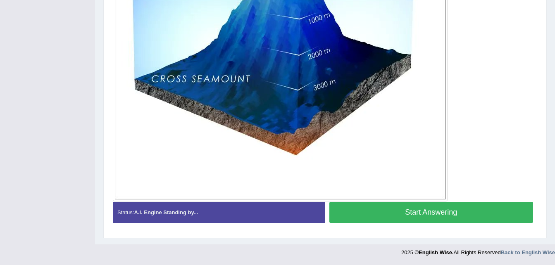
drag, startPoint x: 409, startPoint y: 213, endPoint x: 406, endPoint y: 204, distance: 8.7
click at [408, 211] on button "Start Answering" at bounding box center [431, 212] width 204 height 21
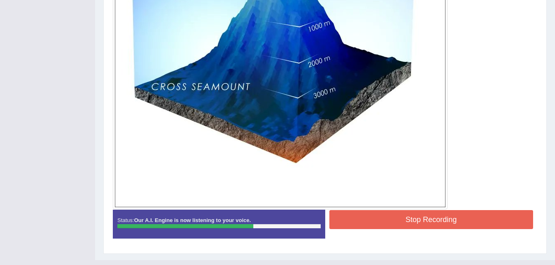
scroll to position [336, 0]
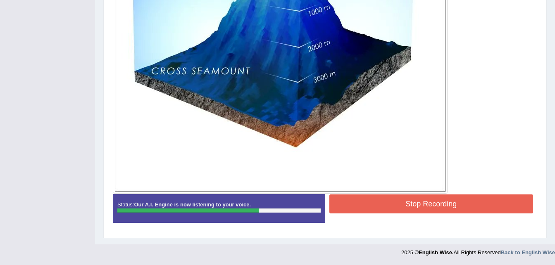
click at [441, 201] on button "Stop Recording" at bounding box center [431, 203] width 204 height 19
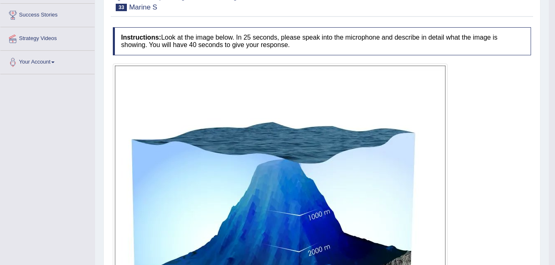
scroll to position [48, 0]
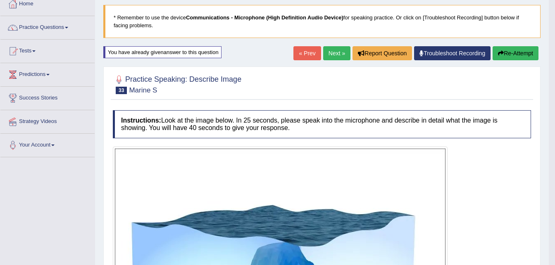
click at [510, 54] on button "Re-Attempt" at bounding box center [515, 53] width 46 height 14
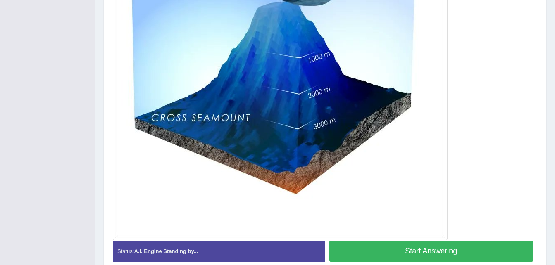
scroll to position [296, 0]
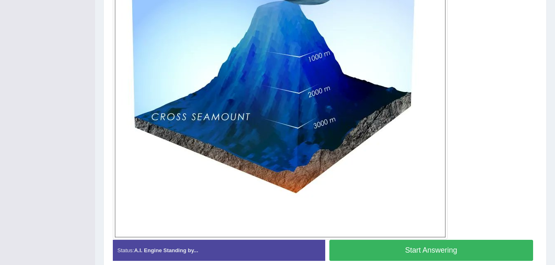
click at [388, 250] on button "Start Answering" at bounding box center [431, 250] width 204 height 21
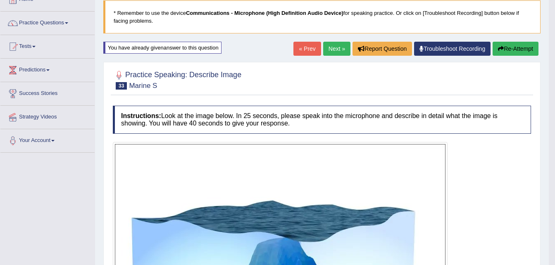
scroll to position [42, 0]
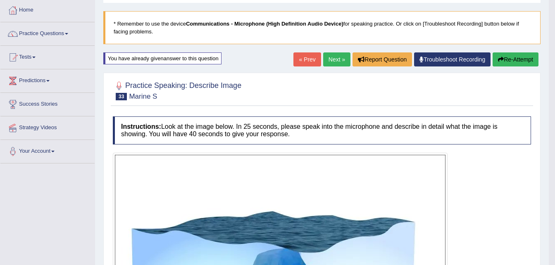
click at [501, 61] on icon "button" at bounding box center [501, 60] width 6 height 6
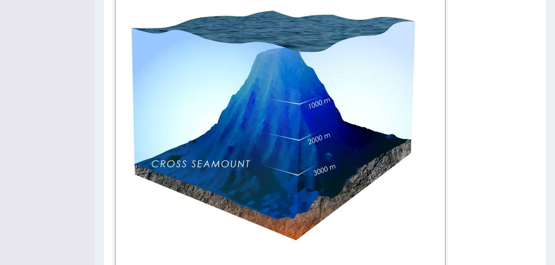
scroll to position [331, 0]
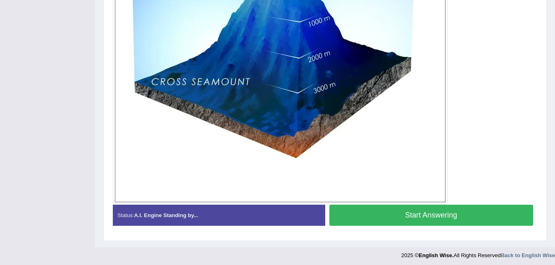
click at [424, 214] on button "Start Answering" at bounding box center [431, 215] width 204 height 21
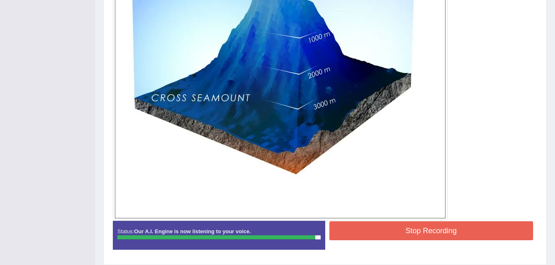
scroll to position [294, 0]
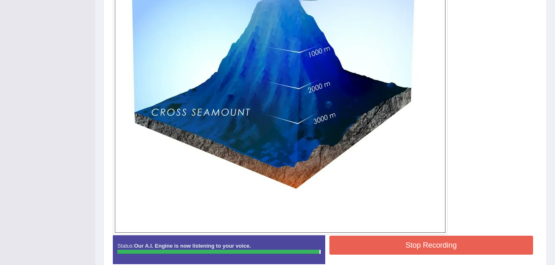
click at [417, 250] on button "Stop Recording" at bounding box center [431, 245] width 204 height 19
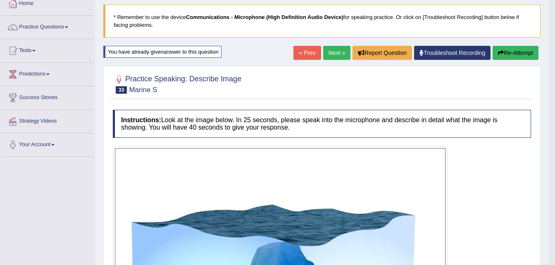
scroll to position [48, 0]
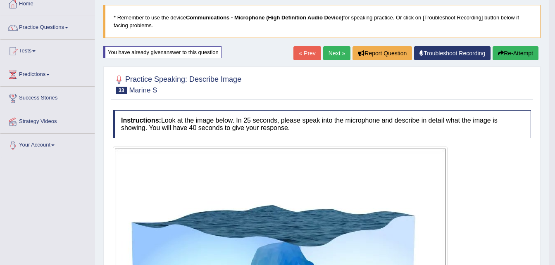
click at [505, 50] on button "Re-Attempt" at bounding box center [515, 53] width 46 height 14
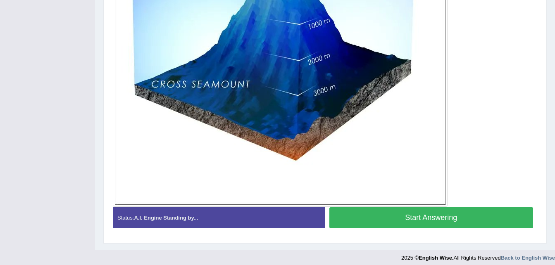
scroll to position [334, 0]
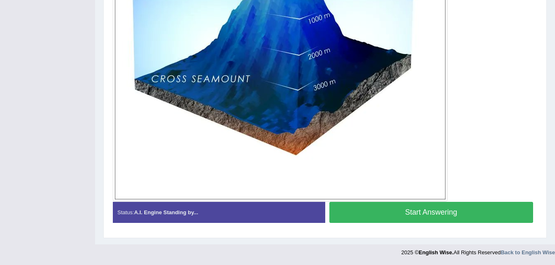
click at [417, 212] on button "Start Answering" at bounding box center [431, 212] width 204 height 21
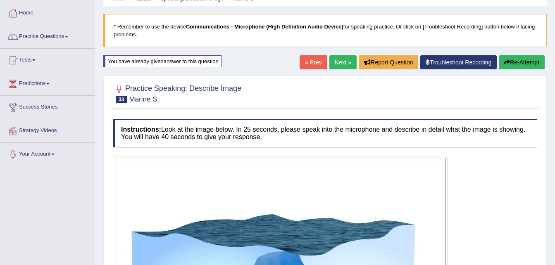
scroll to position [39, 0]
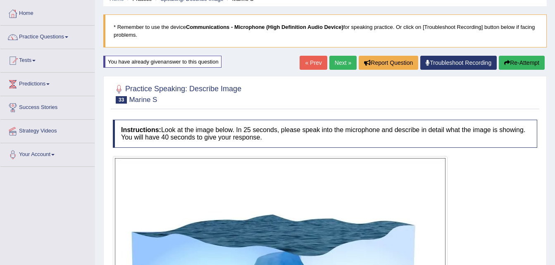
click at [313, 64] on link "« Prev" at bounding box center [312, 63] width 27 height 14
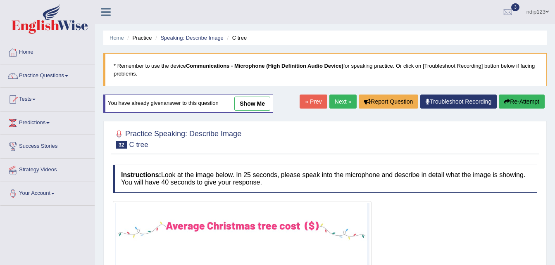
click at [336, 100] on link "Next »" at bounding box center [342, 102] width 27 height 14
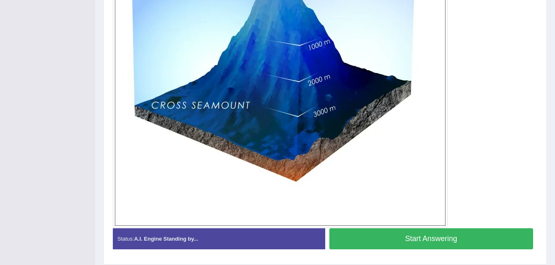
scroll to position [330, 0]
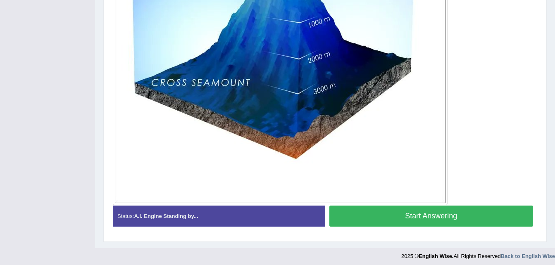
drag, startPoint x: 397, startPoint y: 216, endPoint x: 395, endPoint y: 185, distance: 31.1
click at [397, 214] on button "Start Answering" at bounding box center [431, 216] width 204 height 21
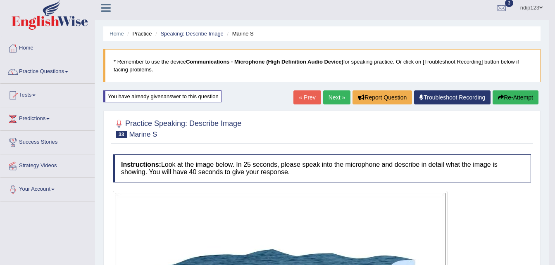
scroll to position [0, 0]
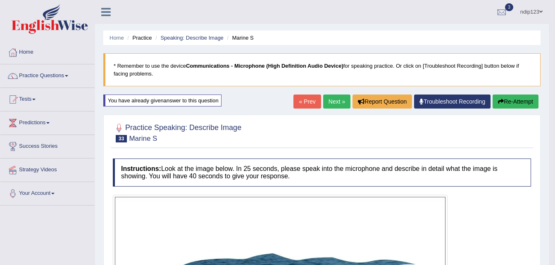
click at [327, 106] on link "Next »" at bounding box center [336, 102] width 27 height 14
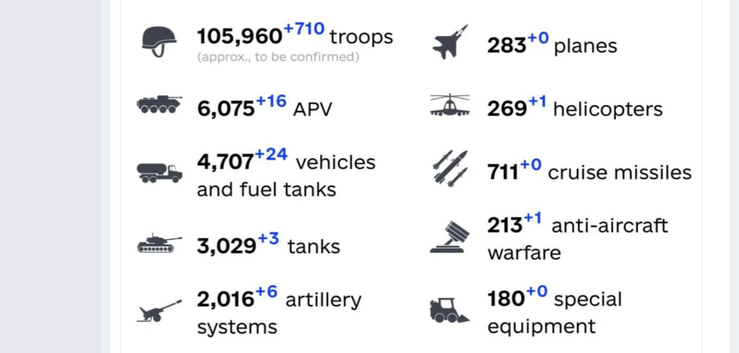
scroll to position [250, 0]
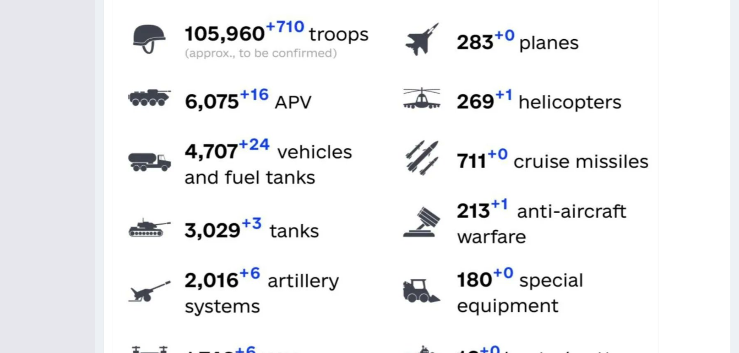
drag, startPoint x: 486, startPoint y: 10, endPoint x: 370, endPoint y: 182, distance: 206.9
click at [371, 183] on img at bounding box center [386, 199] width 542 height 543
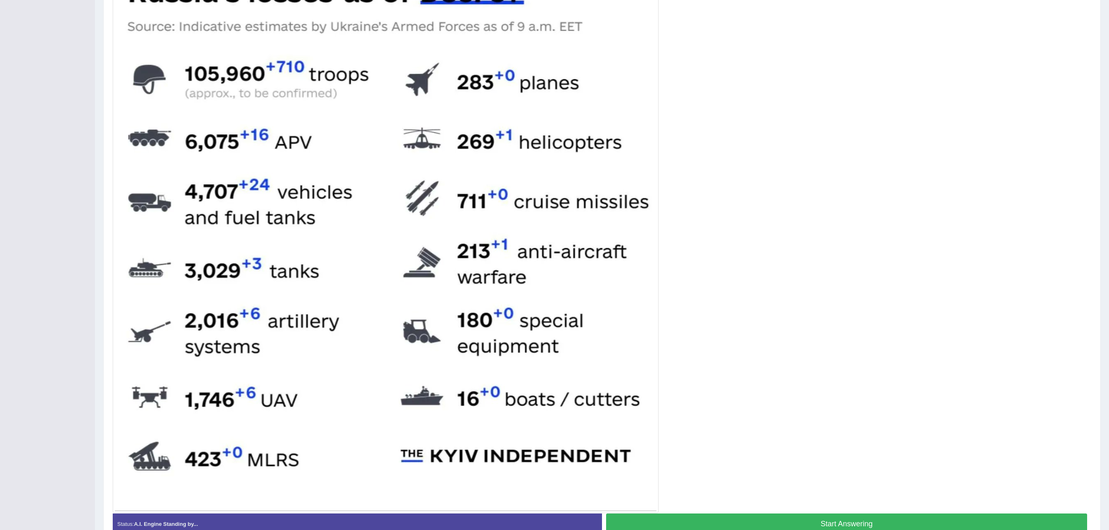
scroll to position [250, 0]
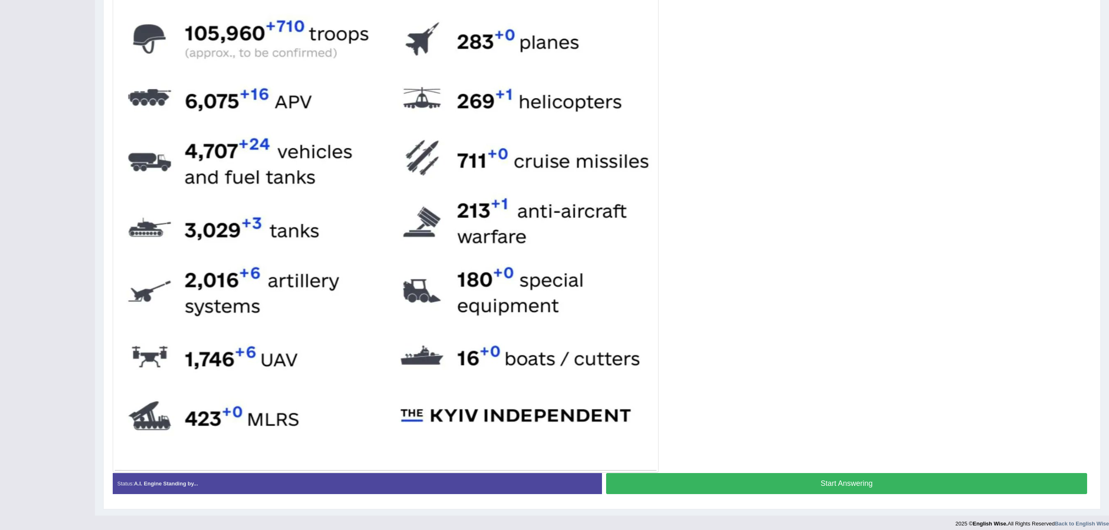
drag, startPoint x: 840, startPoint y: 484, endPoint x: 670, endPoint y: 360, distance: 210.4
click at [554, 265] on button "Start Answering" at bounding box center [846, 483] width 481 height 21
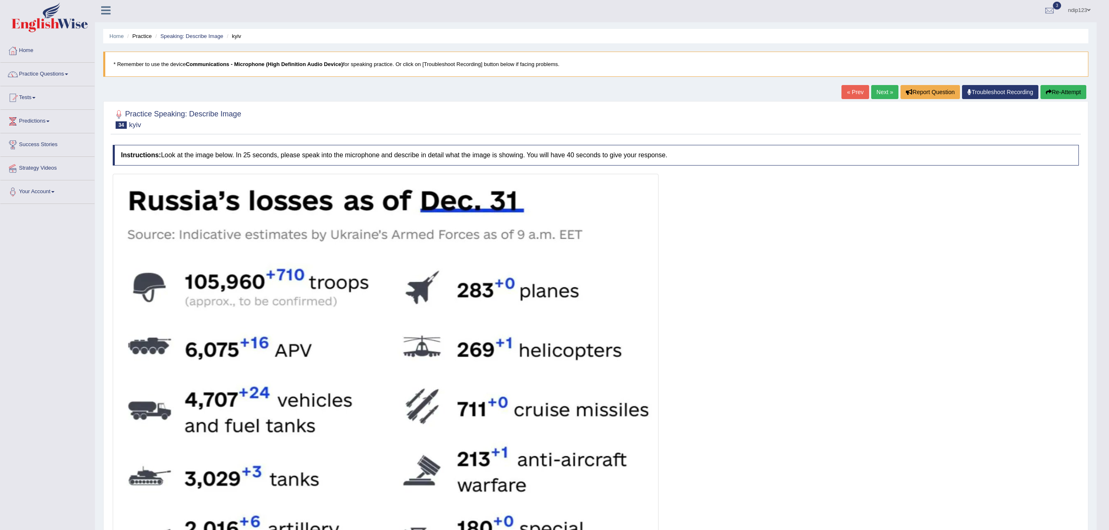
scroll to position [0, 0]
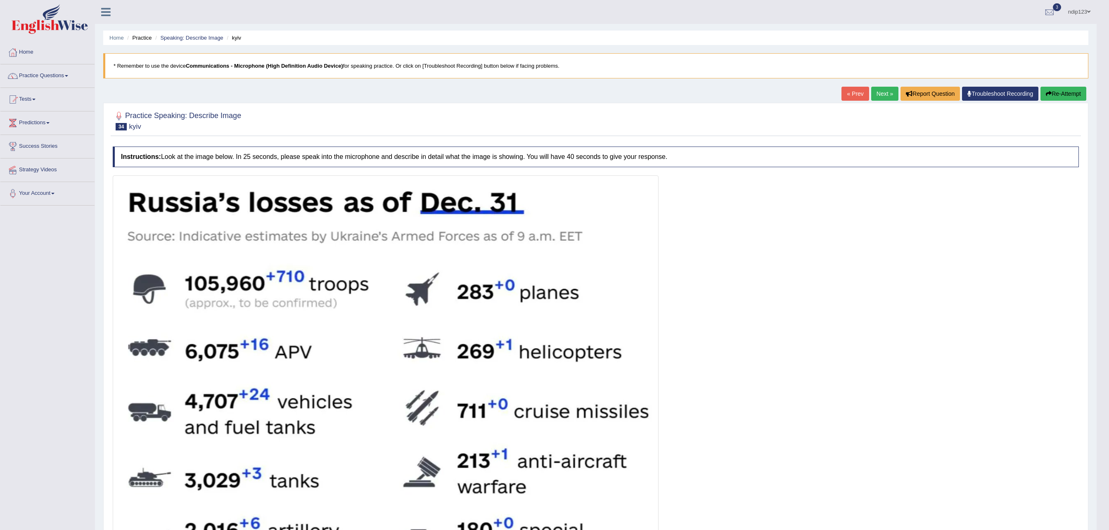
click at [554, 89] on button "Re-Attempt" at bounding box center [1063, 94] width 46 height 14
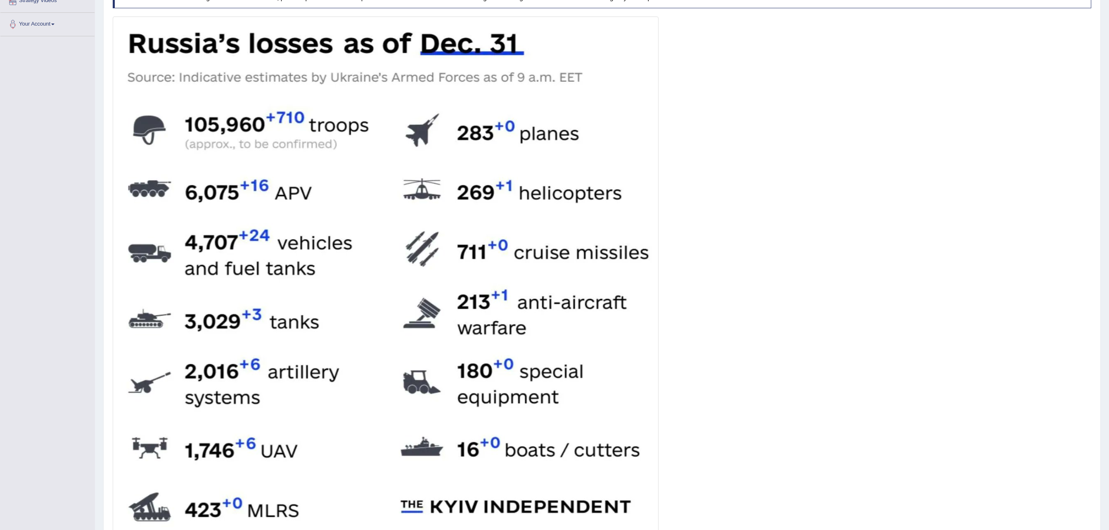
scroll to position [248, 0]
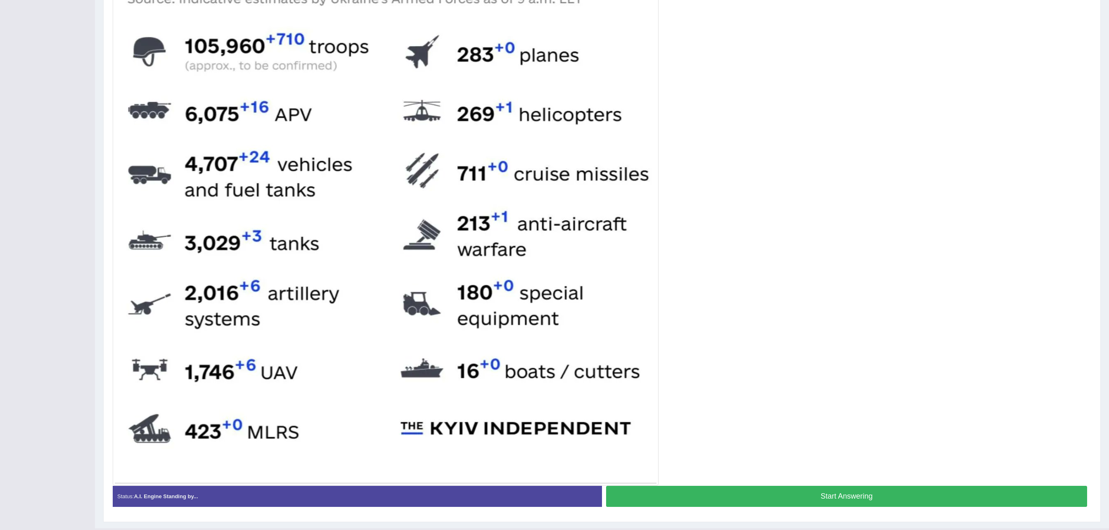
drag, startPoint x: 827, startPoint y: 500, endPoint x: 765, endPoint y: 345, distance: 166.7
click at [827, 482] on div "Instructions: Look at the image below. In 25 seconds, please speak into the mic…" at bounding box center [602, 211] width 983 height 613
click at [832, 496] on button "Start Answering" at bounding box center [846, 496] width 481 height 21
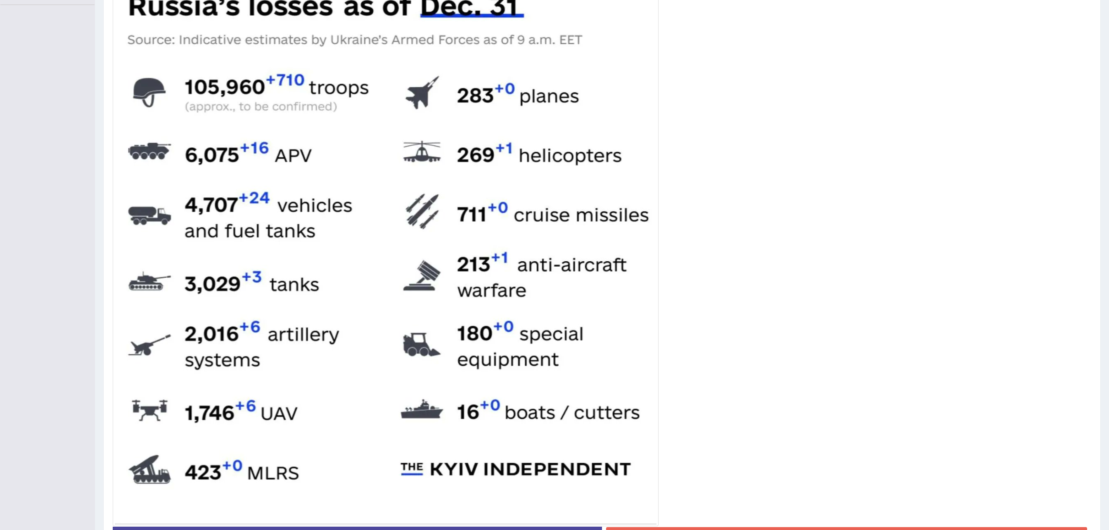
scroll to position [275, 0]
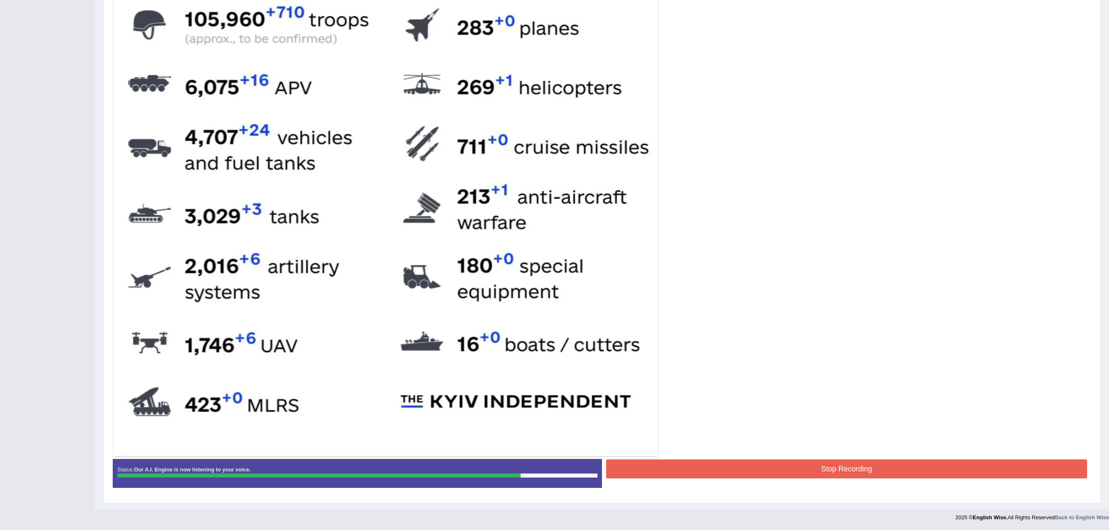
click at [694, 465] on button "Stop Recording" at bounding box center [846, 469] width 481 height 19
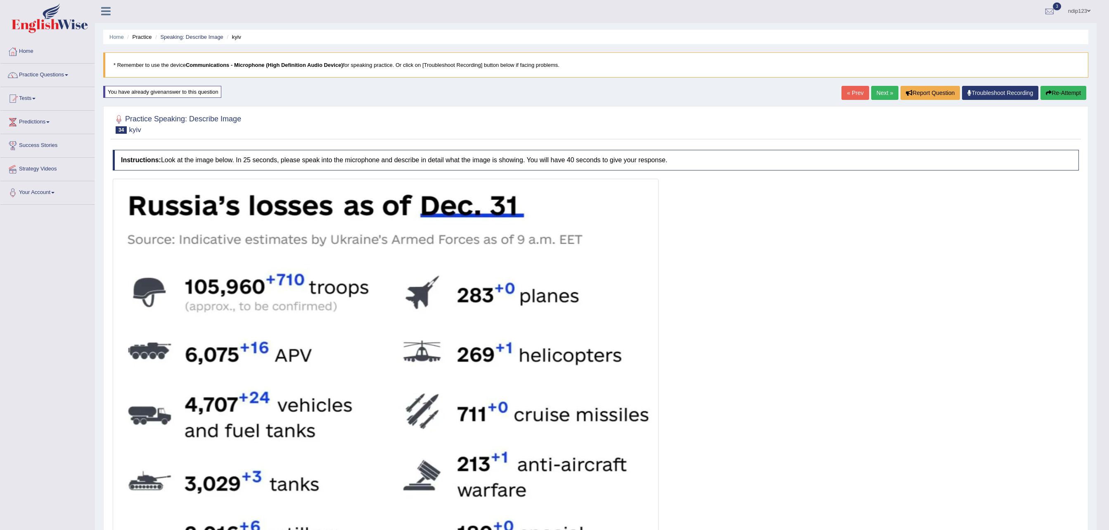
scroll to position [0, 0]
click at [1053, 96] on button "Re-Attempt" at bounding box center [1063, 94] width 46 height 14
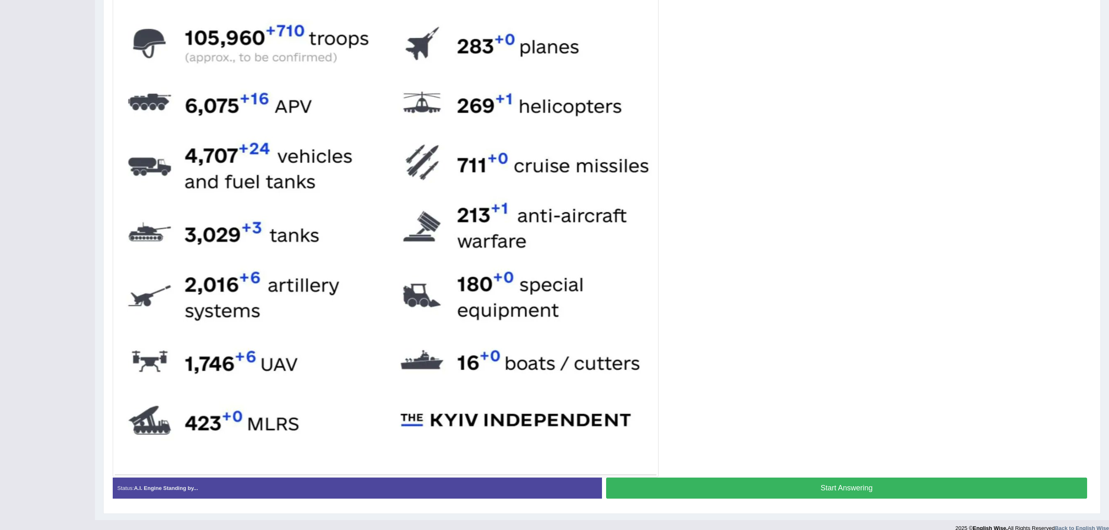
scroll to position [273, 0]
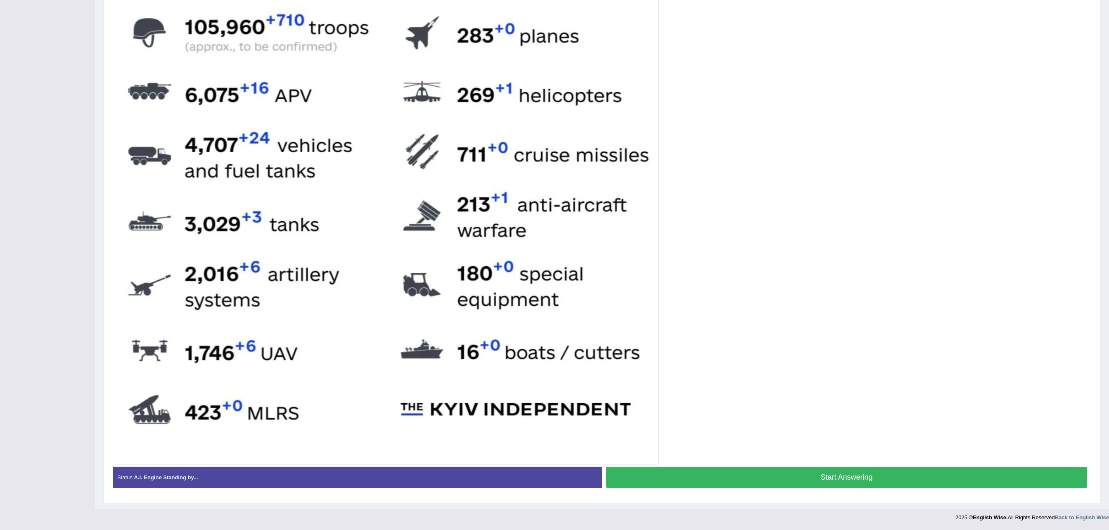
drag, startPoint x: 793, startPoint y: 470, endPoint x: 787, endPoint y: 467, distance: 6.3
click at [792, 471] on button "Start Answering" at bounding box center [846, 477] width 481 height 21
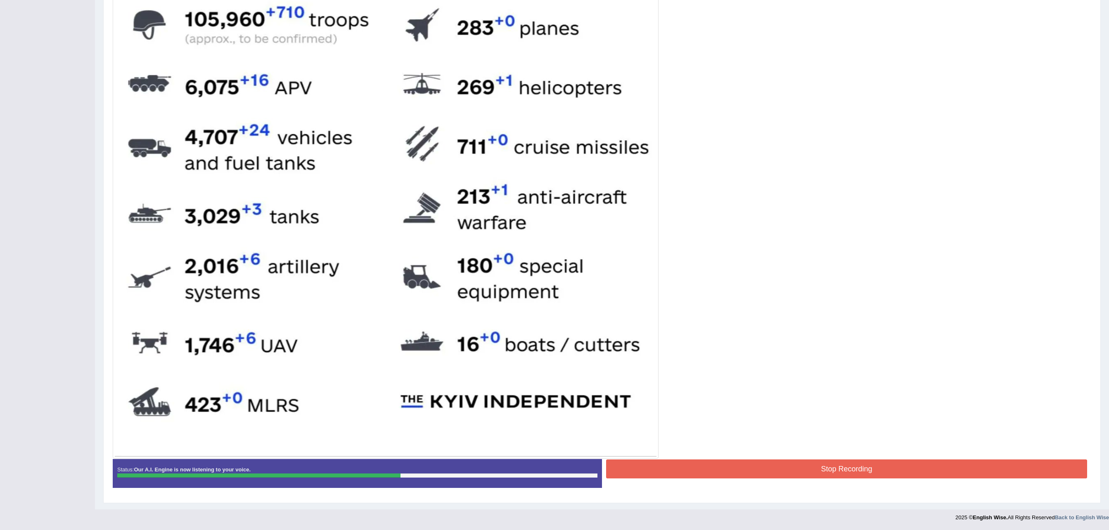
scroll to position [275, 0]
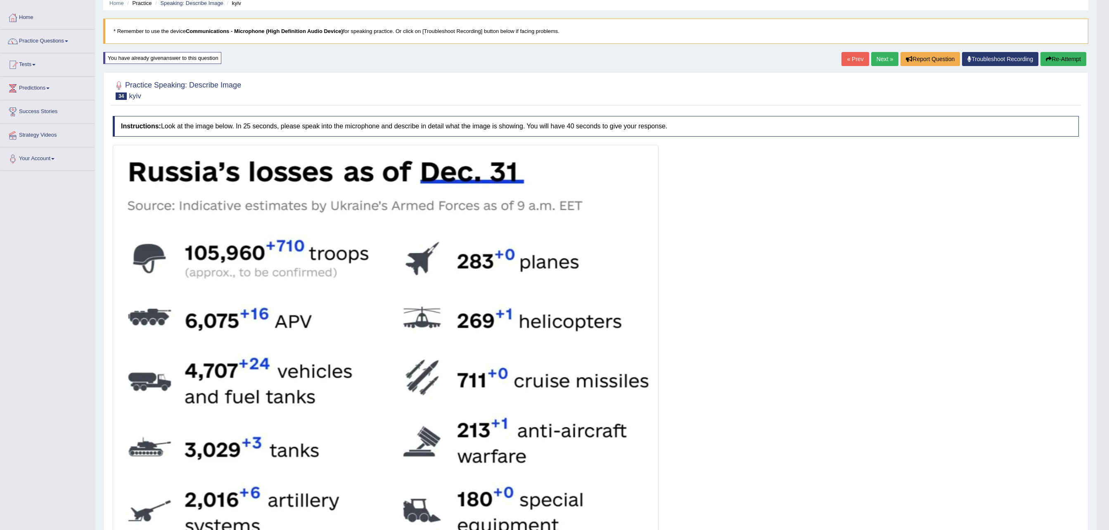
scroll to position [0, 0]
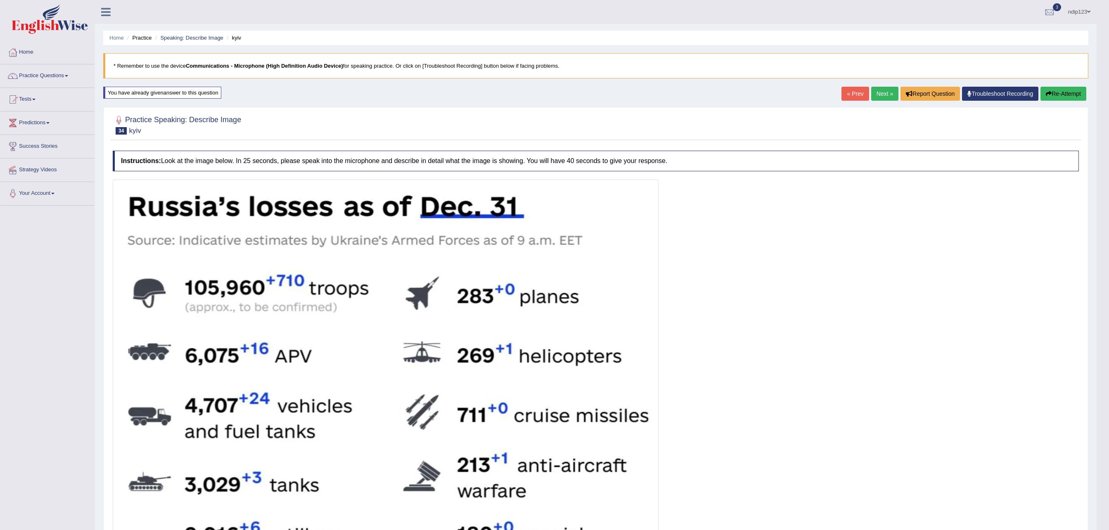
click at [881, 92] on link "Next »" at bounding box center [884, 94] width 27 height 14
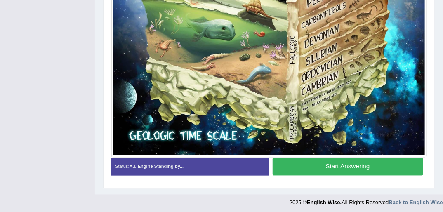
scroll to position [466, 0]
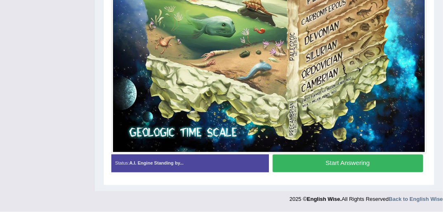
click at [363, 163] on button "Start Answering" at bounding box center [348, 164] width 151 height 18
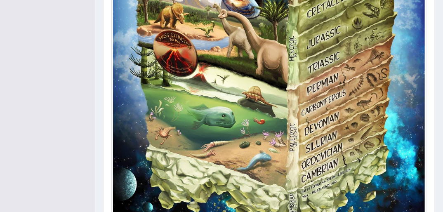
scroll to position [472, 0]
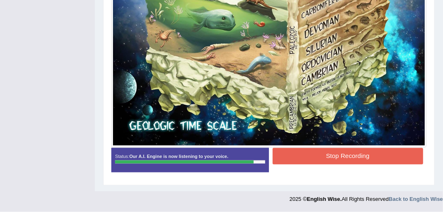
click at [319, 154] on button "Stop Recording" at bounding box center [348, 156] width 151 height 16
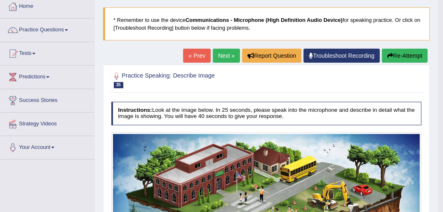
scroll to position [43, 0]
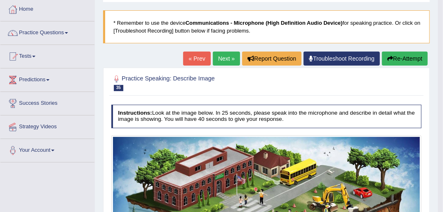
click at [222, 59] on link "Next »" at bounding box center [226, 59] width 27 height 14
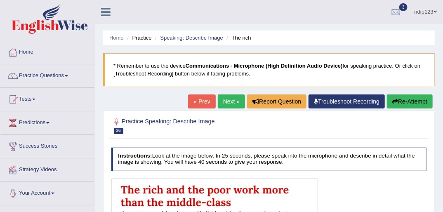
click at [232, 103] on link "Next »" at bounding box center [231, 102] width 27 height 14
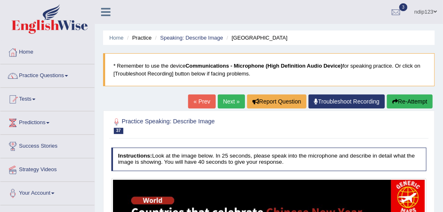
click at [229, 102] on link "Next »" at bounding box center [231, 102] width 27 height 14
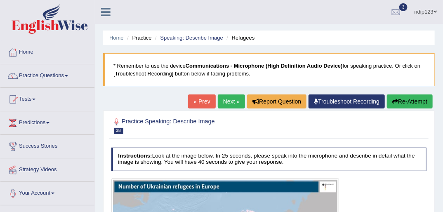
click at [234, 103] on link "Next »" at bounding box center [231, 102] width 27 height 14
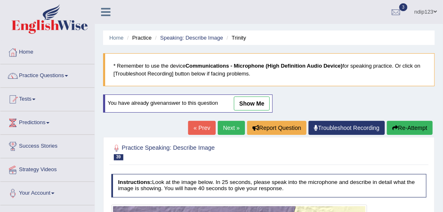
click at [248, 105] on link "show me" at bounding box center [252, 104] width 36 height 14
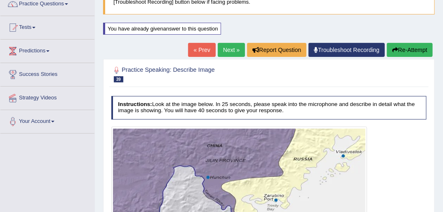
scroll to position [62, 0]
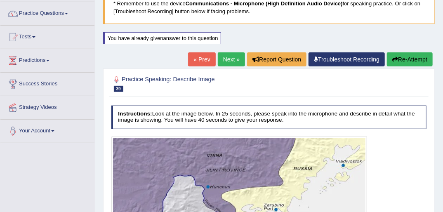
click at [401, 60] on button "Re-Attempt" at bounding box center [410, 59] width 46 height 14
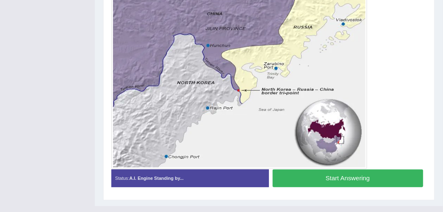
scroll to position [223, 0]
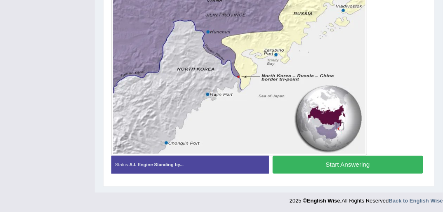
click at [355, 162] on button "Start Answering" at bounding box center [348, 165] width 151 height 18
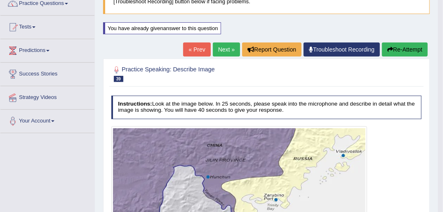
scroll to position [52, 0]
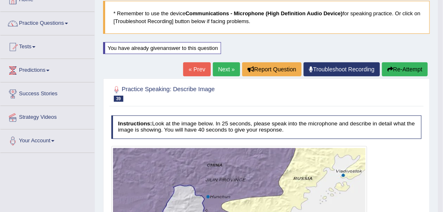
click at [389, 69] on icon "button" at bounding box center [391, 69] width 6 height 6
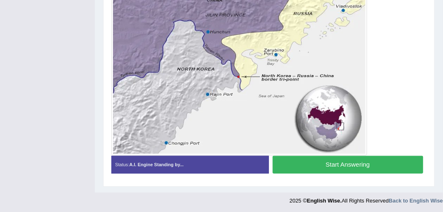
drag, startPoint x: 329, startPoint y: 166, endPoint x: 296, endPoint y: 146, distance: 38.0
click at [329, 165] on button "Start Answering" at bounding box center [348, 165] width 151 height 18
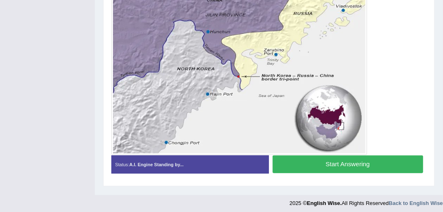
scroll to position [185, 0]
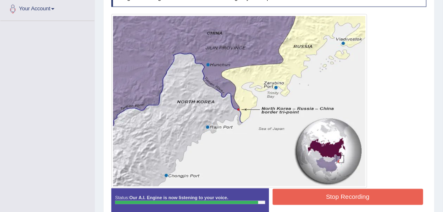
click at [330, 198] on button "Stop Recording" at bounding box center [348, 197] width 151 height 16
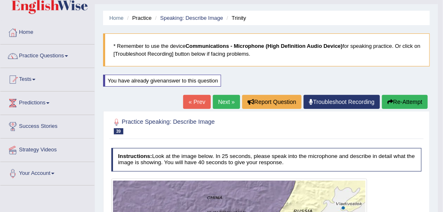
scroll to position [19, 0]
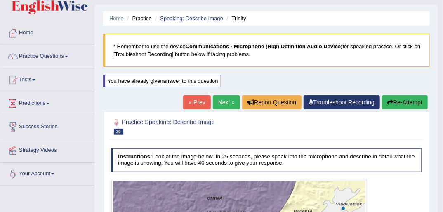
click at [225, 102] on link "Next »" at bounding box center [226, 102] width 27 height 14
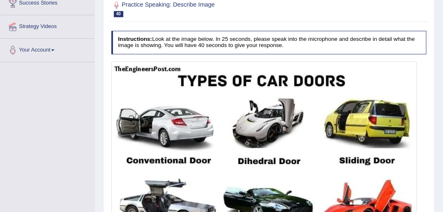
scroll to position [87, 0]
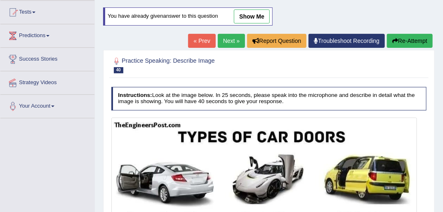
click at [254, 19] on link "show me" at bounding box center [252, 16] width 36 height 14
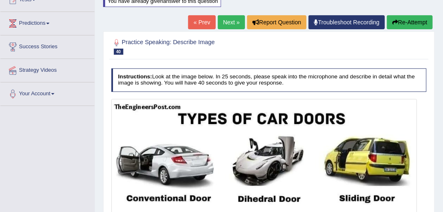
scroll to position [99, 0]
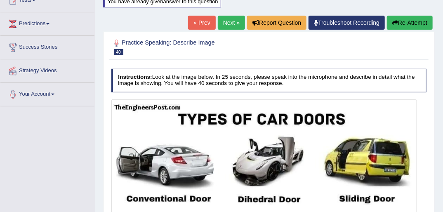
click at [410, 23] on button "Re-Attempt" at bounding box center [410, 23] width 46 height 14
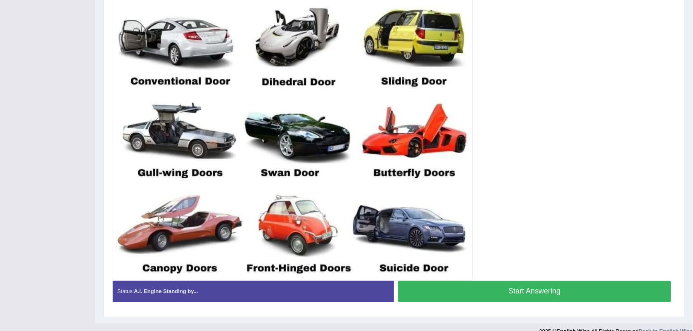
scroll to position [235, 0]
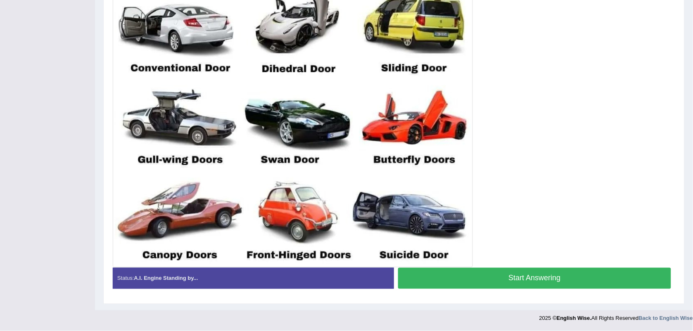
drag, startPoint x: 503, startPoint y: 277, endPoint x: 453, endPoint y: 267, distance: 50.6
click at [443, 212] on button "Start Answering" at bounding box center [534, 278] width 273 height 21
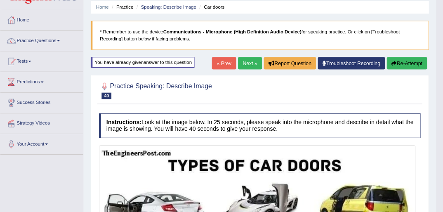
scroll to position [30, 0]
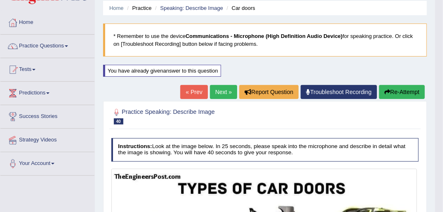
drag, startPoint x: 700, startPoint y: 0, endPoint x: 26, endPoint y: 46, distance: 675.4
click at [26, 46] on link "Practice Questions" at bounding box center [47, 45] width 94 height 21
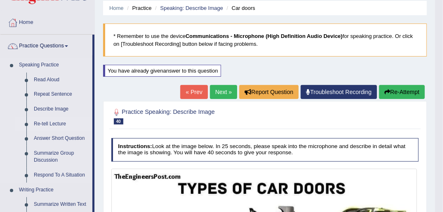
click at [52, 122] on link "Re-tell Lecture" at bounding box center [61, 124] width 62 height 15
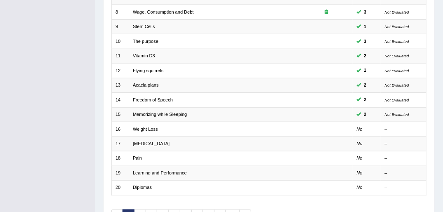
scroll to position [231, 0]
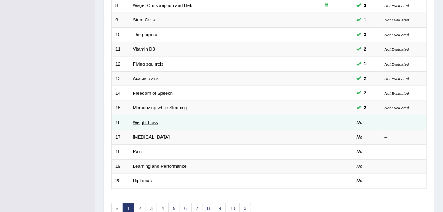
click at [145, 120] on link "Weight Loss" at bounding box center [145, 122] width 25 height 5
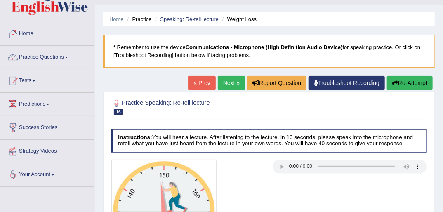
scroll to position [99, 0]
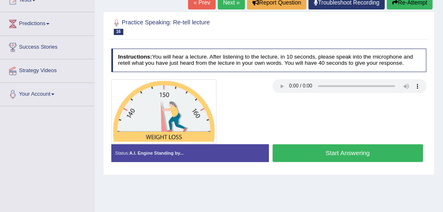
click at [362, 114] on div at bounding box center [269, 111] width 323 height 65
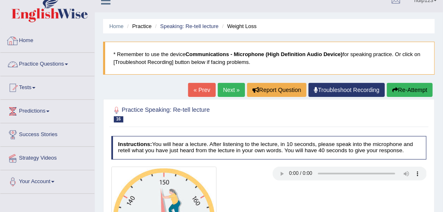
scroll to position [0, 0]
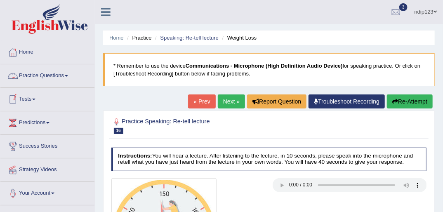
click at [55, 77] on link "Practice Questions" at bounding box center [47, 74] width 94 height 21
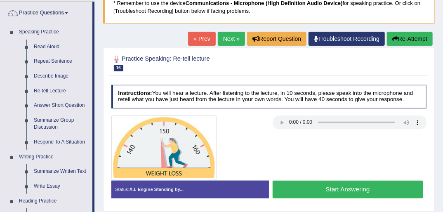
scroll to position [99, 0]
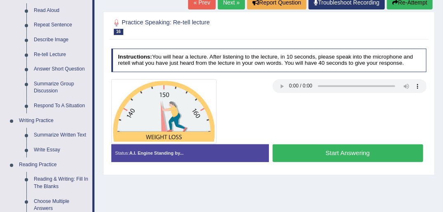
click at [364, 151] on button "Start Answering" at bounding box center [348, 154] width 151 height 18
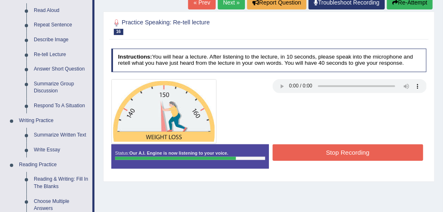
click at [344, 152] on button "Stop Recording" at bounding box center [348, 153] width 151 height 16
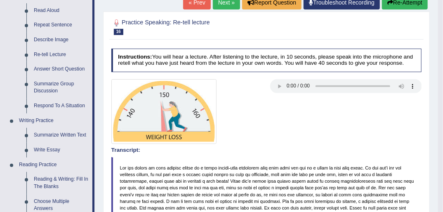
click at [400, 5] on button "Re-Attempt" at bounding box center [405, 2] width 46 height 14
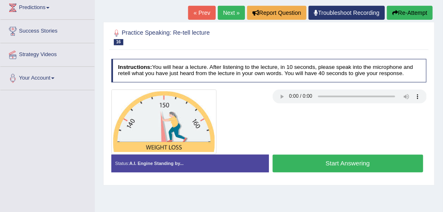
scroll to position [99, 0]
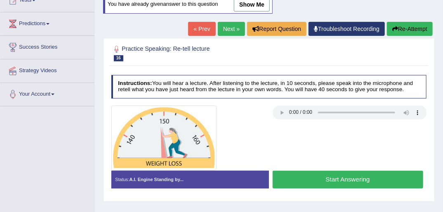
click at [337, 180] on button "Start Answering" at bounding box center [348, 180] width 151 height 18
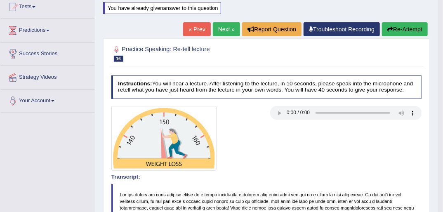
scroll to position [33, 0]
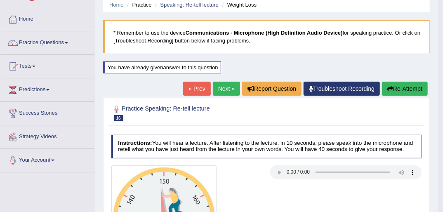
click at [401, 88] on button "Re-Attempt" at bounding box center [405, 89] width 46 height 14
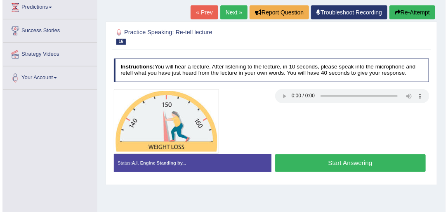
scroll to position [132, 0]
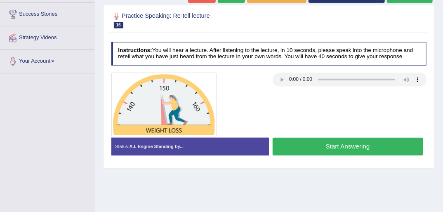
click at [336, 146] on button "Start Answering" at bounding box center [348, 147] width 151 height 18
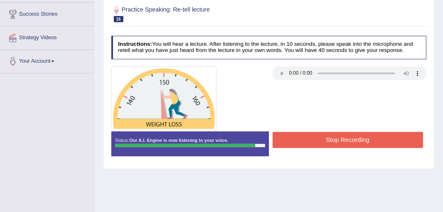
click at [344, 133] on button "Stop Recording" at bounding box center [348, 140] width 151 height 16
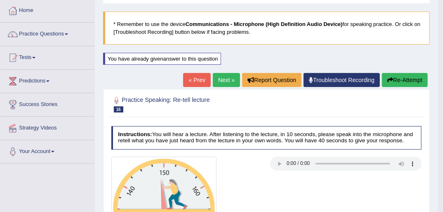
scroll to position [33, 0]
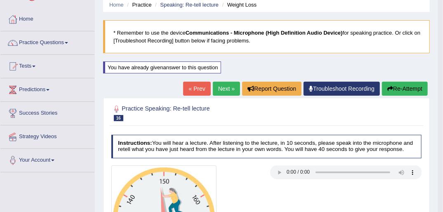
click at [403, 88] on button "Re-Attempt" at bounding box center [405, 89] width 46 height 14
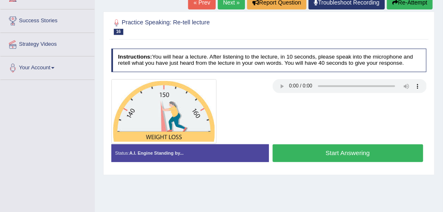
scroll to position [132, 0]
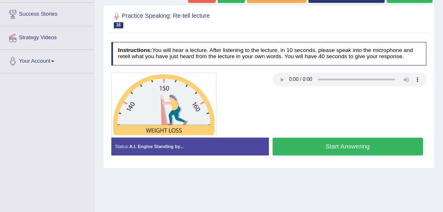
click at [333, 145] on button "Start Answering" at bounding box center [348, 147] width 151 height 18
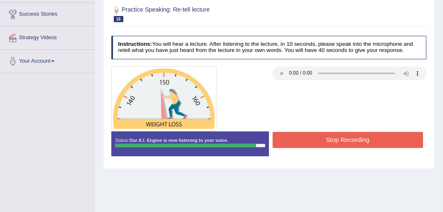
click at [310, 140] on button "Stop Recording" at bounding box center [348, 140] width 151 height 16
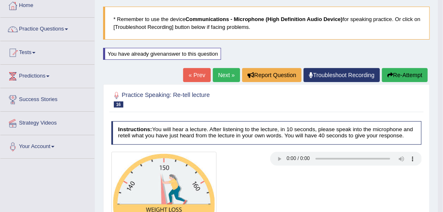
scroll to position [0, 0]
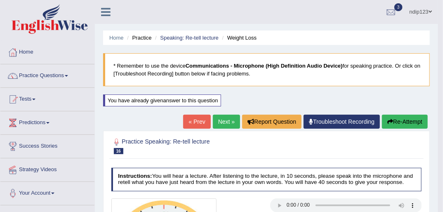
click at [403, 122] on button "Re-Attempt" at bounding box center [405, 122] width 46 height 14
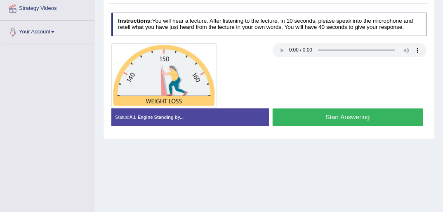
scroll to position [165, 0]
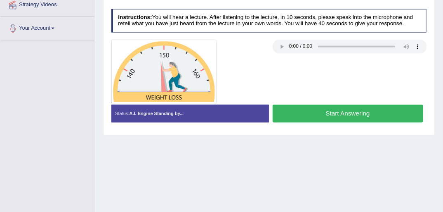
click at [338, 111] on button "Start Answering" at bounding box center [348, 114] width 151 height 18
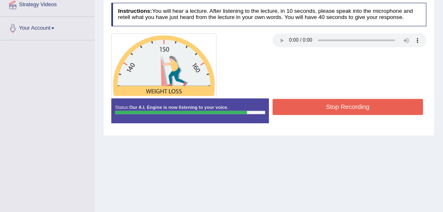
click at [354, 109] on button "Stop Recording" at bounding box center [348, 107] width 151 height 16
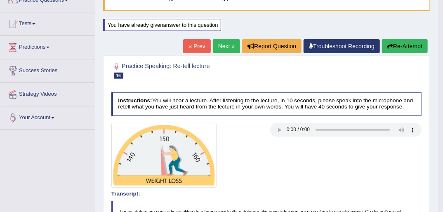
scroll to position [60, 0]
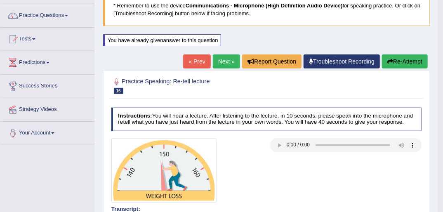
click at [223, 57] on link "Next »" at bounding box center [226, 62] width 27 height 14
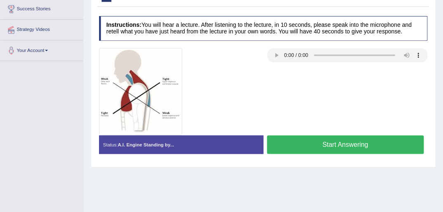
scroll to position [136, 0]
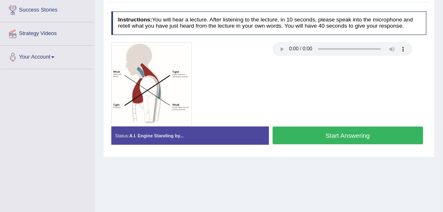
drag, startPoint x: 266, startPoint y: 0, endPoint x: 296, endPoint y: 99, distance: 103.3
click at [296, 99] on div at bounding box center [269, 84] width 323 height 84
click at [344, 134] on button "Start Answering" at bounding box center [348, 136] width 151 height 18
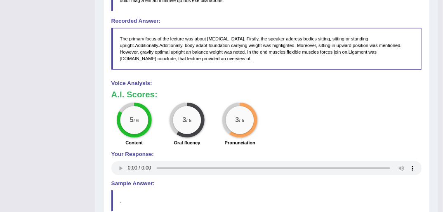
scroll to position [334, 0]
